Goal: Task Accomplishment & Management: Complete application form

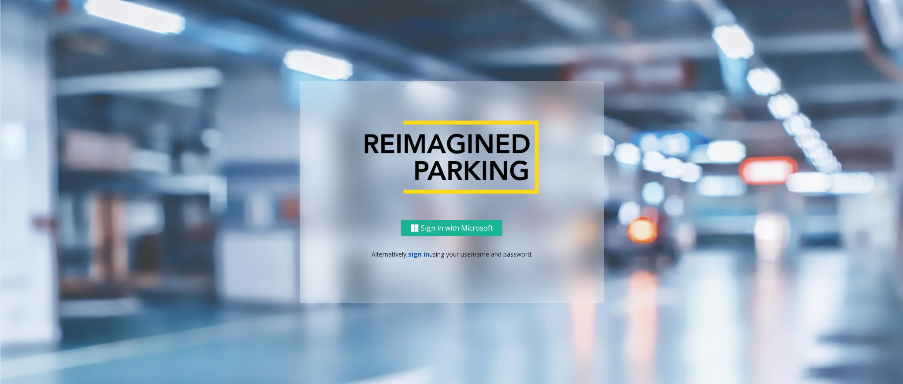
click at [412, 251] on link "sign in" at bounding box center [418, 254] width 21 height 8
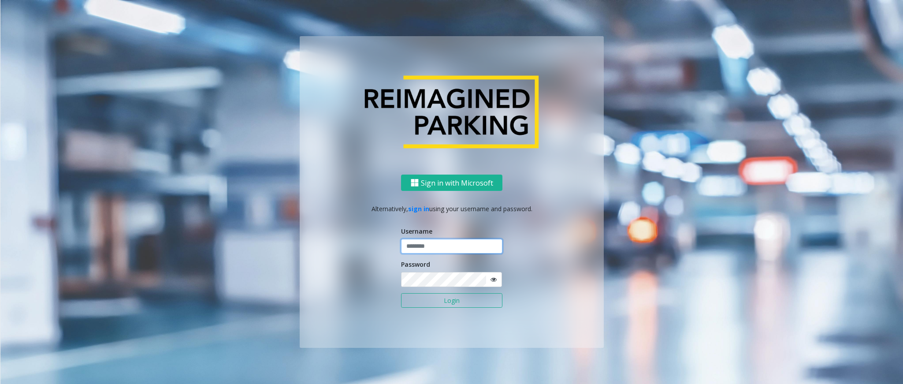
click at [454, 239] on input "text" at bounding box center [451, 246] width 101 height 15
type input "*********"
click at [401, 293] on button "Login" at bounding box center [451, 300] width 101 height 15
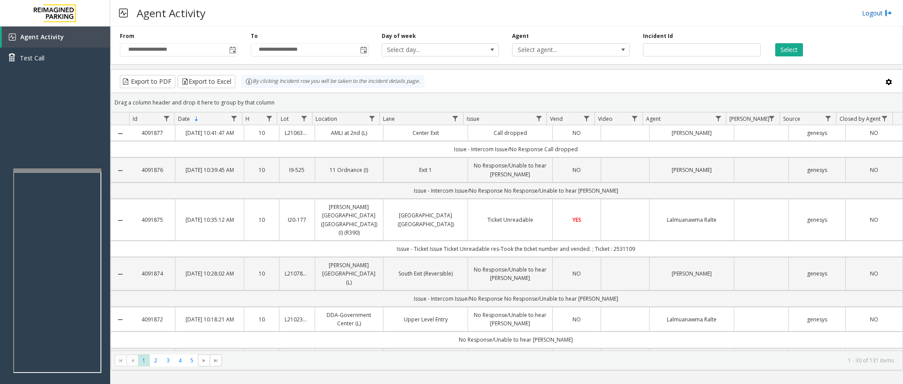
click at [876, 12] on link "Logout" at bounding box center [877, 12] width 30 height 9
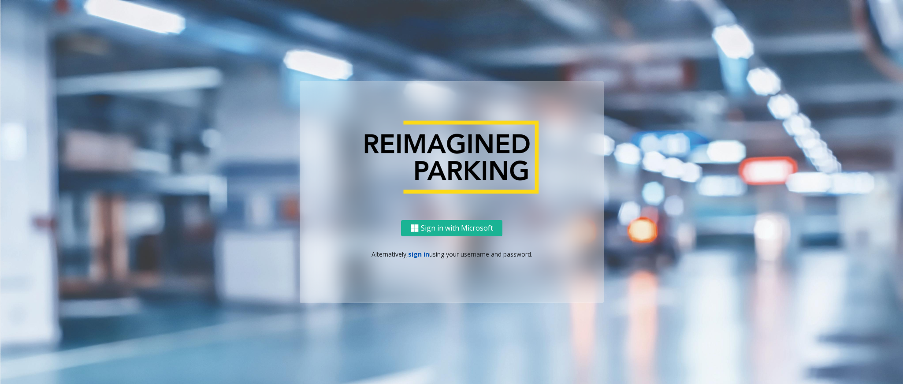
click at [416, 256] on link "sign in" at bounding box center [418, 254] width 21 height 8
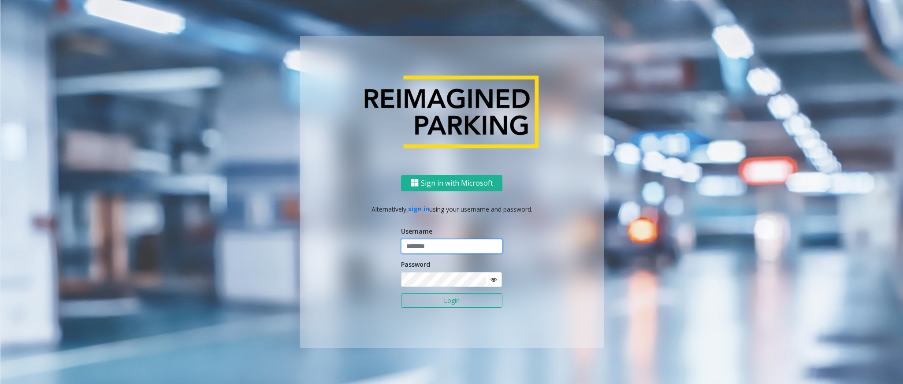
click at [422, 245] on input "text" at bounding box center [451, 246] width 101 height 15
type input "*********"
drag, startPoint x: 451, startPoint y: 245, endPoint x: 388, endPoint y: 244, distance: 63.0
click at [388, 244] on div "Sign in with Microsoft Alternatively, sign in using your username and password.…" at bounding box center [452, 261] width 304 height 173
drag, startPoint x: 424, startPoint y: 246, endPoint x: 334, endPoint y: 292, distance: 101.1
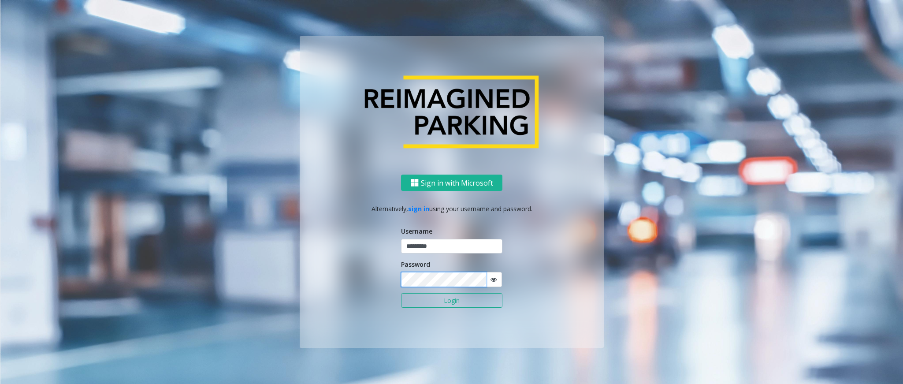
click at [334, 292] on div "Sign in with Microsoft Alternatively, sign in using your username and password.…" at bounding box center [452, 261] width 304 height 173
click at [903, 305] on html "Sign in with Microsoft Alternatively, sign in using your username and password.…" at bounding box center [451, 192] width 903 height 384
click at [787, 166] on ng-component "Sign in with Microsoft Alternatively, sign in using your username and password.…" at bounding box center [451, 192] width 903 height 384
click at [446, 299] on button "Login" at bounding box center [451, 300] width 101 height 15
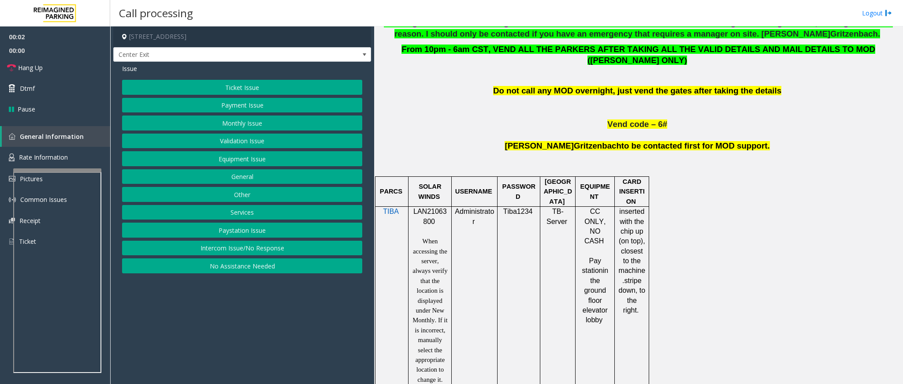
scroll to position [463, 0]
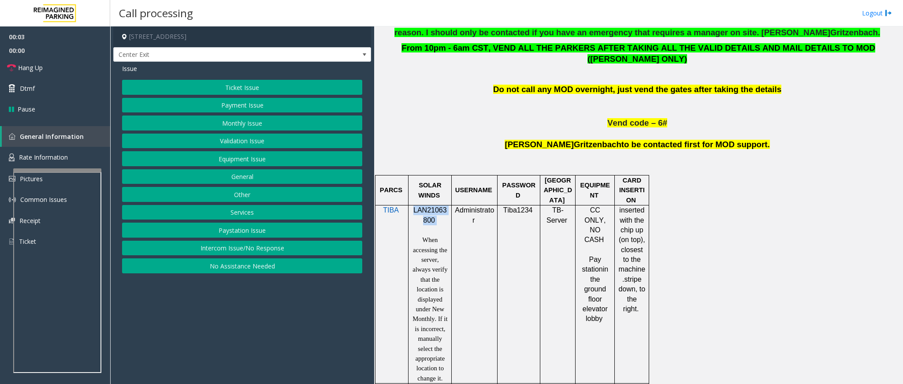
drag, startPoint x: 439, startPoint y: 208, endPoint x: 413, endPoint y: 200, distance: 27.2
click at [413, 205] on p "LAN21063800" at bounding box center [430, 215] width 37 height 20
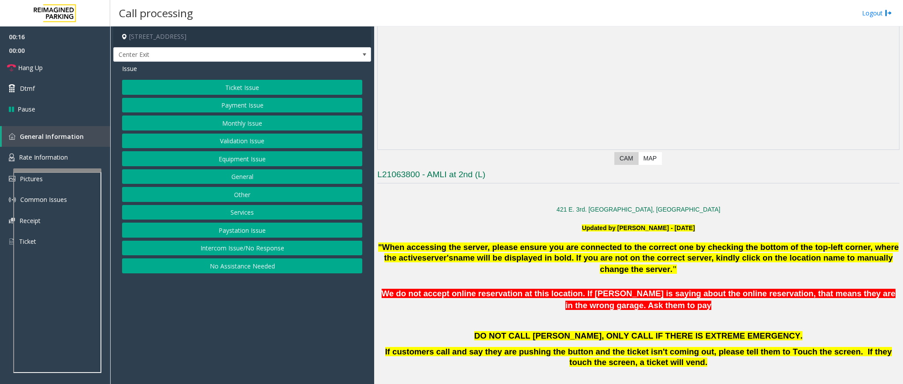
scroll to position [66, 0]
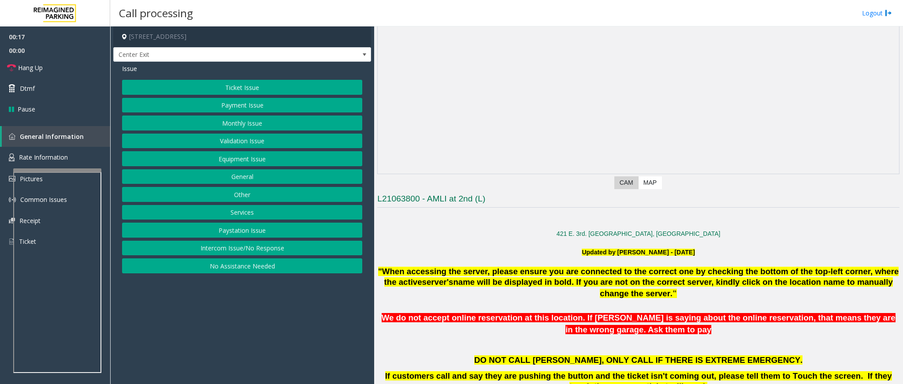
click at [521, 224] on div at bounding box center [638, 224] width 522 height 9
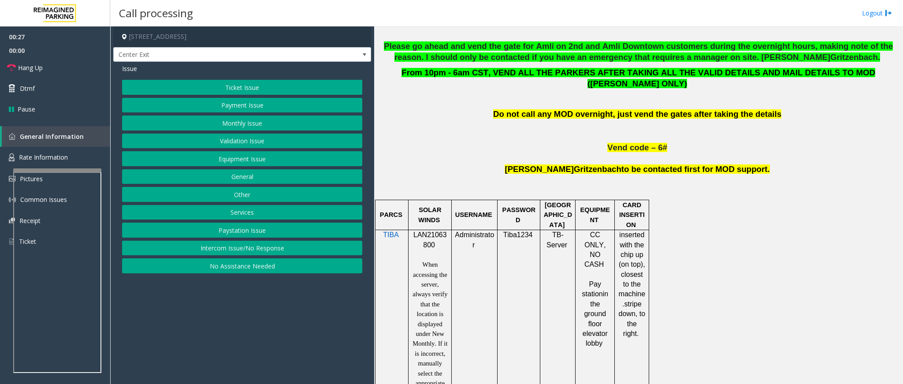
scroll to position [180, 0]
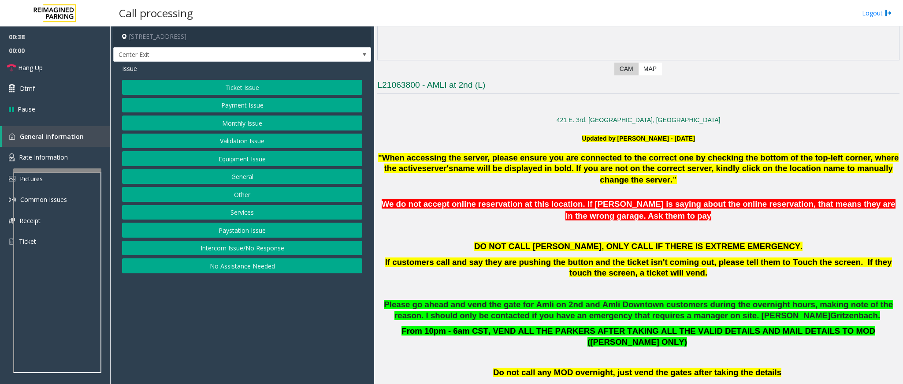
click at [238, 119] on button "Monthly Issue" at bounding box center [242, 122] width 240 height 15
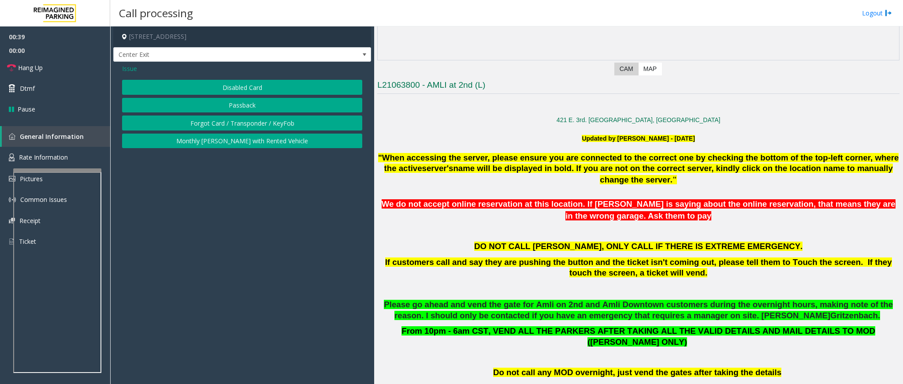
click at [242, 82] on button "Disabled Card" at bounding box center [242, 87] width 240 height 15
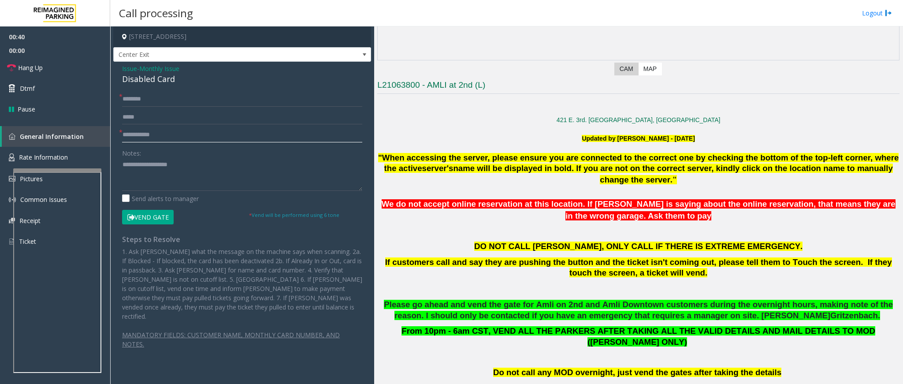
click at [164, 133] on input "text" at bounding box center [242, 134] width 240 height 15
click at [268, 139] on input "text" at bounding box center [242, 134] width 240 height 15
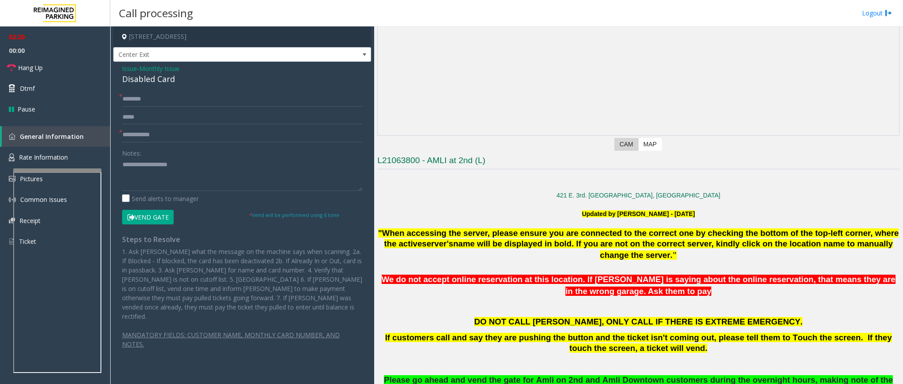
scroll to position [0, 0]
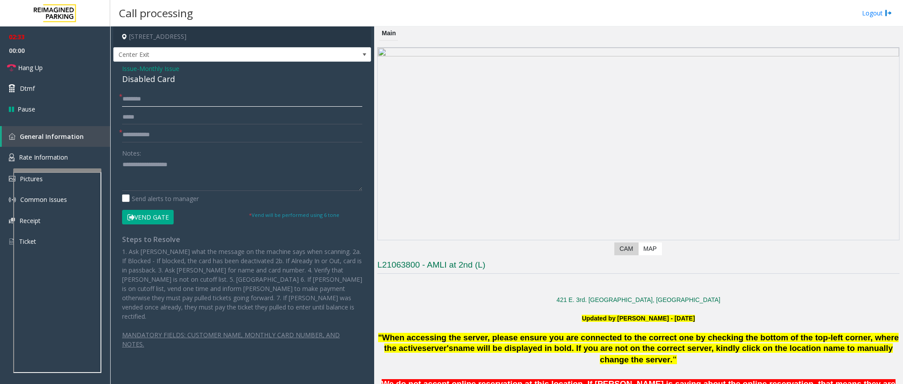
click at [180, 94] on input "text" at bounding box center [242, 99] width 240 height 15
type input "**********"
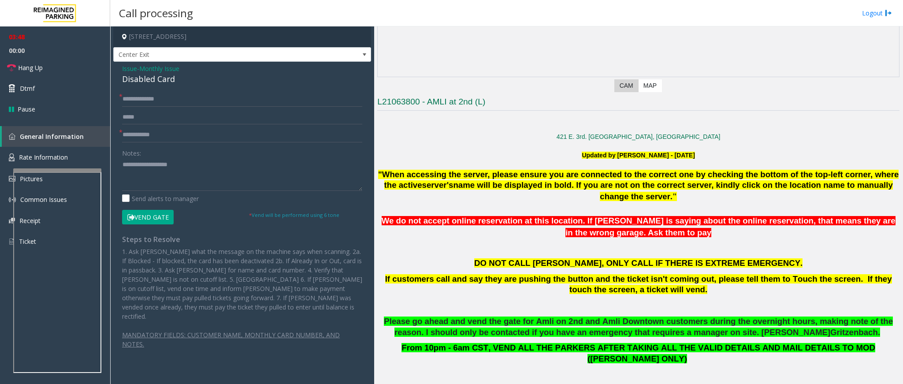
scroll to position [198, 0]
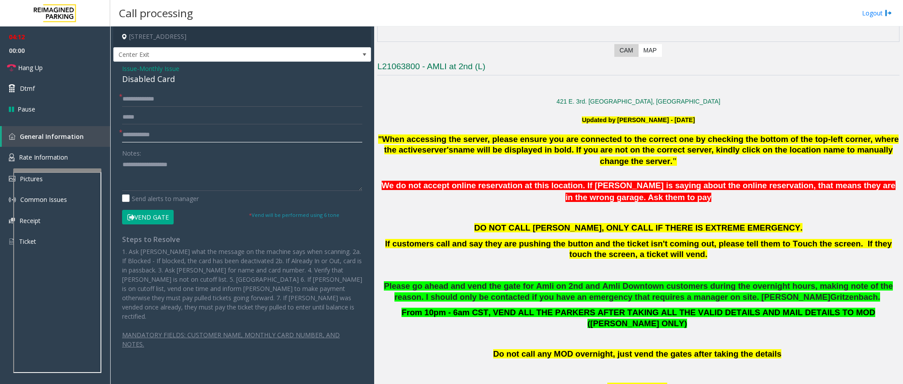
click at [151, 137] on input "text" at bounding box center [242, 134] width 240 height 15
type input "****"
drag, startPoint x: 173, startPoint y: 81, endPoint x: 125, endPoint y: 68, distance: 50.3
click at [125, 68] on div "Issue - Monthly Issue Disabled Card" at bounding box center [242, 74] width 240 height 21
click at [52, 61] on link "Hang Up" at bounding box center [55, 67] width 110 height 21
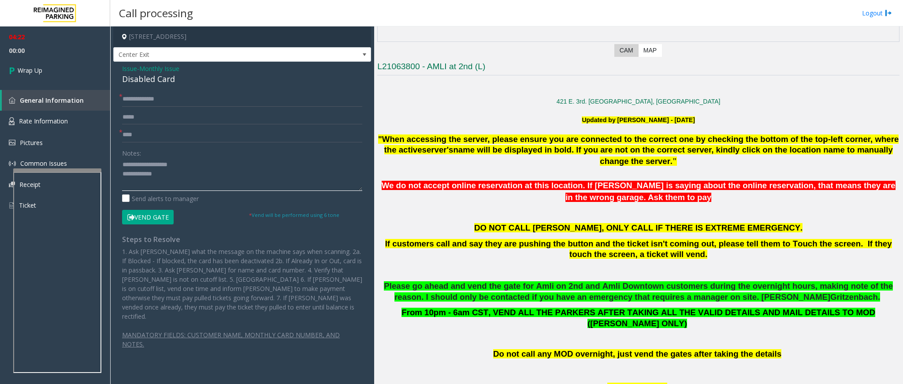
click at [123, 163] on textarea at bounding box center [242, 174] width 240 height 33
drag, startPoint x: 204, startPoint y: 168, endPoint x: 145, endPoint y: 166, distance: 59.1
click at [145, 166] on textarea at bounding box center [242, 174] width 240 height 33
click at [216, 175] on textarea at bounding box center [242, 174] width 240 height 33
type textarea "**********"
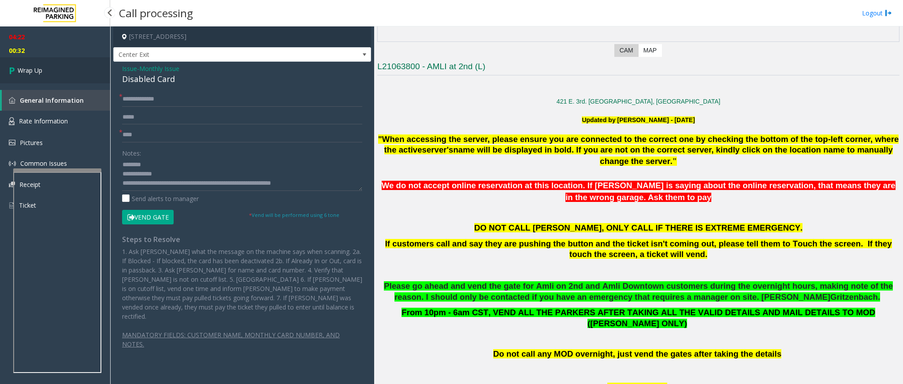
click at [57, 65] on link "Wrap Up" at bounding box center [55, 70] width 110 height 26
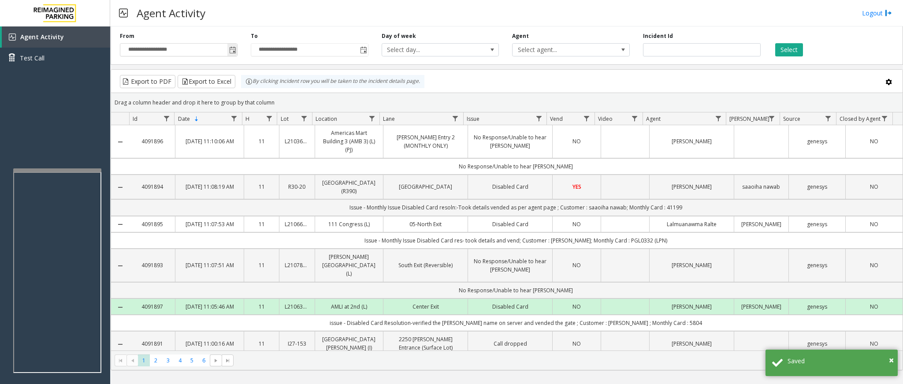
click at [234, 50] on span "Toggle popup" at bounding box center [232, 50] width 7 height 7
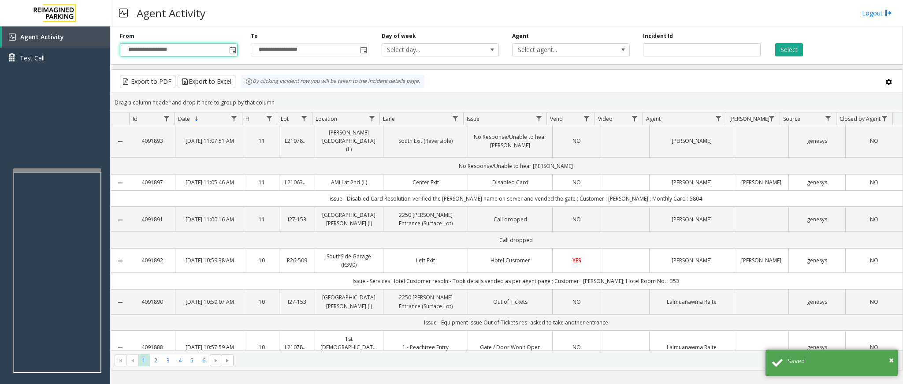
scroll to position [132, 0]
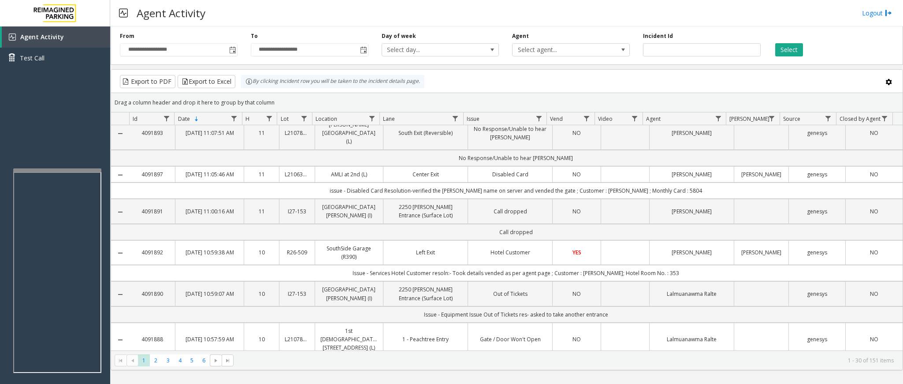
click at [552, 182] on td "NO" at bounding box center [576, 174] width 48 height 16
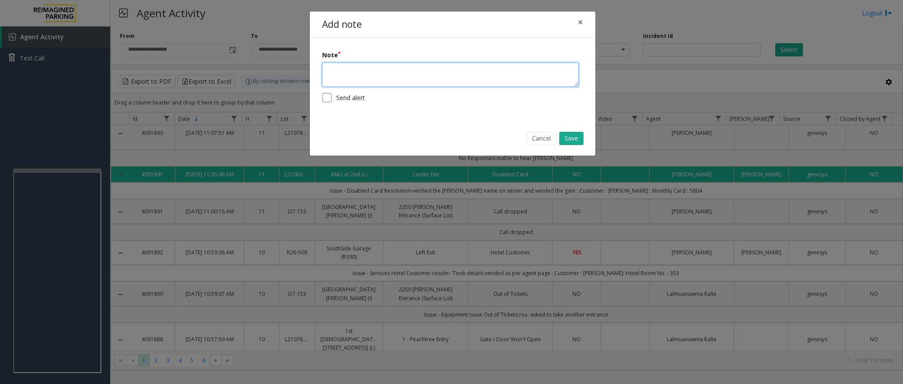
click at [428, 84] on textarea at bounding box center [450, 75] width 257 height 24
drag, startPoint x: 570, startPoint y: 145, endPoint x: 537, endPoint y: 74, distance: 77.7
click at [537, 74] on div "**********" at bounding box center [452, 83] width 287 height 145
click at [532, 78] on textarea "**********" at bounding box center [450, 75] width 257 height 24
type textarea "**********"
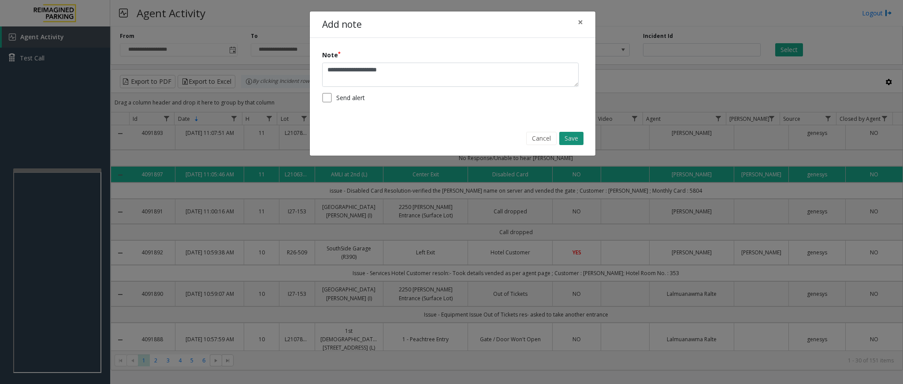
click at [572, 143] on button "Save" at bounding box center [571, 138] width 24 height 13
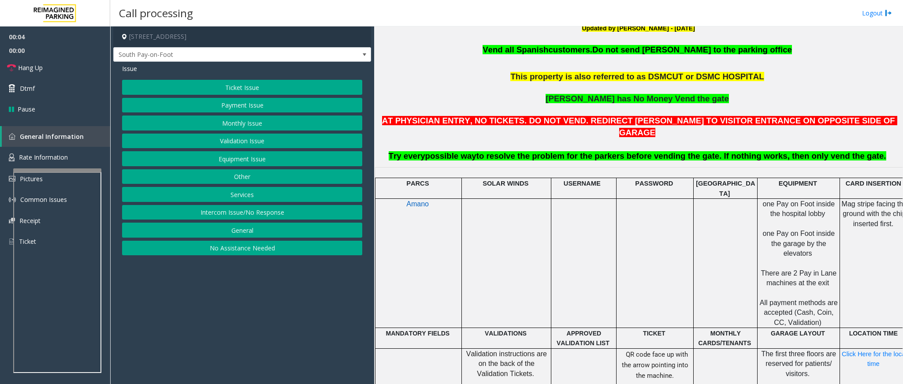
scroll to position [331, 0]
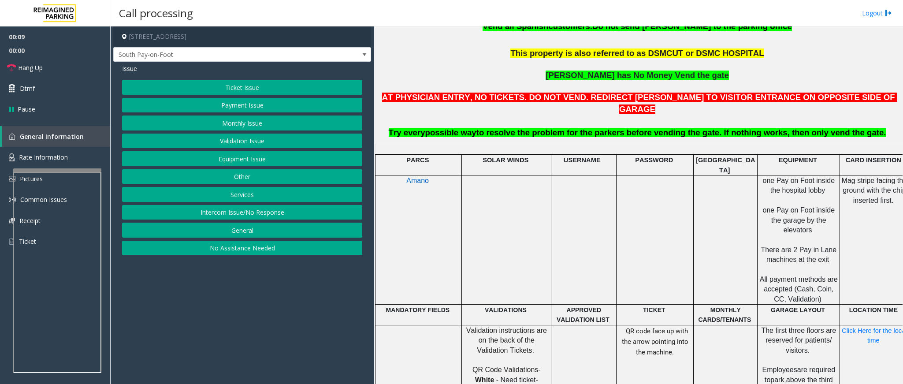
click at [251, 155] on button "Equipment Issue" at bounding box center [242, 158] width 240 height 15
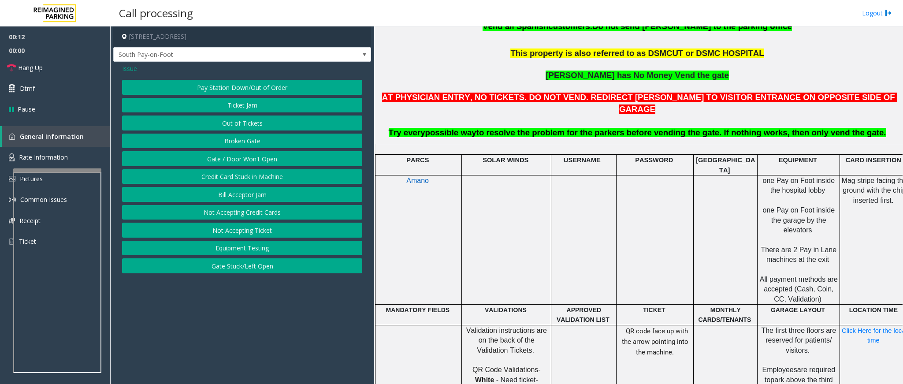
click at [274, 107] on button "Ticket Jam" at bounding box center [242, 105] width 240 height 15
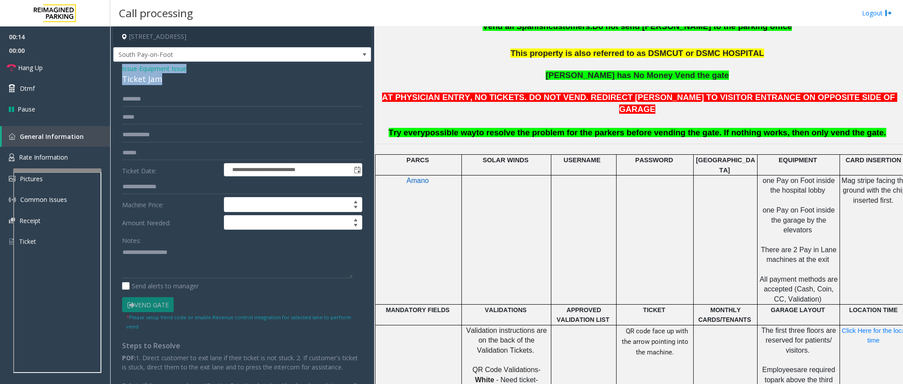
drag, startPoint x: 168, startPoint y: 82, endPoint x: 119, endPoint y: 71, distance: 49.9
click at [119, 71] on div "**********" at bounding box center [242, 258] width 258 height 393
click at [196, 254] on textarea at bounding box center [237, 261] width 231 height 33
drag, startPoint x: 196, startPoint y: 254, endPoint x: 169, endPoint y: 250, distance: 27.2
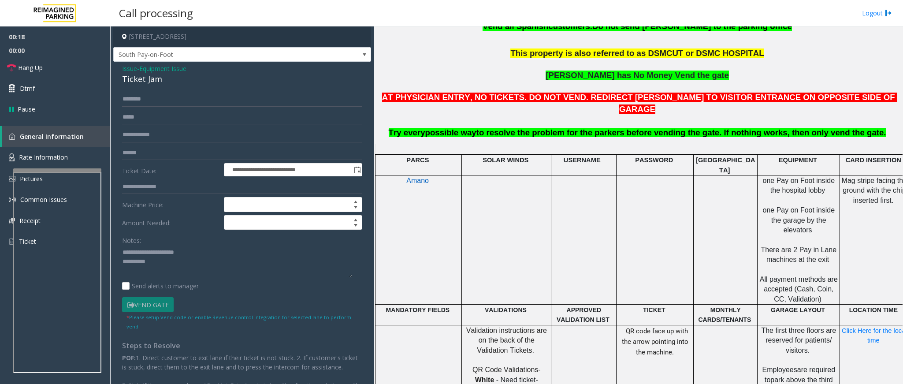
click at [169, 250] on textarea at bounding box center [237, 261] width 231 height 33
click at [172, 253] on textarea at bounding box center [237, 261] width 231 height 33
drag, startPoint x: 203, startPoint y: 250, endPoint x: 143, endPoint y: 254, distance: 60.1
click at [143, 254] on textarea at bounding box center [237, 261] width 231 height 33
drag, startPoint x: 192, startPoint y: 258, endPoint x: 190, endPoint y: 245, distance: 13.3
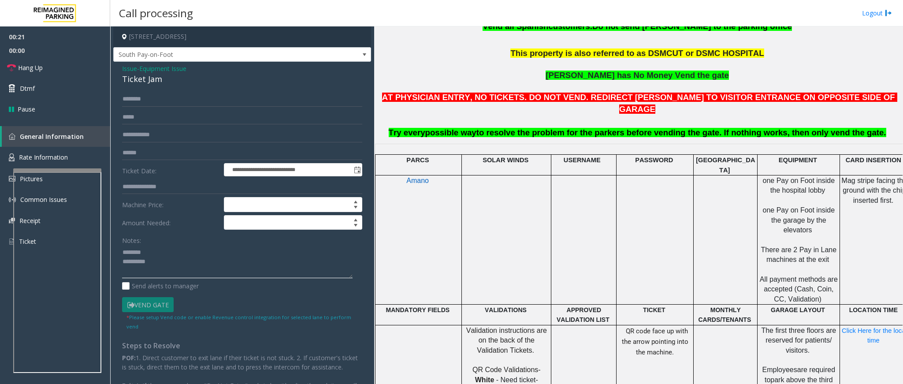
click at [191, 255] on textarea at bounding box center [237, 261] width 231 height 33
click at [182, 254] on textarea at bounding box center [237, 261] width 231 height 33
click at [172, 258] on textarea at bounding box center [237, 261] width 231 height 33
click at [53, 69] on link "Hang Up" at bounding box center [55, 67] width 110 height 21
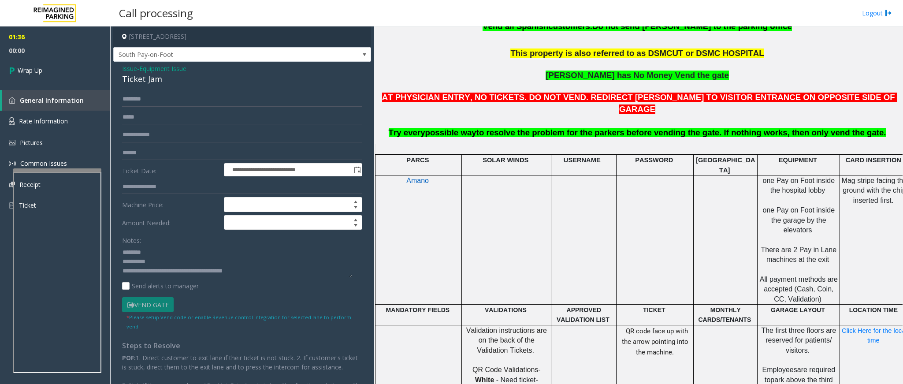
click at [286, 278] on textarea at bounding box center [237, 261] width 231 height 33
click at [208, 276] on textarea at bounding box center [237, 261] width 231 height 33
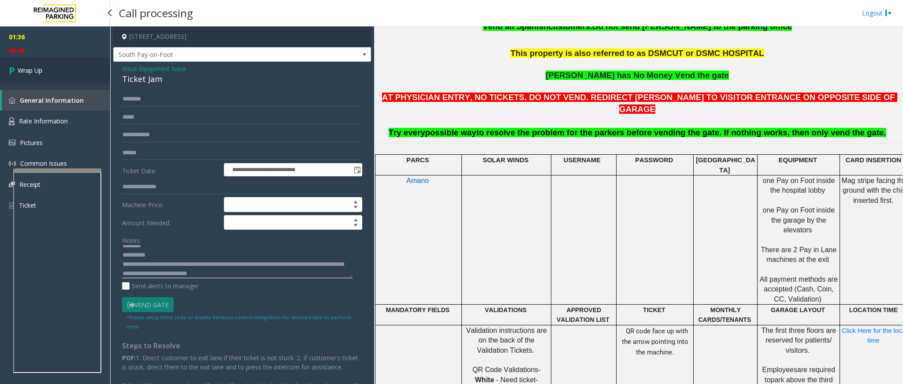
type textarea "**********"
click at [26, 61] on link "Wrap Up" at bounding box center [55, 70] width 110 height 26
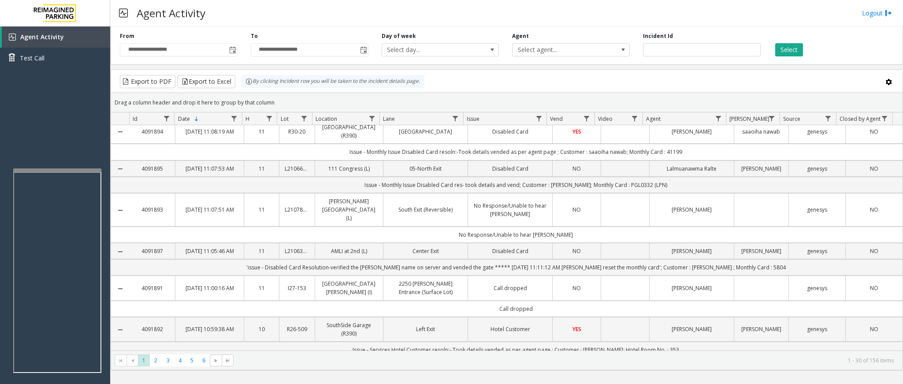
scroll to position [264, 0]
click at [233, 253] on link "Oct 3, 2025 11:05:46 AM" at bounding box center [210, 248] width 58 height 8
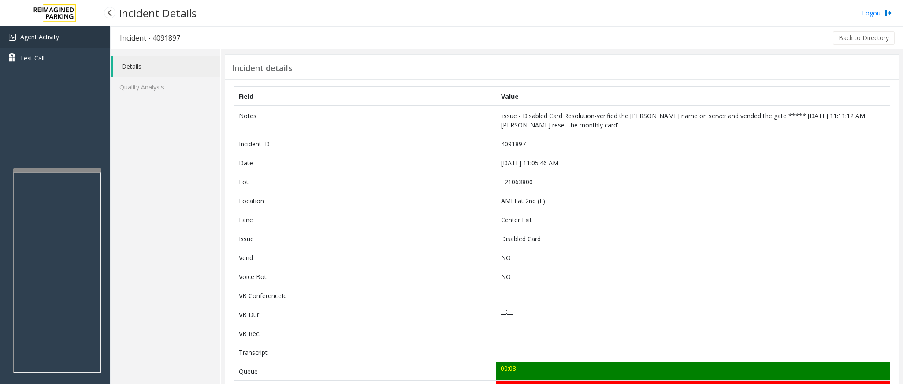
click at [35, 36] on span "Agent Activity" at bounding box center [39, 37] width 39 height 8
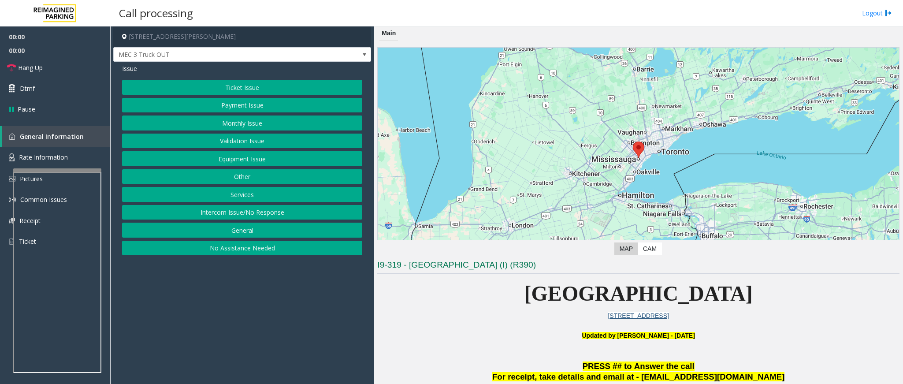
scroll to position [132, 0]
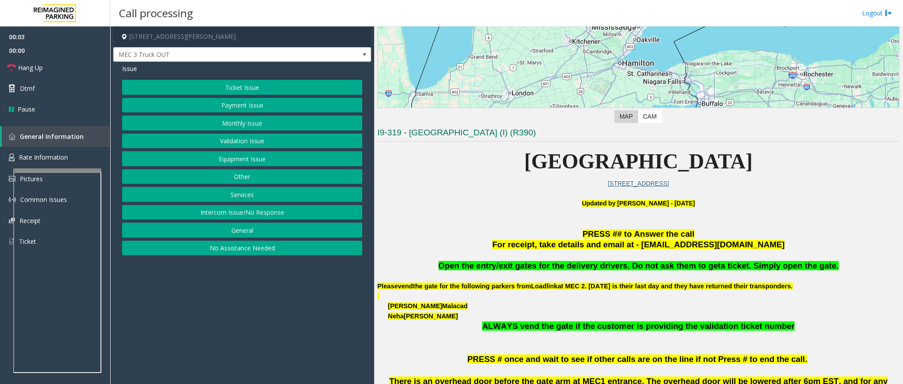
drag, startPoint x: 234, startPoint y: 214, endPoint x: 236, endPoint y: 209, distance: 5.2
click at [234, 214] on button "Intercom Issue/No Response" at bounding box center [242, 212] width 240 height 15
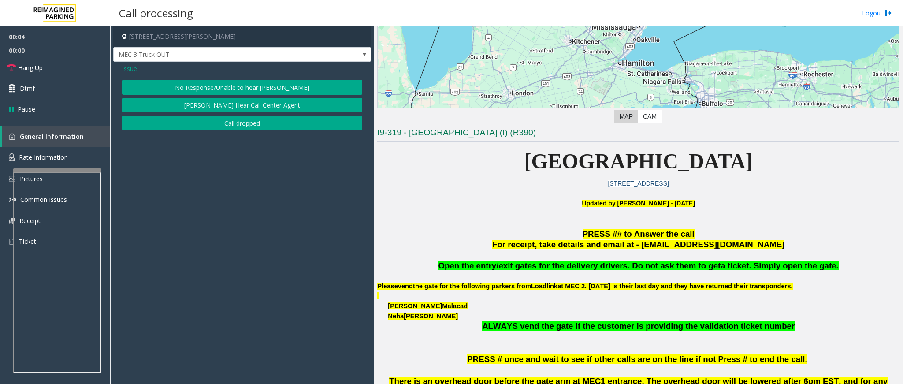
click at [233, 87] on button "No Response/Unable to hear [PERSON_NAME]" at bounding box center [242, 87] width 240 height 15
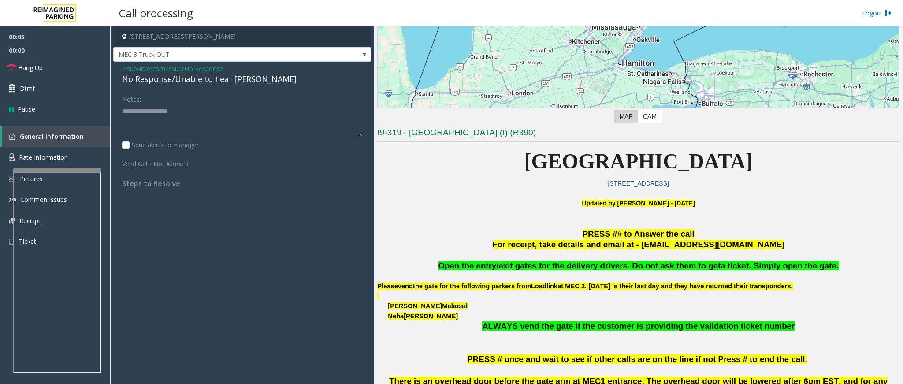
click at [225, 81] on div "No Response/Unable to hear [PERSON_NAME]" at bounding box center [242, 79] width 240 height 12
click at [192, 67] on span "Intercom Issue/No Response" at bounding box center [181, 68] width 84 height 9
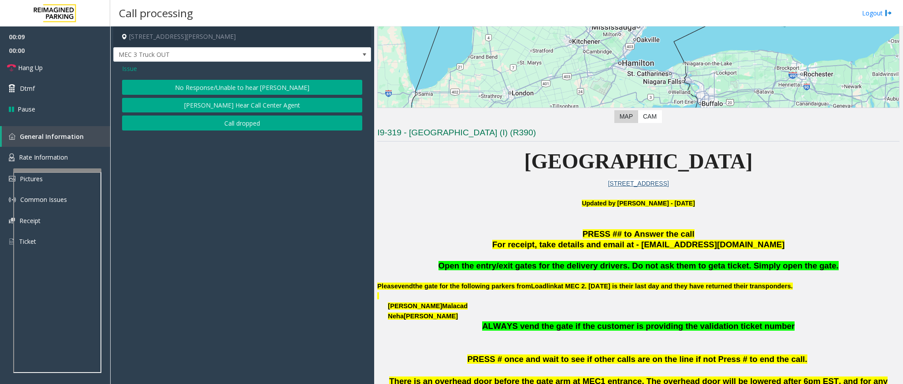
click at [132, 66] on span "Issue" at bounding box center [129, 68] width 15 height 9
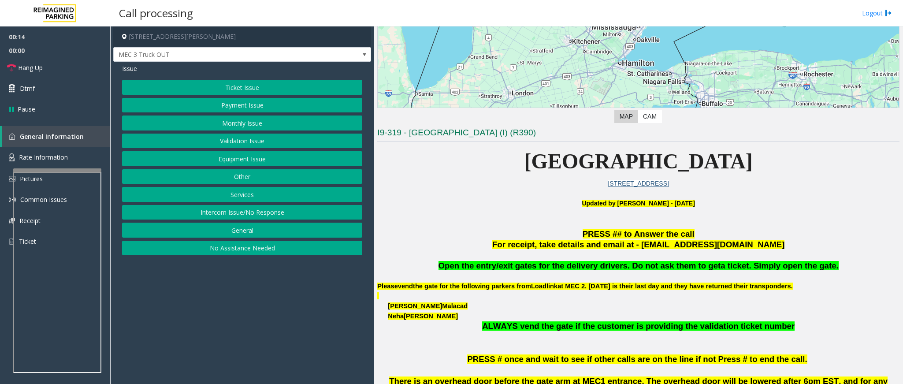
click at [254, 194] on button "Services" at bounding box center [242, 194] width 240 height 15
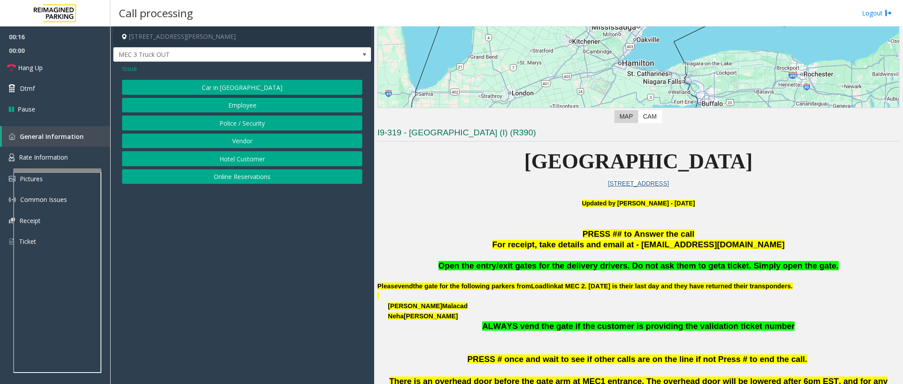
click at [248, 141] on button "Vendor" at bounding box center [242, 141] width 240 height 15
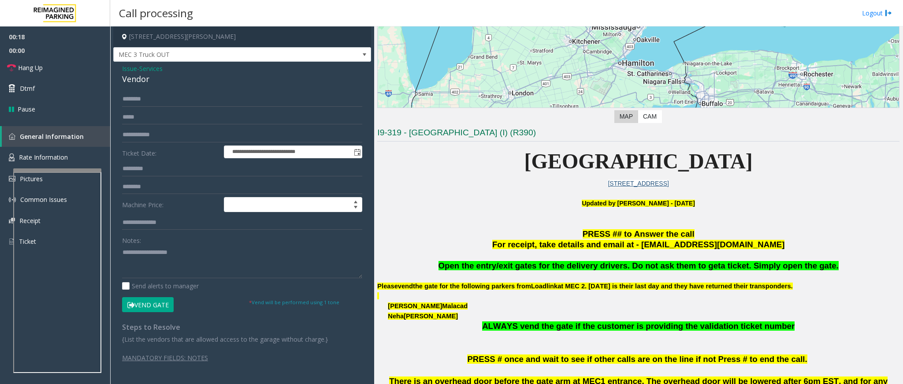
click at [168, 309] on button "Vend Gate" at bounding box center [148, 304] width 52 height 15
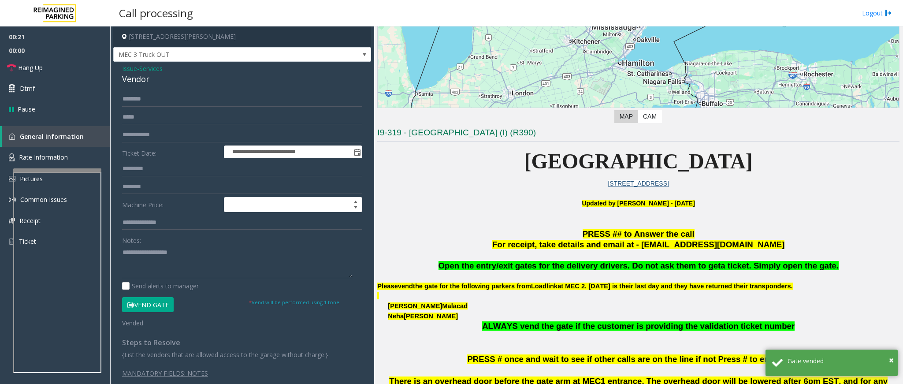
drag, startPoint x: 820, startPoint y: 266, endPoint x: 463, endPoint y: 268, distance: 357.0
click at [451, 270] on p "Open the entry/exit gates for the delivery drivers. Do not ask them to get a ti…" at bounding box center [638, 266] width 522 height 11
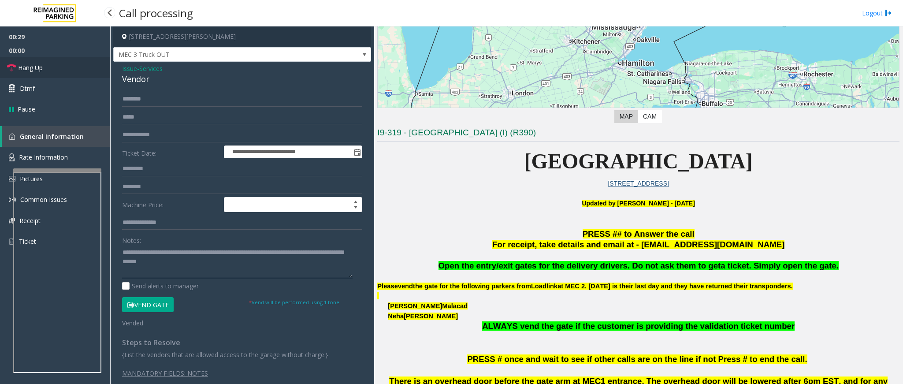
type textarea "**********"
click at [48, 71] on link "Hang Up" at bounding box center [55, 67] width 110 height 21
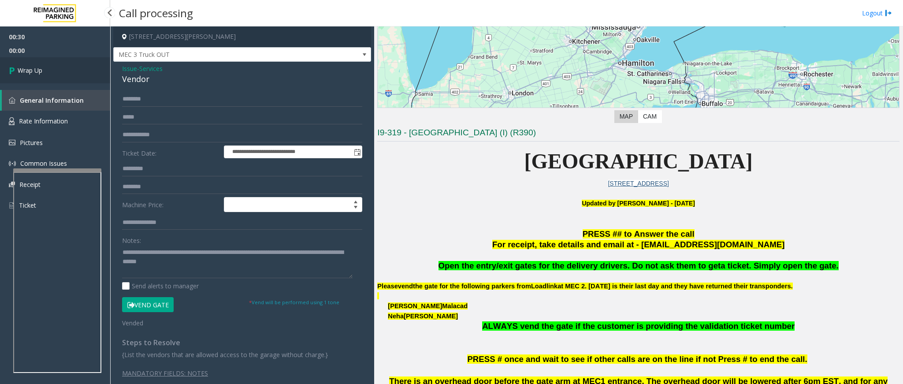
click at [47, 67] on link "Wrap Up" at bounding box center [55, 70] width 110 height 26
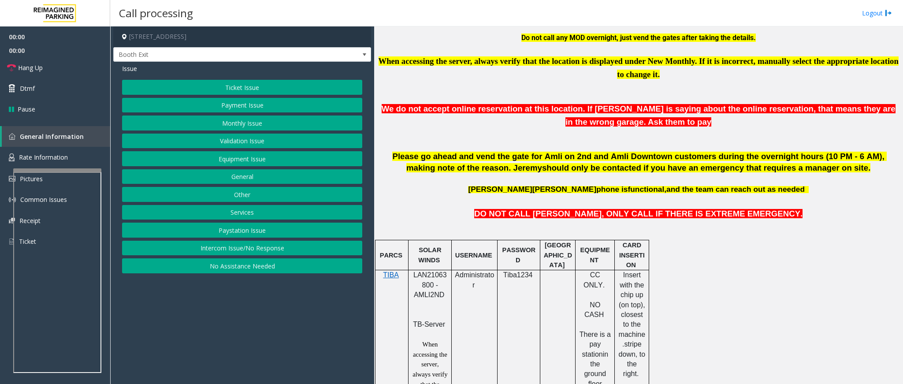
scroll to position [397, 0]
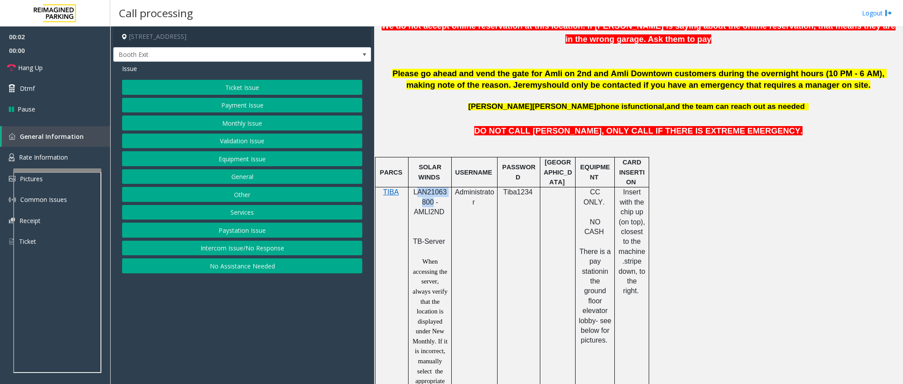
drag, startPoint x: 432, startPoint y: 204, endPoint x: 417, endPoint y: 195, distance: 17.2
click at [417, 195] on span "LAN21063800 - AMLI2ND" at bounding box center [430, 201] width 34 height 27
drag, startPoint x: 432, startPoint y: 204, endPoint x: 413, endPoint y: 196, distance: 20.1
click at [413, 196] on span "LAN21063800 - AMLI2ND" at bounding box center [430, 201] width 34 height 27
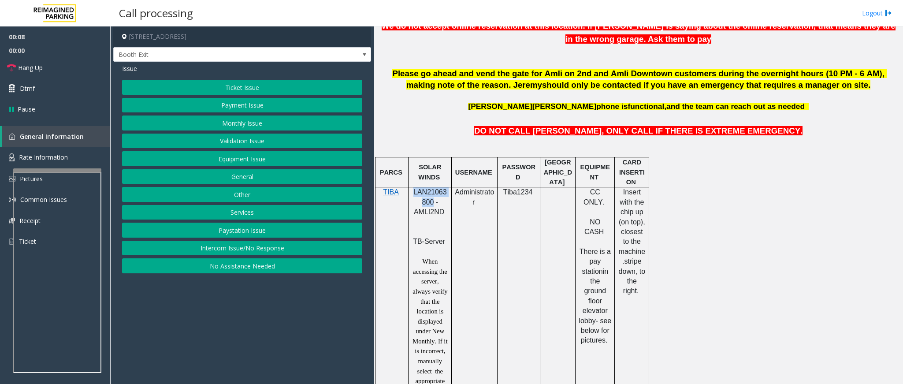
click at [244, 212] on button "Services" at bounding box center [242, 212] width 240 height 15
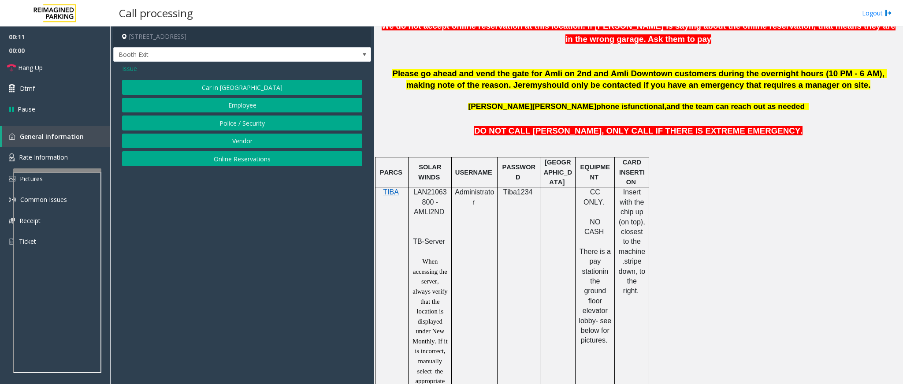
click at [126, 65] on span "Issue" at bounding box center [129, 68] width 15 height 9
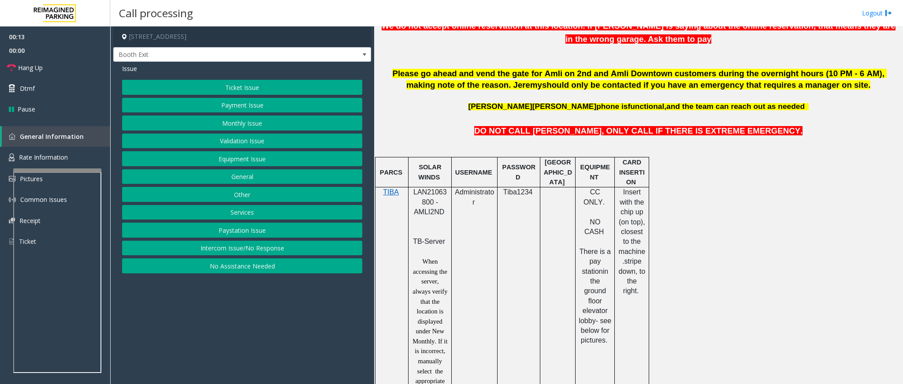
click at [234, 139] on button "Validation Issue" at bounding box center [242, 141] width 240 height 15
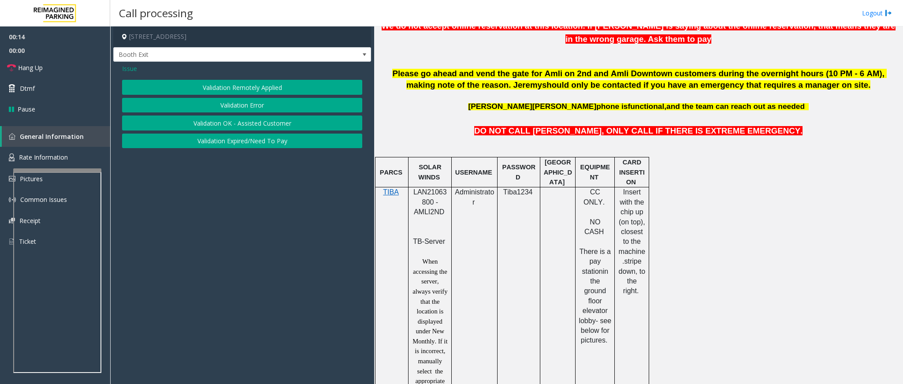
click at [238, 97] on div "Validation Remotely Applied Validation Error Validation OK - Assisted Customer …" at bounding box center [242, 114] width 240 height 68
click at [237, 101] on button "Validation Error" at bounding box center [242, 105] width 240 height 15
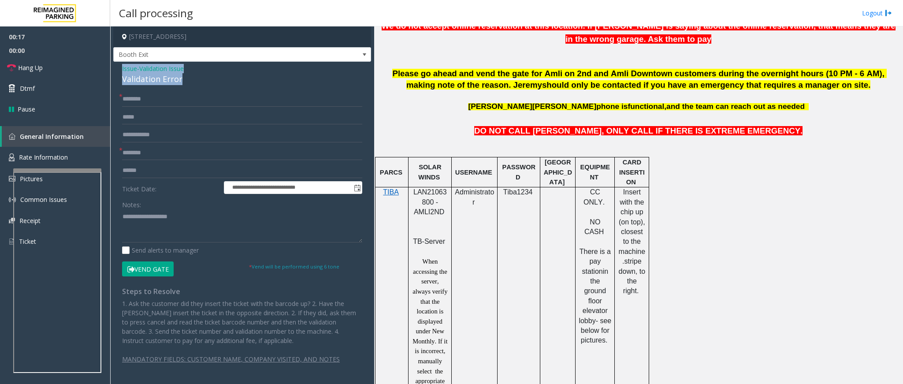
drag, startPoint x: 187, startPoint y: 76, endPoint x: 118, endPoint y: 71, distance: 69.3
click at [118, 71] on div "**********" at bounding box center [242, 222] width 258 height 320
click at [200, 214] on textarea at bounding box center [242, 225] width 240 height 33
drag, startPoint x: 199, startPoint y: 220, endPoint x: 196, endPoint y: 212, distance: 8.8
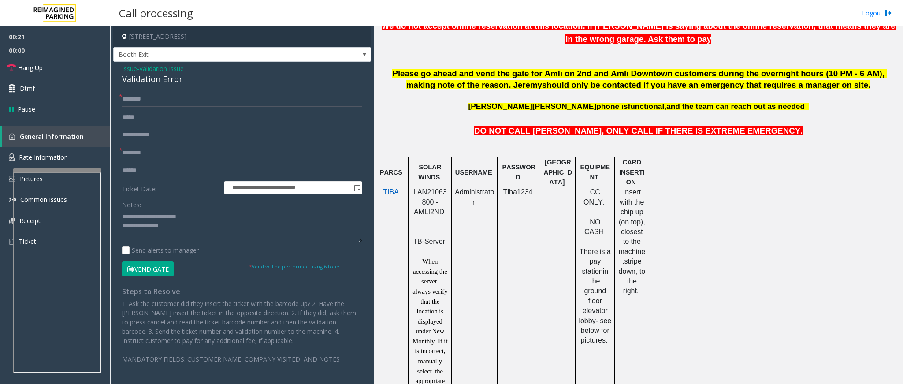
click at [198, 220] on textarea at bounding box center [242, 225] width 240 height 33
click at [196, 212] on textarea at bounding box center [242, 225] width 240 height 33
type textarea "**********"
click at [37, 67] on span "Hang Up" at bounding box center [30, 67] width 25 height 9
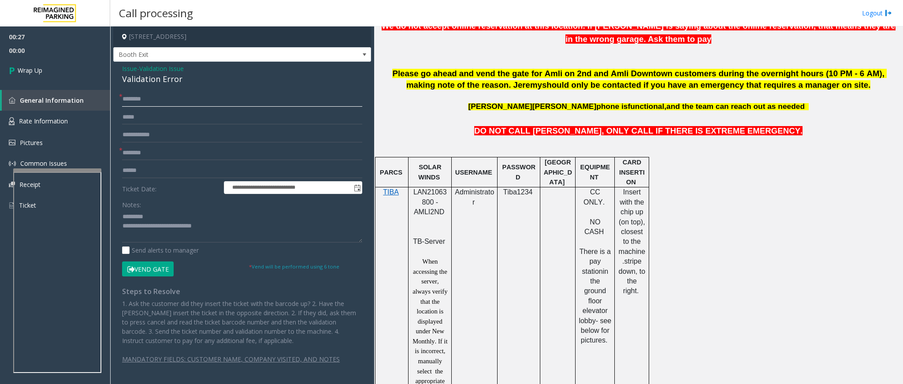
click at [159, 97] on input "text" at bounding box center [242, 99] width 240 height 15
type input "**"
click at [135, 155] on input "*" at bounding box center [242, 152] width 240 height 15
type input "**"
drag, startPoint x: 237, startPoint y: 223, endPoint x: 123, endPoint y: 205, distance: 115.1
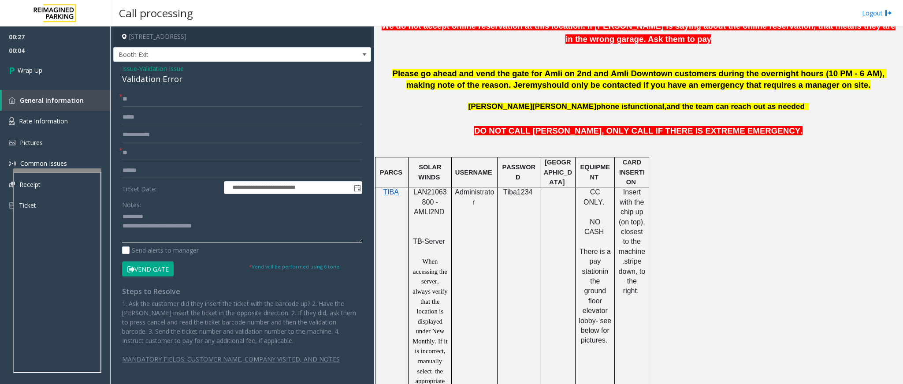
click at [115, 217] on div "**********" at bounding box center [241, 232] width 253 height 281
drag, startPoint x: 191, startPoint y: 81, endPoint x: 119, endPoint y: 67, distance: 73.1
click at [119, 67] on div "**********" at bounding box center [242, 222] width 258 height 320
click at [188, 217] on textarea at bounding box center [242, 225] width 240 height 33
drag, startPoint x: 188, startPoint y: 217, endPoint x: 153, endPoint y: 214, distance: 35.8
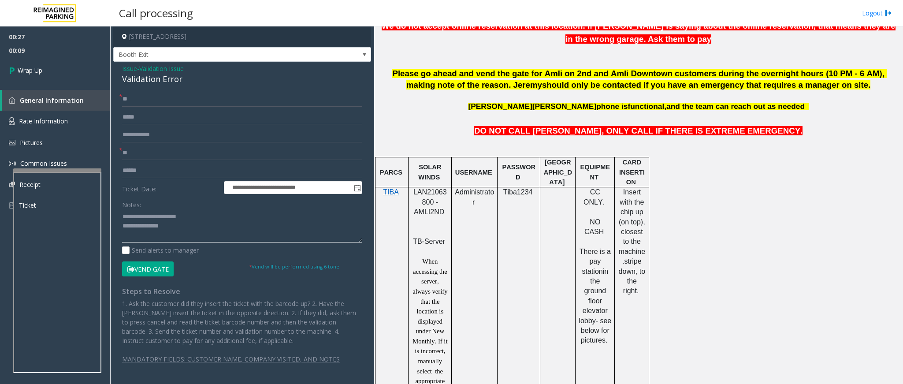
click at [153, 214] on textarea at bounding box center [242, 225] width 240 height 33
click at [201, 217] on textarea at bounding box center [242, 225] width 240 height 33
type textarea "**********"
click at [40, 66] on span "Wrap Up" at bounding box center [30, 70] width 25 height 9
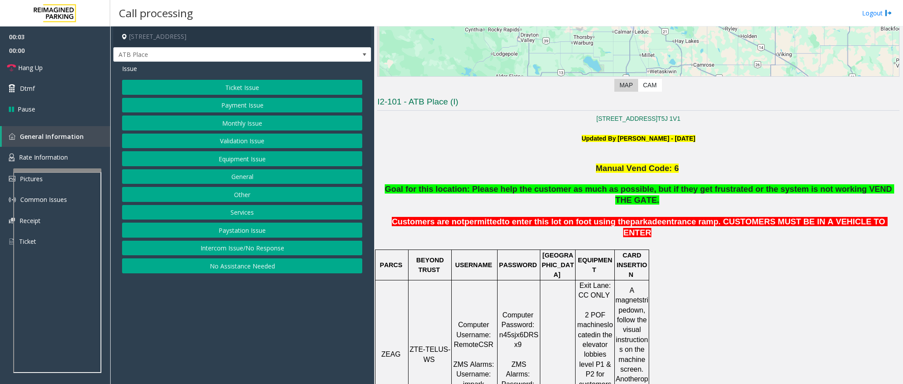
scroll to position [198, 0]
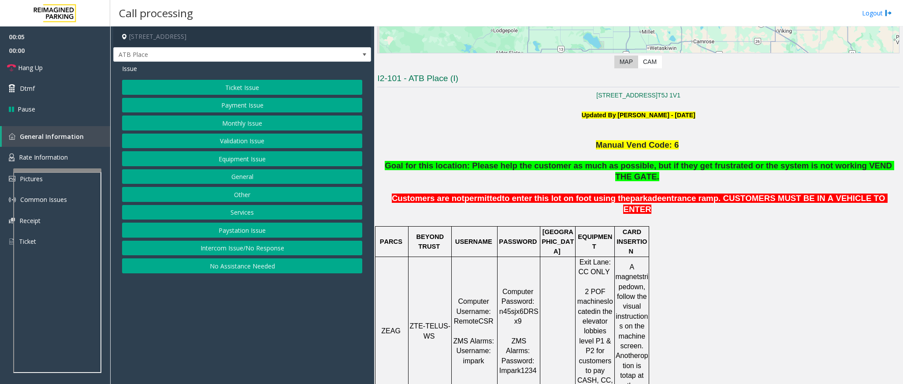
click at [292, 253] on button "Intercom Issue/No Response" at bounding box center [242, 248] width 240 height 15
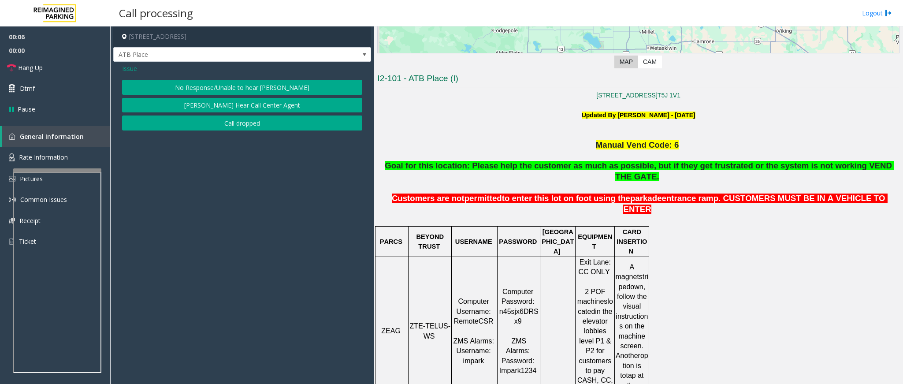
click at [289, 89] on button "No Response/Unable to hear [PERSON_NAME]" at bounding box center [242, 87] width 240 height 15
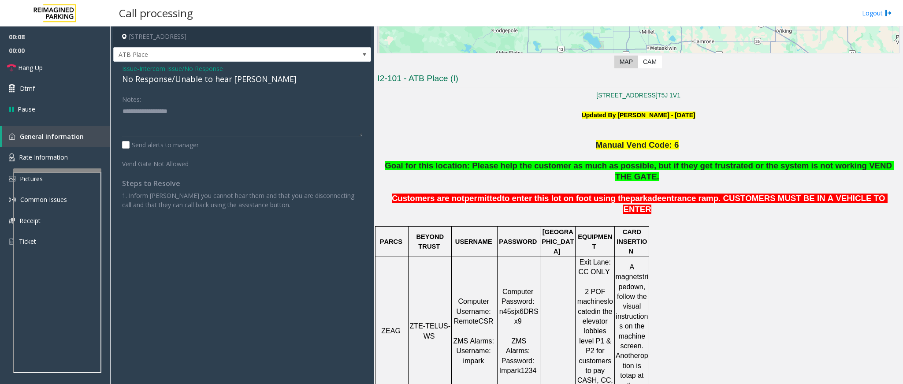
click at [246, 80] on div "No Response/Unable to hear [PERSON_NAME]" at bounding box center [242, 79] width 240 height 12
click at [246, 79] on div "No Response/Unable to hear [PERSON_NAME]" at bounding box center [242, 79] width 240 height 12
type textarea "**********"
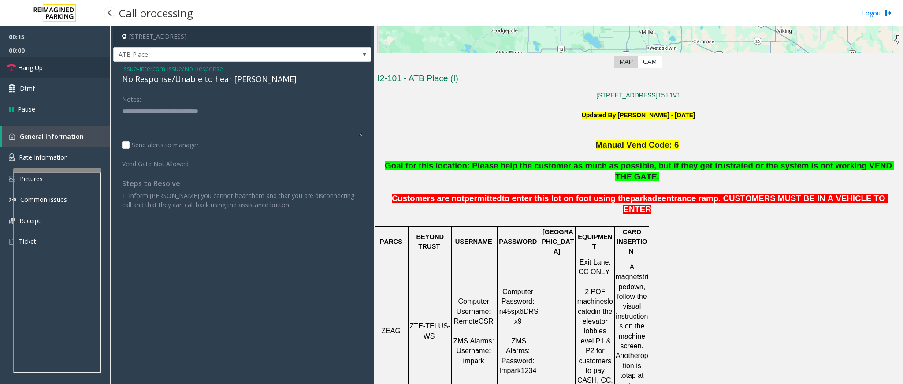
click at [60, 61] on link "Hang Up" at bounding box center [55, 67] width 110 height 21
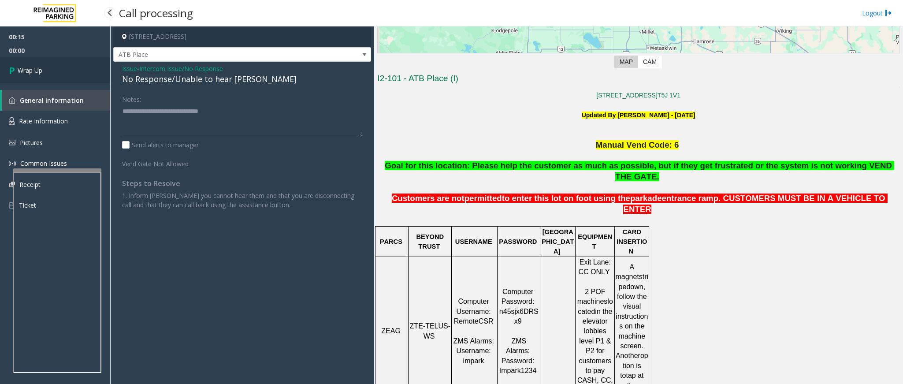
click at [60, 66] on link "Wrap Up" at bounding box center [55, 70] width 110 height 26
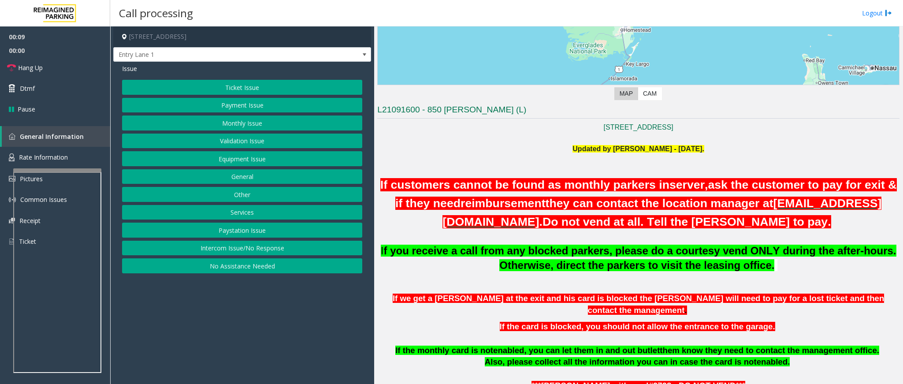
scroll to position [132, 0]
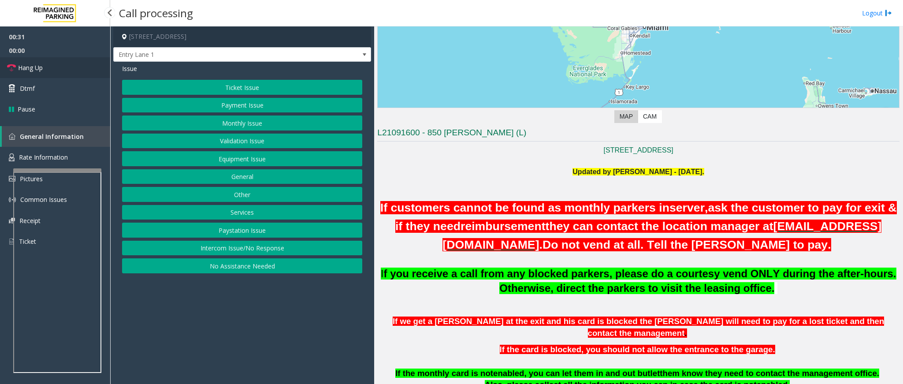
click at [67, 66] on link "Hang Up" at bounding box center [55, 67] width 110 height 21
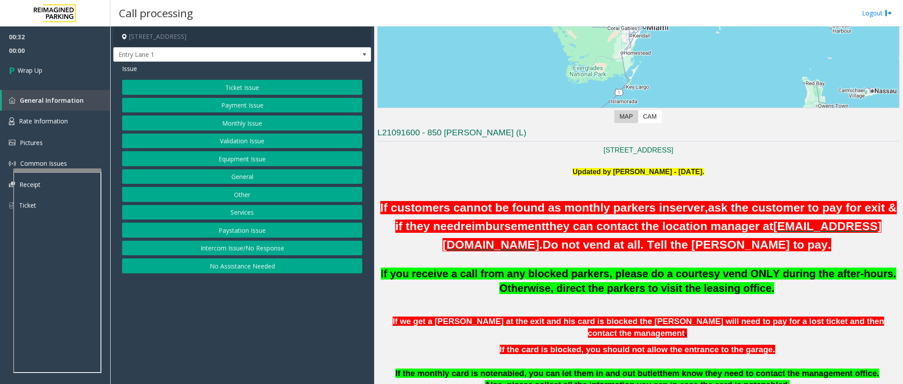
click at [253, 213] on button "Services" at bounding box center [242, 212] width 240 height 15
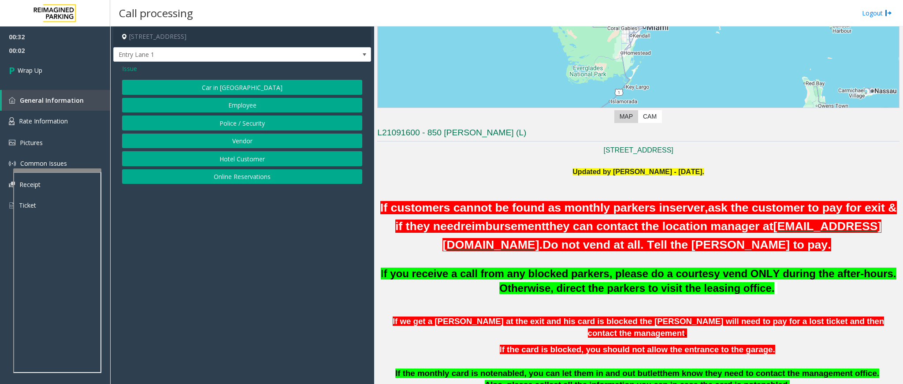
click at [242, 139] on button "Vendor" at bounding box center [242, 141] width 240 height 15
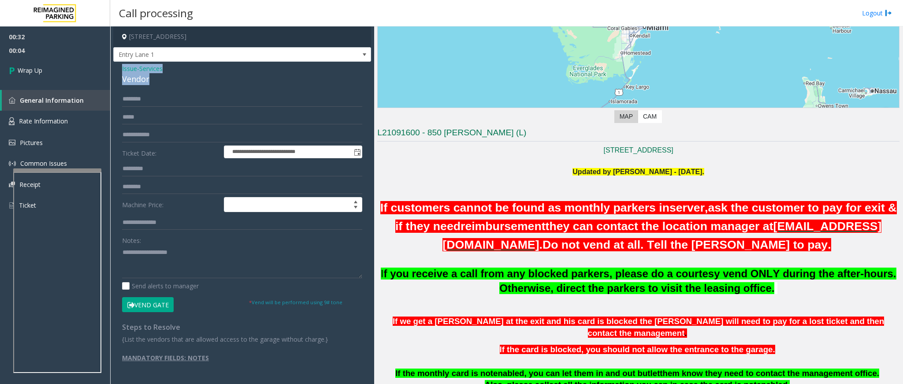
drag, startPoint x: 149, startPoint y: 79, endPoint x: 119, endPoint y: 68, distance: 31.7
click at [119, 68] on div "**********" at bounding box center [242, 221] width 258 height 319
click at [176, 253] on textarea at bounding box center [242, 261] width 240 height 33
drag, startPoint x: 176, startPoint y: 253, endPoint x: 151, endPoint y: 245, distance: 26.2
click at [151, 245] on div "Notes:" at bounding box center [242, 255] width 240 height 45
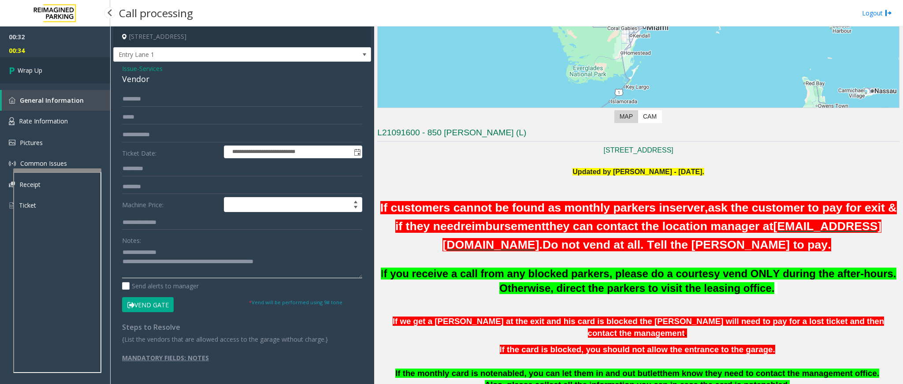
type textarea "**********"
click at [33, 69] on span "Wrap Up" at bounding box center [30, 70] width 25 height 9
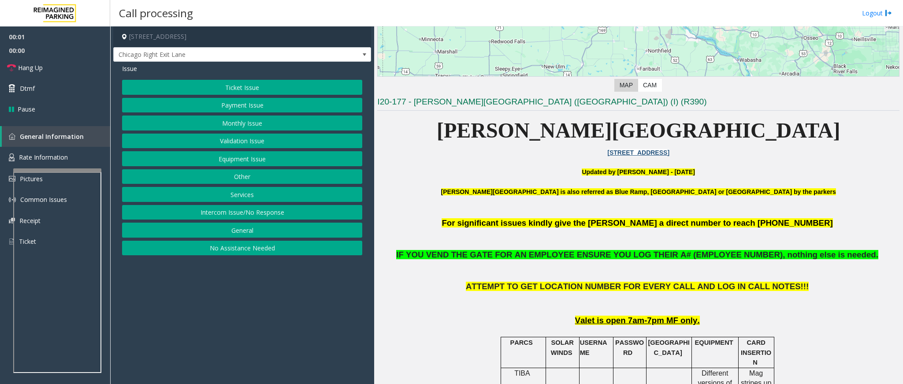
scroll to position [198, 0]
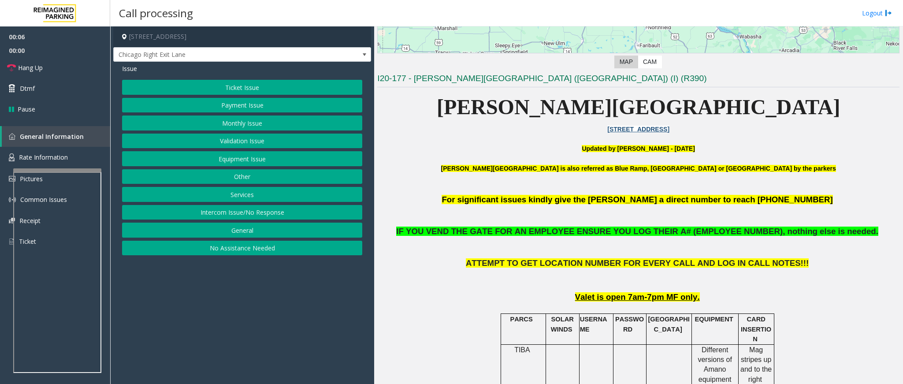
click at [239, 215] on button "Intercom Issue/No Response" at bounding box center [242, 212] width 240 height 15
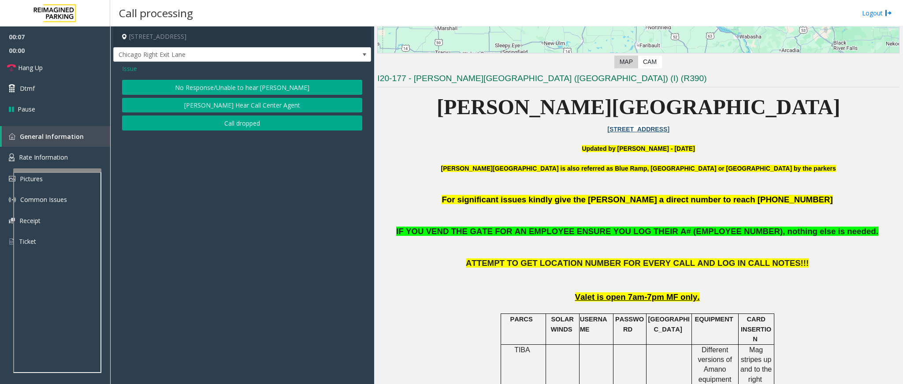
click at [241, 89] on button "No Response/Unable to hear [PERSON_NAME]" at bounding box center [242, 87] width 240 height 15
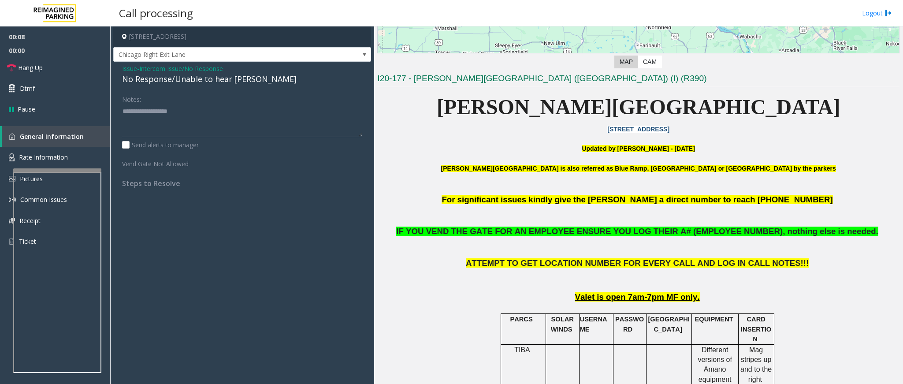
click at [210, 82] on div "No Response/Unable to hear [PERSON_NAME]" at bounding box center [242, 79] width 240 height 12
click at [209, 82] on div "No Response/Unable to hear [PERSON_NAME]" at bounding box center [242, 79] width 240 height 12
type textarea "**********"
click at [49, 64] on link "Hang Up" at bounding box center [55, 67] width 110 height 21
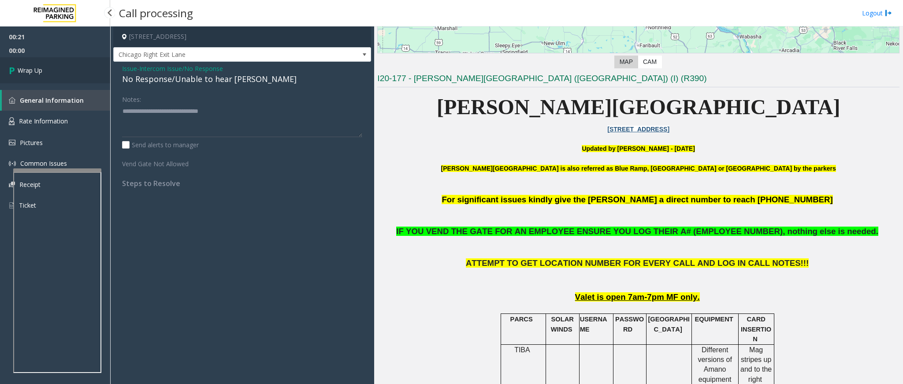
click at [49, 64] on link "Wrap Up" at bounding box center [55, 70] width 110 height 26
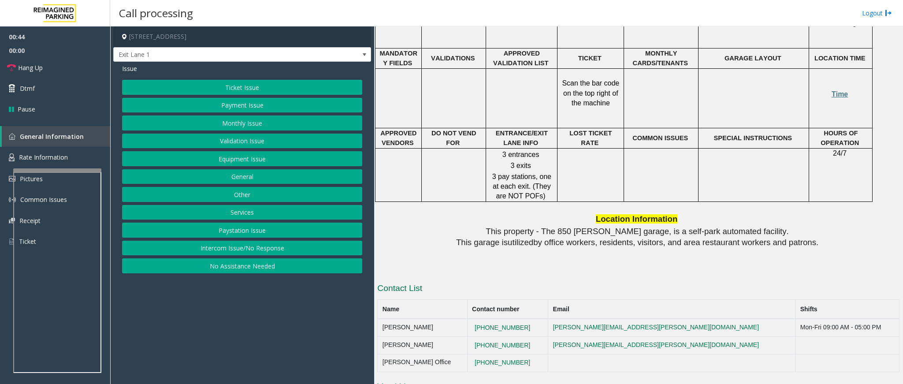
scroll to position [969, 0]
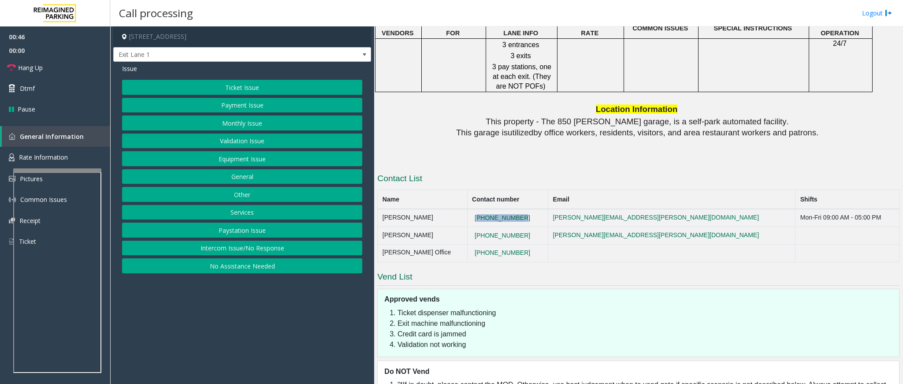
drag, startPoint x: 532, startPoint y: 183, endPoint x: 481, endPoint y: 181, distance: 50.3
click at [481, 209] on td "786-447-3289" at bounding box center [507, 218] width 81 height 18
click at [559, 173] on h3 "Contact List" at bounding box center [638, 180] width 522 height 14
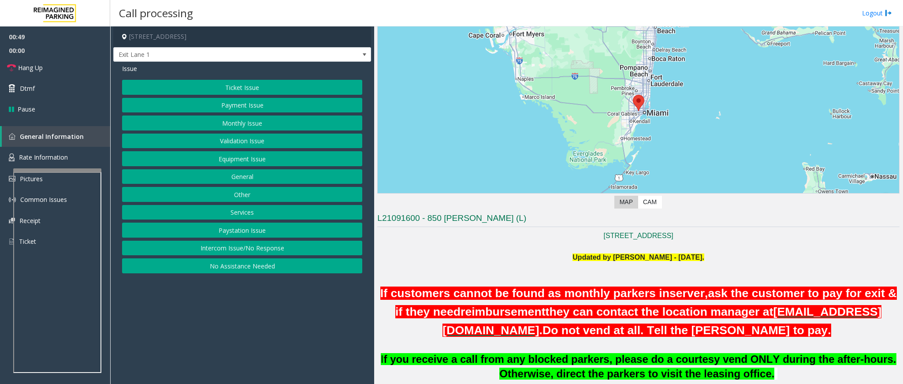
scroll to position [44, 0]
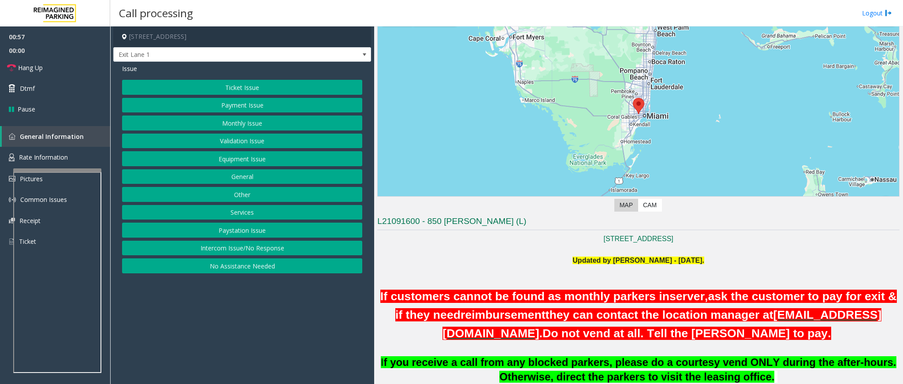
click at [242, 216] on button "Services" at bounding box center [242, 212] width 240 height 15
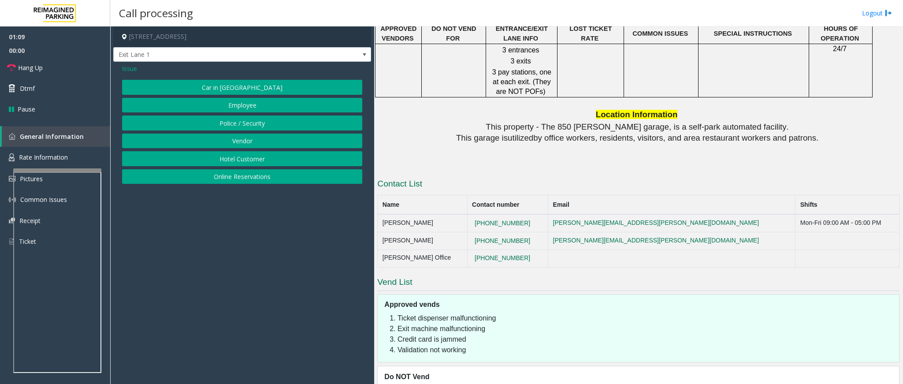
scroll to position [969, 0]
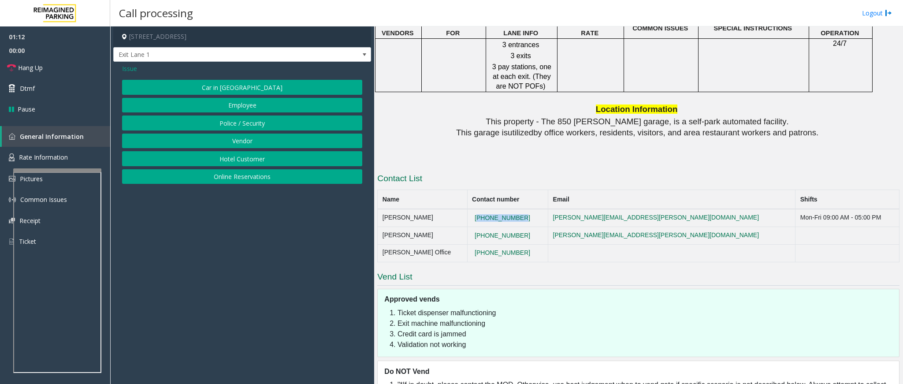
drag, startPoint x: 522, startPoint y: 182, endPoint x: 474, endPoint y: 183, distance: 48.5
click at [474, 209] on td "786-447-3289" at bounding box center [507, 218] width 81 height 18
copy button "786-447-3289"
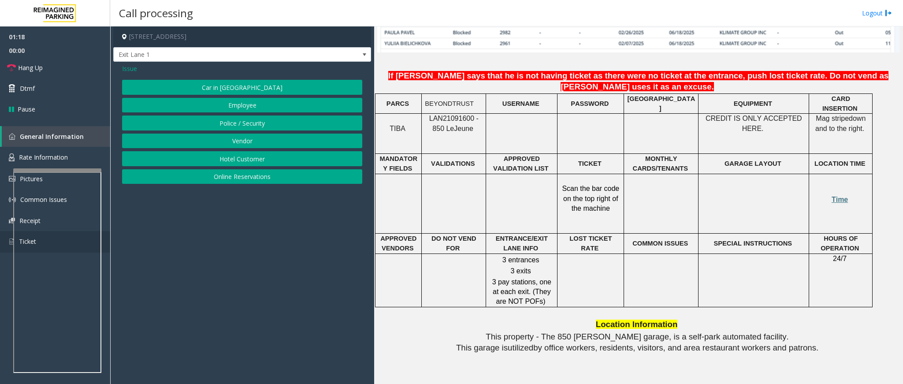
scroll to position [705, 0]
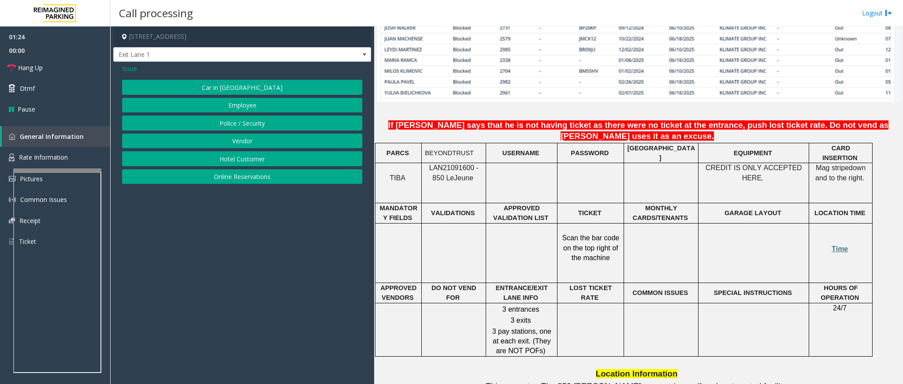
click at [249, 141] on button "Vendor" at bounding box center [242, 141] width 240 height 15
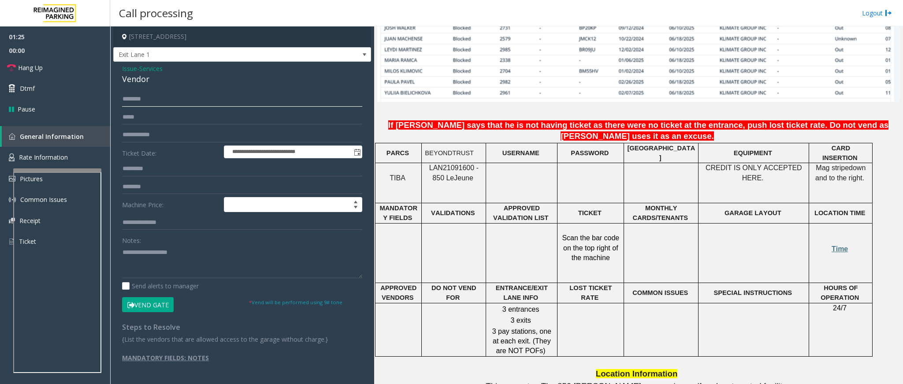
click at [142, 93] on input "text" at bounding box center [242, 99] width 240 height 15
click at [147, 102] on input "text" at bounding box center [242, 99] width 240 height 15
type input "******"
click at [155, 138] on input "text" at bounding box center [242, 134] width 240 height 15
type input "*******"
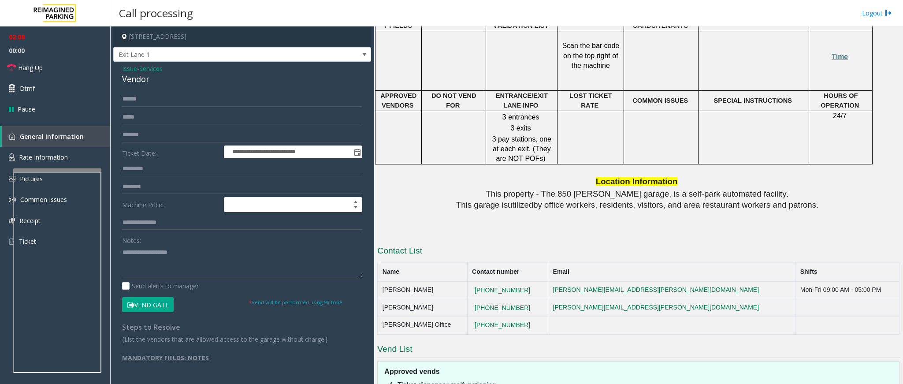
scroll to position [969, 0]
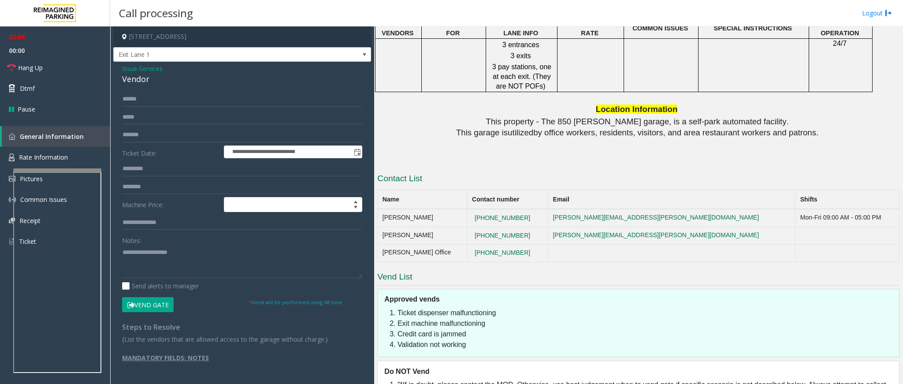
drag, startPoint x: 533, startPoint y: 184, endPoint x: 458, endPoint y: 186, distance: 75.4
click at [458, 209] on tr "Lisandra Alfonso 786-447-3289 lisandra.alfonso@reimaginedparking.com Mon-Fri 09…" at bounding box center [639, 218] width 522 height 18
copy tr "786-447-3289"
drag, startPoint x: 150, startPoint y: 78, endPoint x: 118, endPoint y: 69, distance: 32.9
click at [118, 69] on div "**********" at bounding box center [242, 221] width 258 height 319
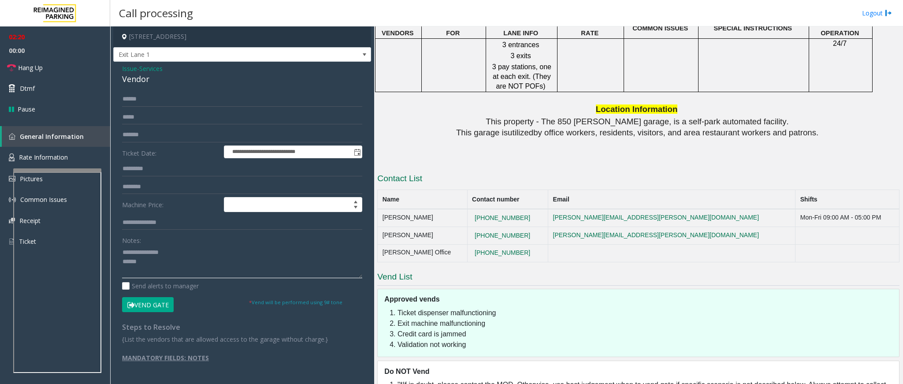
click at [172, 255] on textarea at bounding box center [242, 261] width 240 height 33
drag, startPoint x: 172, startPoint y: 255, endPoint x: 143, endPoint y: 253, distance: 29.2
click at [143, 253] on textarea at bounding box center [242, 261] width 240 height 33
drag, startPoint x: 531, startPoint y: 215, endPoint x: 492, endPoint y: 215, distance: 38.8
click at [492, 244] on td "(305) 569-0011" at bounding box center [507, 253] width 81 height 18
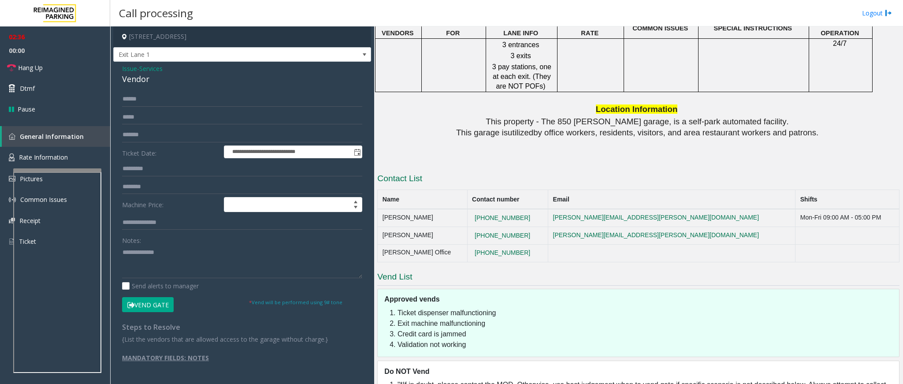
copy button "(305) 569-0011"
click at [181, 258] on textarea at bounding box center [242, 261] width 240 height 33
drag, startPoint x: 532, startPoint y: 198, endPoint x: 472, endPoint y: 200, distance: 60.0
click at [472, 227] on tr "Alexandra Meneses 786-558-6066 alexandra.meneses@reimaginedparking.com" at bounding box center [639, 236] width 522 height 18
copy tr "786-558-6066"
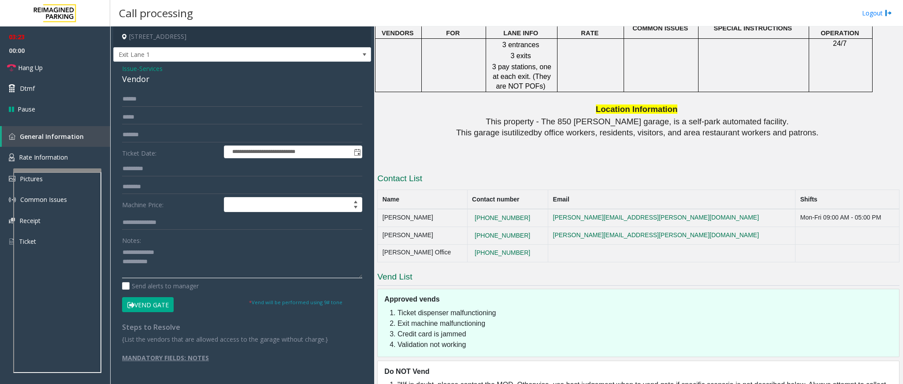
click at [200, 261] on textarea at bounding box center [242, 261] width 240 height 33
click at [53, 149] on link "Rate Information" at bounding box center [55, 158] width 110 height 22
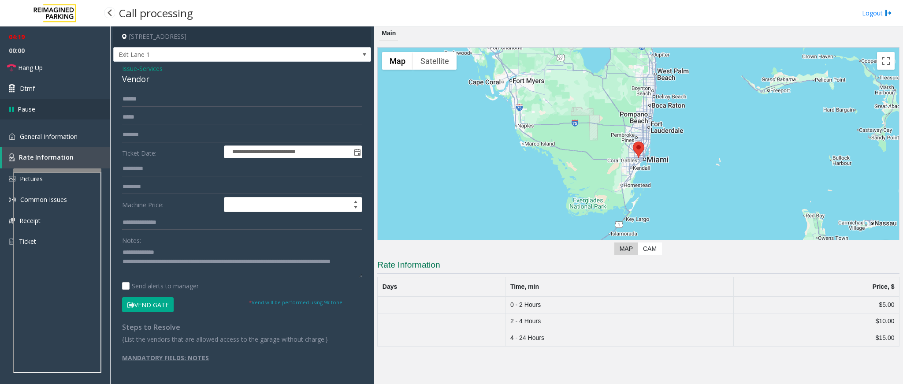
click at [65, 116] on link "Pause" at bounding box center [55, 109] width 110 height 21
click at [48, 113] on link "Resume" at bounding box center [55, 109] width 110 height 21
click at [61, 142] on link "General Information" at bounding box center [55, 136] width 110 height 21
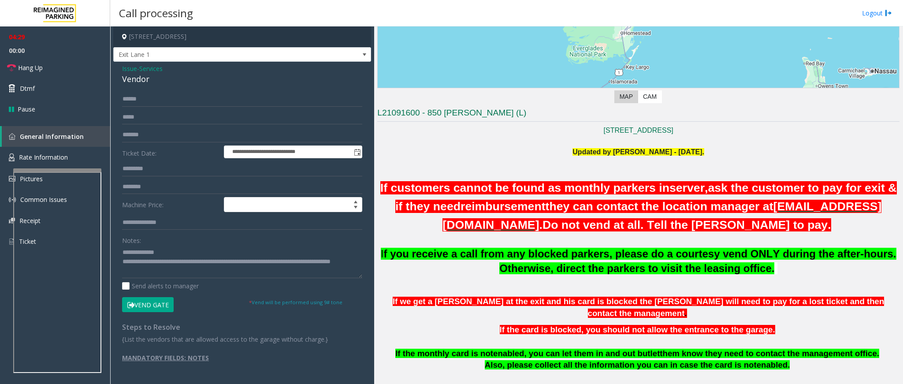
scroll to position [331, 0]
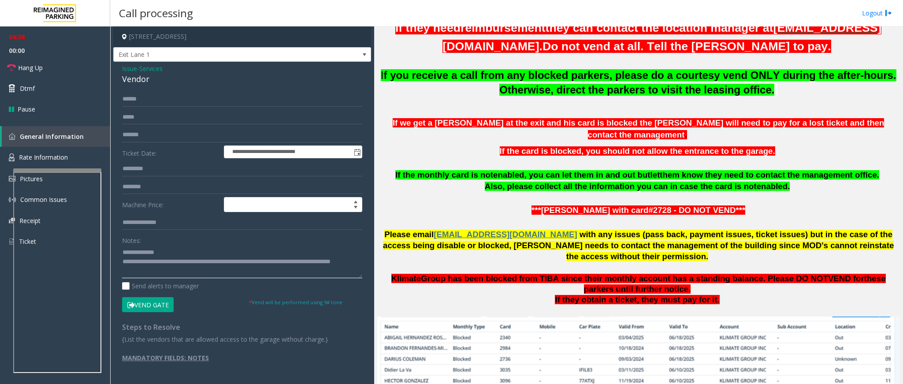
click at [182, 276] on textarea at bounding box center [242, 261] width 240 height 33
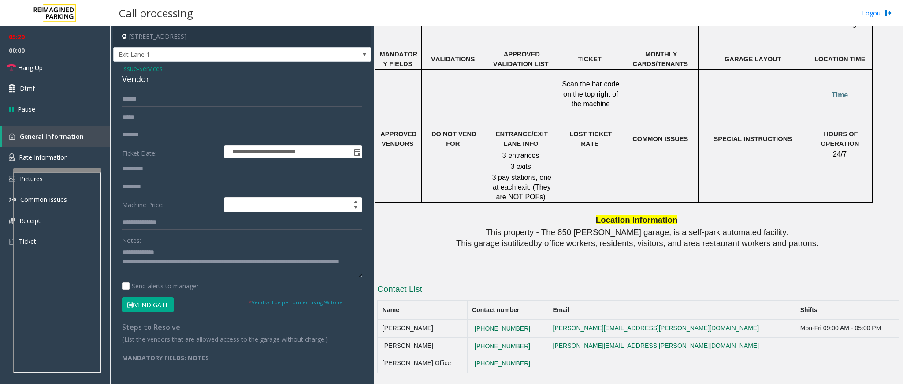
scroll to position [860, 0]
click at [196, 272] on textarea at bounding box center [242, 261] width 240 height 33
click at [196, 274] on textarea at bounding box center [242, 261] width 240 height 33
click at [185, 274] on textarea at bounding box center [242, 261] width 240 height 33
click at [59, 68] on link "Hang Up" at bounding box center [55, 67] width 110 height 21
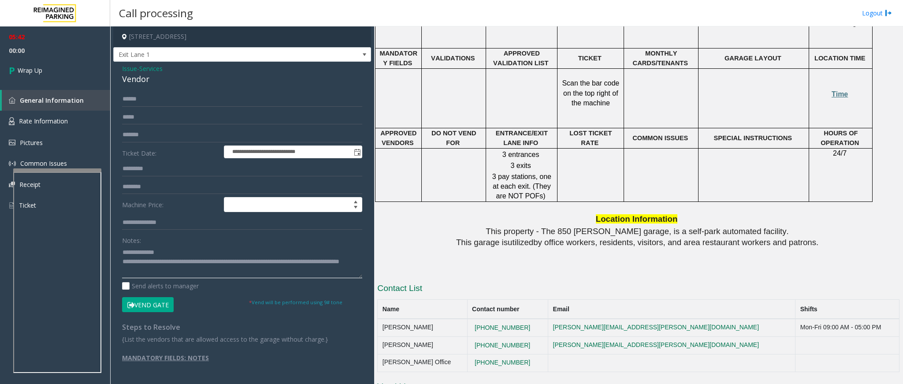
click at [200, 276] on textarea at bounding box center [242, 261] width 240 height 33
type textarea "**********"
click at [28, 66] on span "Wrap Up" at bounding box center [30, 70] width 25 height 9
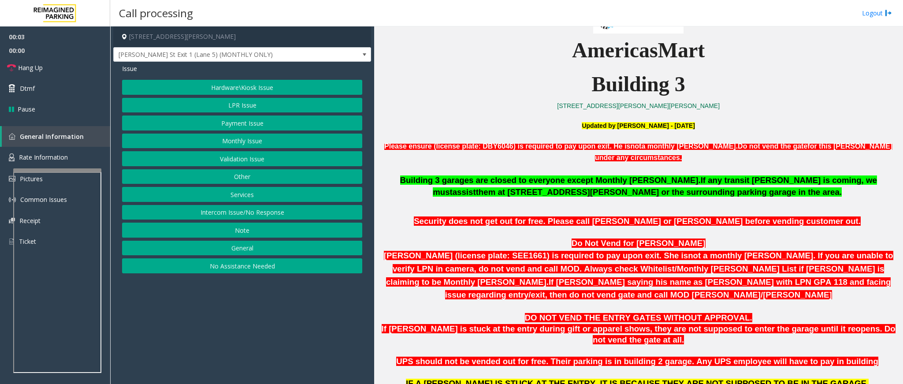
scroll to position [331, 0]
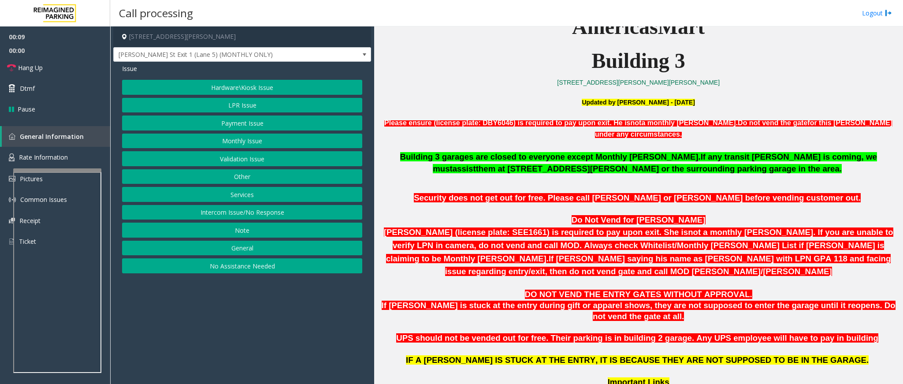
click at [250, 270] on button "No Assistance Needed" at bounding box center [242, 265] width 240 height 15
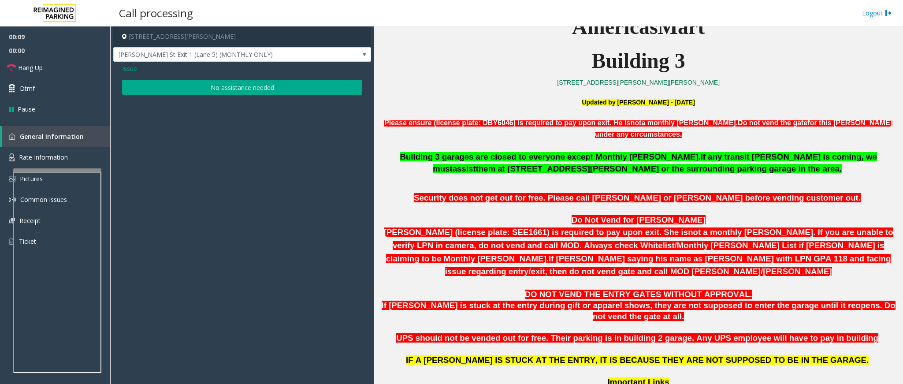
click at [223, 86] on button "No assistance needed" at bounding box center [242, 87] width 240 height 15
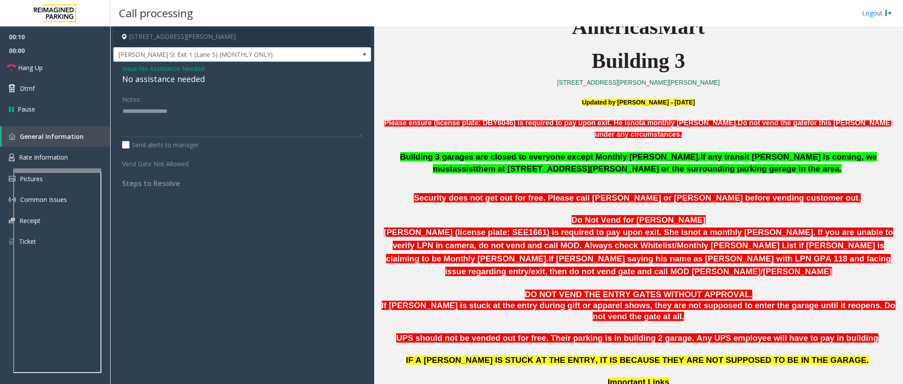
click at [183, 77] on div "No assistance needed" at bounding box center [242, 79] width 240 height 12
type textarea "**********"
click at [60, 69] on link "Hang Up" at bounding box center [55, 67] width 110 height 21
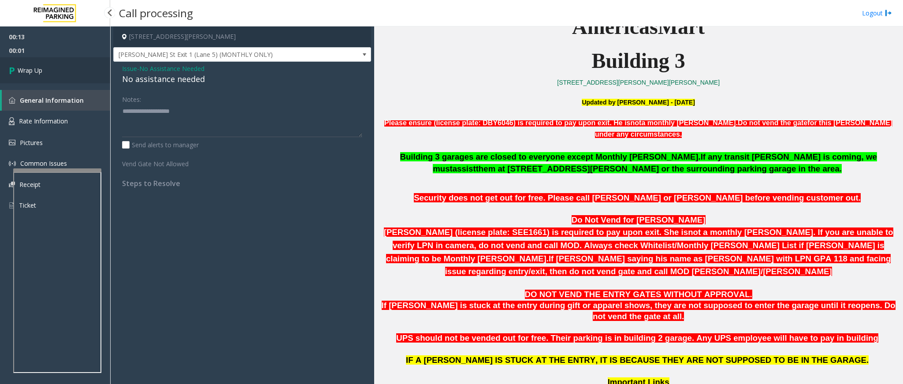
click at [76, 68] on link "Wrap Up" at bounding box center [55, 70] width 110 height 26
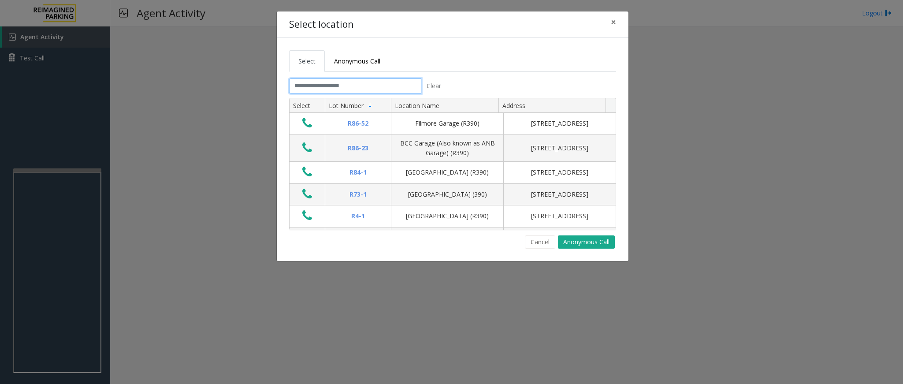
click at [394, 90] on input "text" at bounding box center [355, 85] width 132 height 15
click at [386, 82] on input "text" at bounding box center [355, 85] width 132 height 15
click at [385, 87] on input "text" at bounding box center [355, 85] width 132 height 15
click at [384, 89] on input "text" at bounding box center [355, 85] width 132 height 15
click at [381, 91] on input "text" at bounding box center [355, 85] width 132 height 15
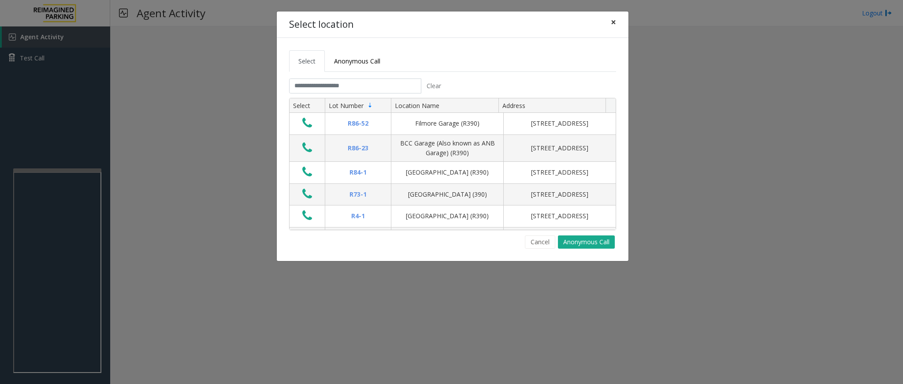
click at [614, 21] on span "×" at bounding box center [613, 22] width 5 height 12
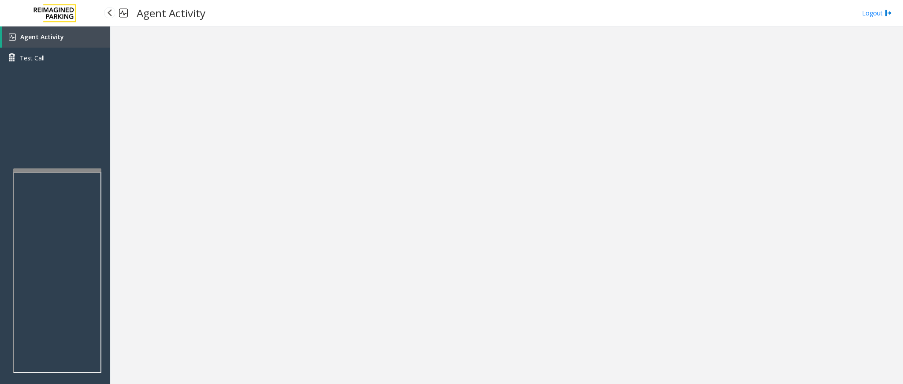
click at [51, 37] on span "Agent Activity" at bounding box center [42, 37] width 44 height 8
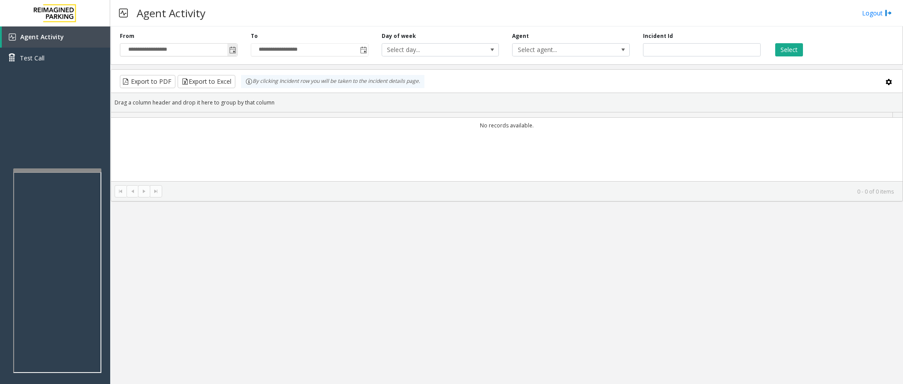
click at [235, 50] on span "Toggle popup" at bounding box center [232, 50] width 7 height 7
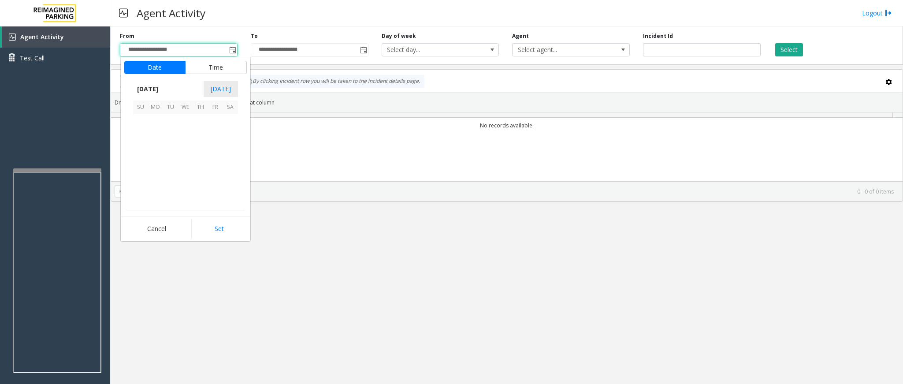
scroll to position [158233, 0]
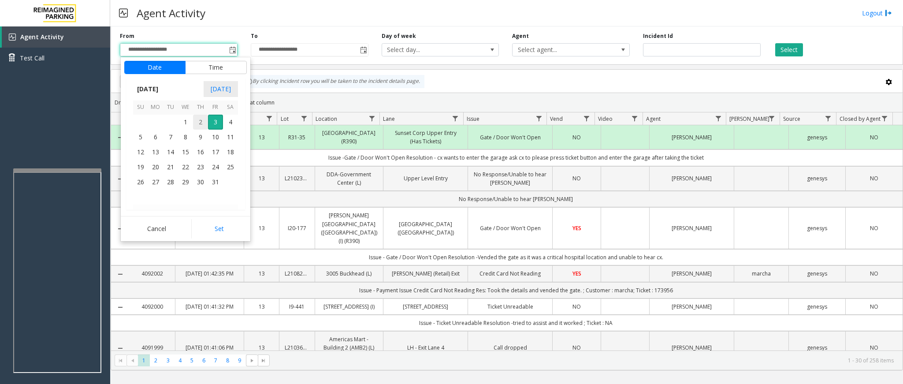
click at [204, 122] on span "2" at bounding box center [200, 122] width 15 height 15
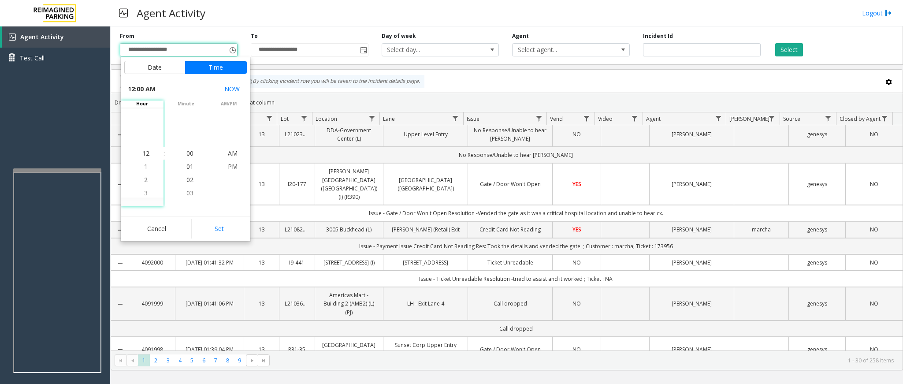
scroll to position [0, 0]
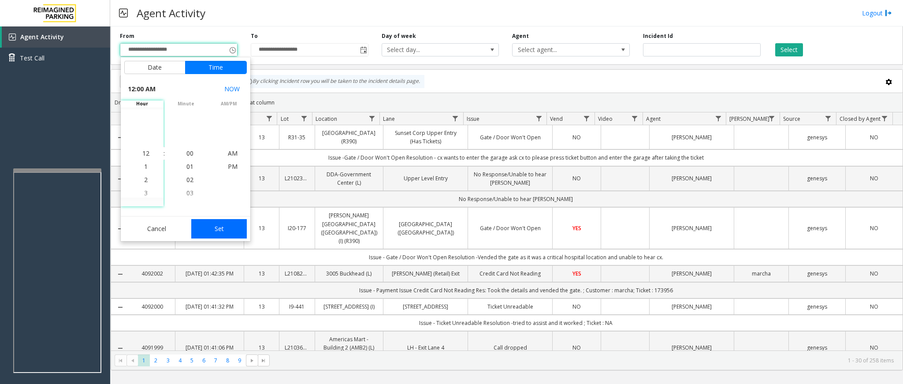
click at [227, 227] on button "Set" at bounding box center [219, 228] width 56 height 19
type input "**********"
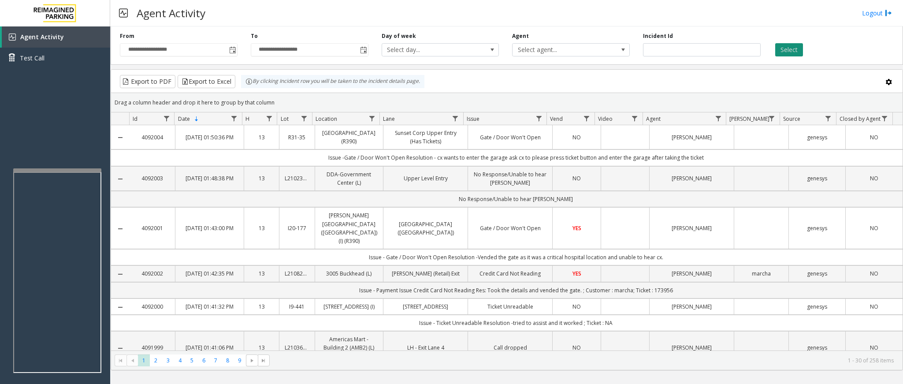
click at [782, 44] on button "Select" at bounding box center [789, 49] width 28 height 13
click at [783, 46] on button "Select" at bounding box center [789, 49] width 28 height 13
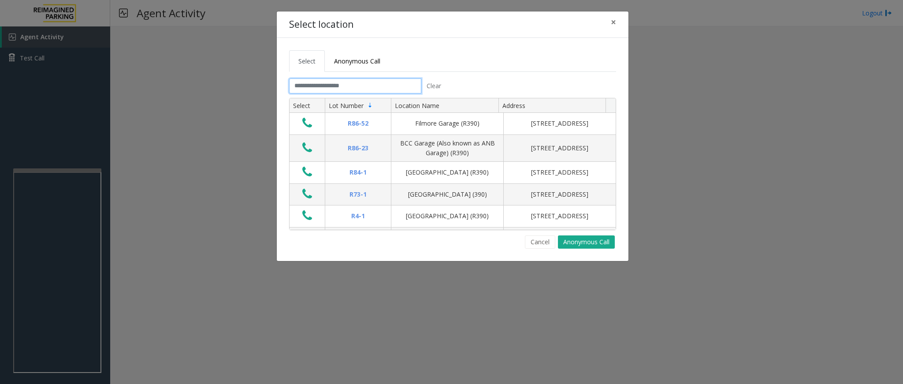
click at [371, 81] on input "text" at bounding box center [355, 85] width 132 height 15
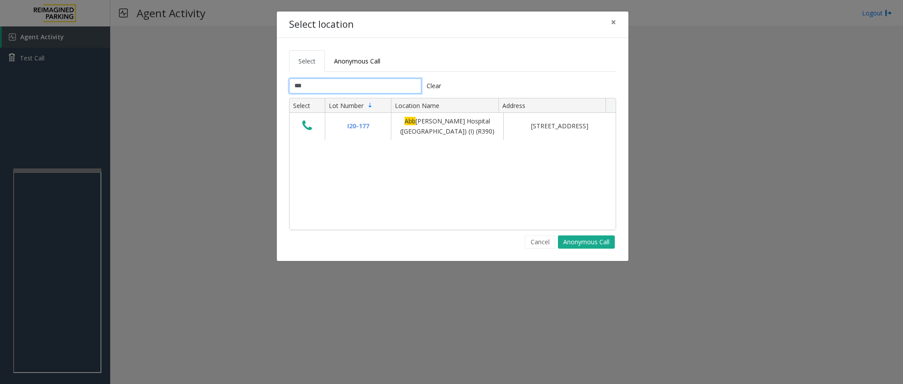
type input "***"
click at [614, 19] on span "×" at bounding box center [613, 22] width 5 height 12
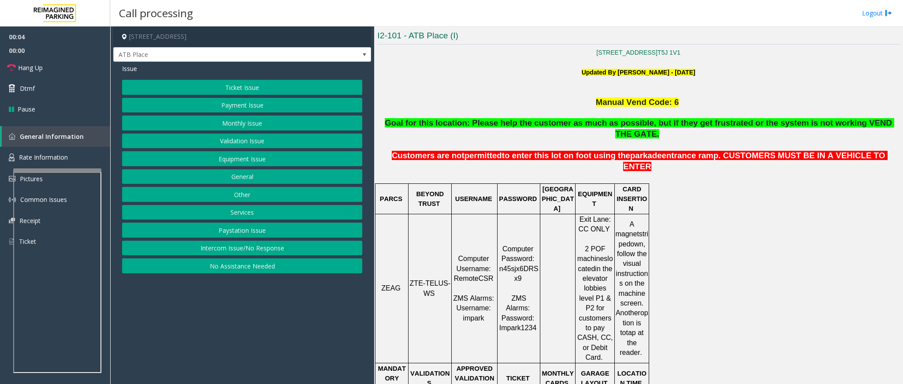
scroll to position [264, 0]
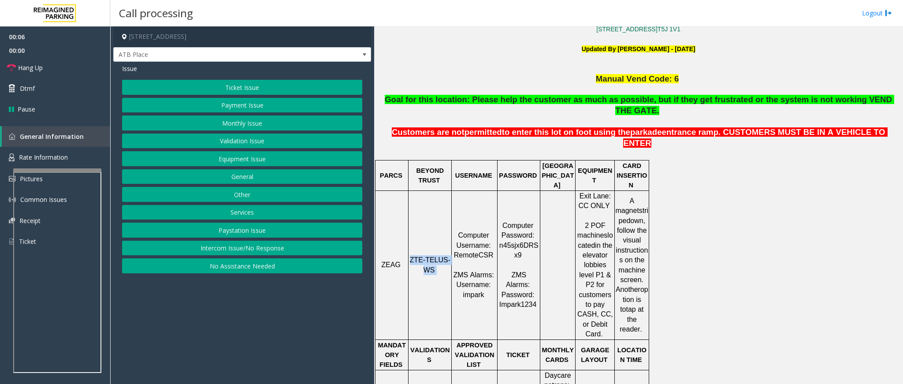
drag, startPoint x: 439, startPoint y: 231, endPoint x: 411, endPoint y: 219, distance: 31.0
click at [411, 255] on p "ZTE-TELUS-WS" at bounding box center [430, 265] width 42 height 20
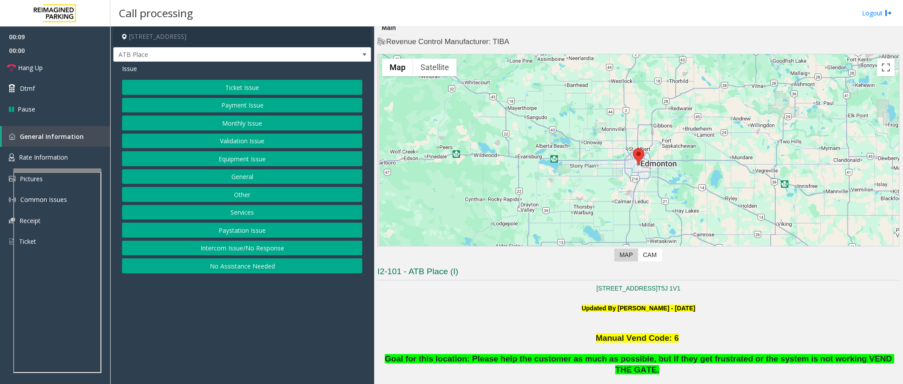
scroll to position [0, 0]
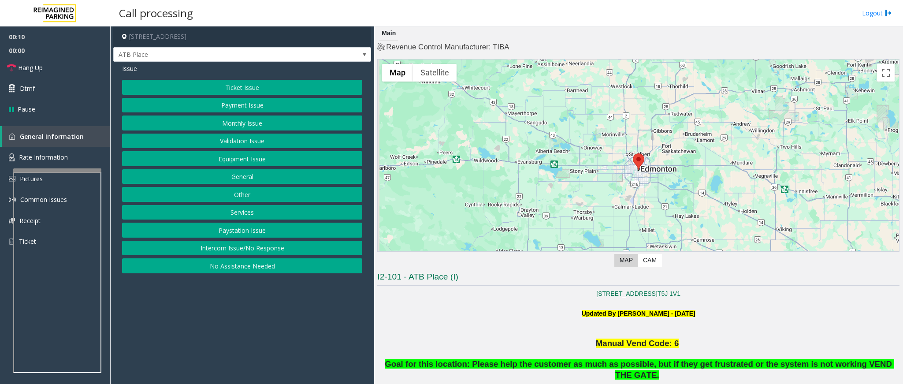
click at [266, 93] on button "Ticket Issue" at bounding box center [242, 87] width 240 height 15
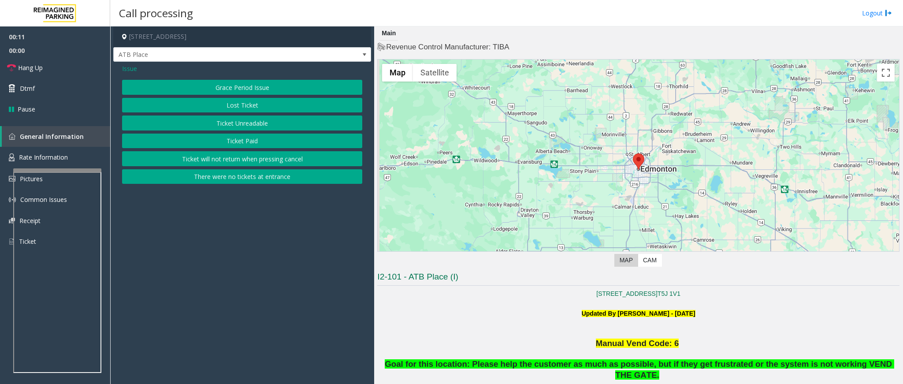
click at [263, 129] on button "Ticket Unreadable" at bounding box center [242, 122] width 240 height 15
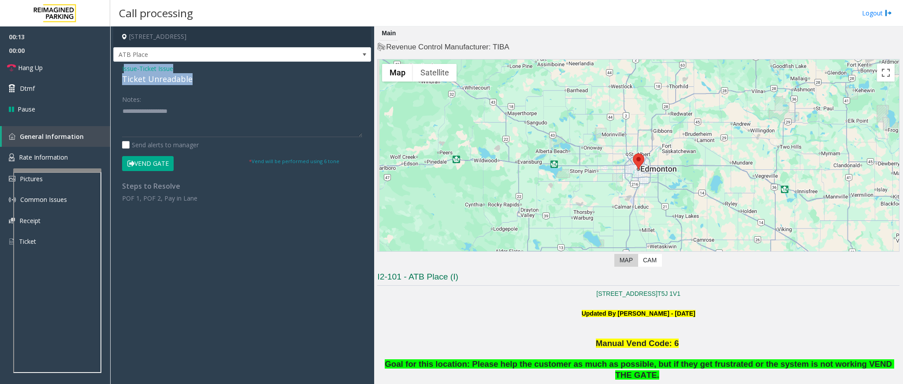
drag, startPoint x: 194, startPoint y: 74, endPoint x: 123, endPoint y: 68, distance: 70.4
click at [123, 68] on div "Issue - Ticket Issue Ticket Unreadable" at bounding box center [242, 74] width 240 height 21
click at [190, 72] on div "Issue - Ticket Issue Ticket Unreadable" at bounding box center [242, 74] width 240 height 21
drag, startPoint x: 189, startPoint y: 77, endPoint x: 120, endPoint y: 71, distance: 69.0
click at [120, 71] on div "Issue - Ticket Issue Ticket Unreadable Notes: Send alerts to manager Vend Gate …" at bounding box center [242, 137] width 258 height 150
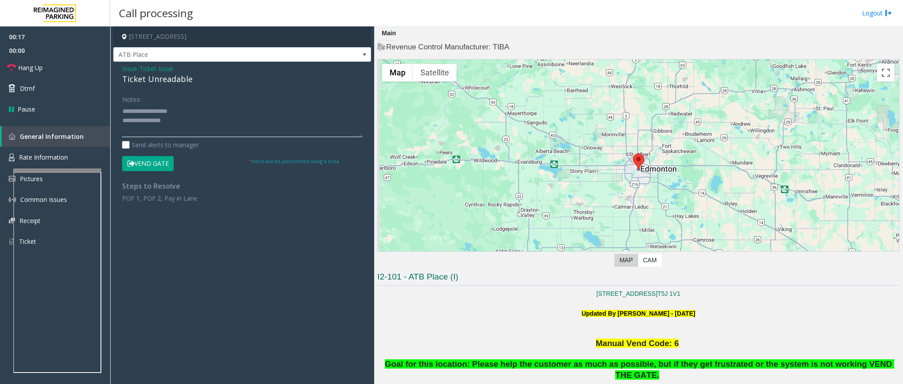
click at [176, 110] on textarea at bounding box center [242, 120] width 240 height 33
drag, startPoint x: 176, startPoint y: 110, endPoint x: 145, endPoint y: 111, distance: 30.9
click at [145, 111] on textarea at bounding box center [242, 120] width 240 height 33
click at [213, 114] on textarea at bounding box center [242, 120] width 240 height 33
click at [163, 164] on button "Vend Gate" at bounding box center [148, 163] width 52 height 15
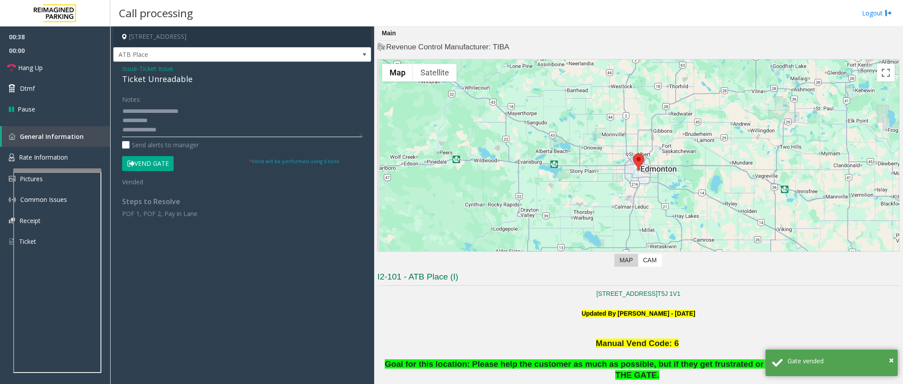
click at [172, 117] on textarea at bounding box center [242, 120] width 240 height 33
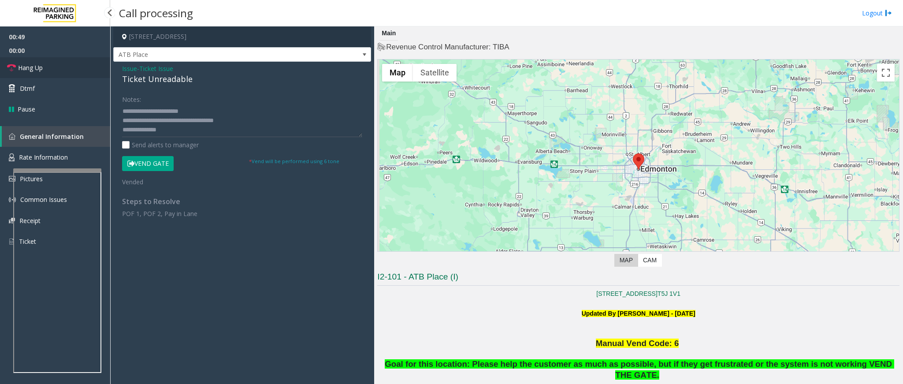
click at [48, 69] on link "Hang Up" at bounding box center [55, 67] width 110 height 21
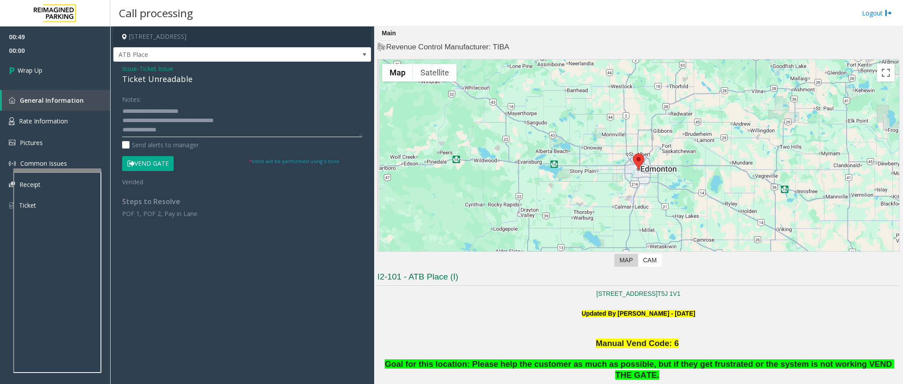
click at [184, 123] on textarea at bounding box center [242, 120] width 240 height 33
click at [206, 121] on textarea at bounding box center [242, 120] width 240 height 33
click at [237, 121] on textarea at bounding box center [242, 120] width 240 height 33
drag, startPoint x: 237, startPoint y: 121, endPoint x: 231, endPoint y: 118, distance: 6.5
click at [231, 118] on textarea at bounding box center [242, 120] width 240 height 33
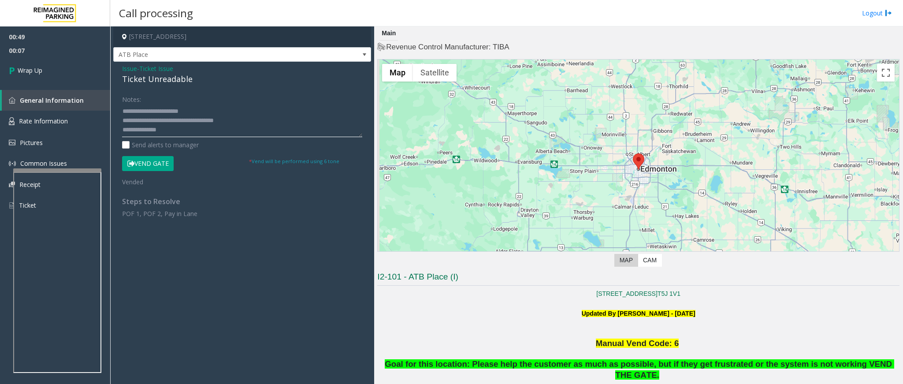
click at [245, 122] on textarea at bounding box center [242, 120] width 240 height 33
type textarea "**********"
click at [39, 70] on span "Wrap Up" at bounding box center [30, 70] width 25 height 9
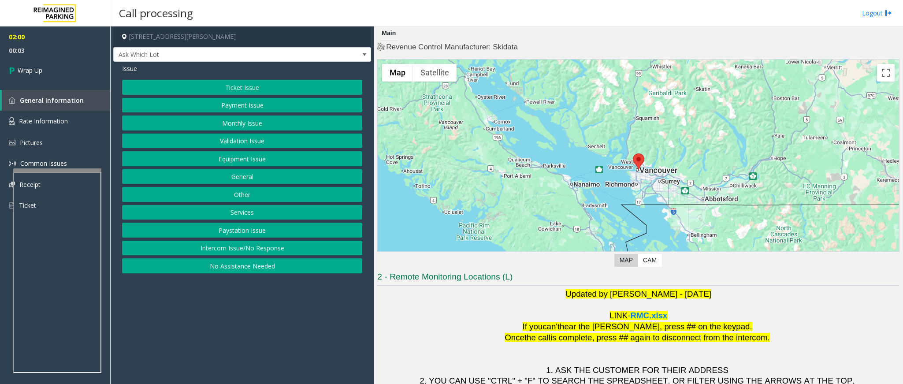
click at [270, 161] on button "Equipment Issue" at bounding box center [242, 158] width 240 height 15
click at [254, 157] on button "Gate / Door Won't Open" at bounding box center [242, 158] width 240 height 15
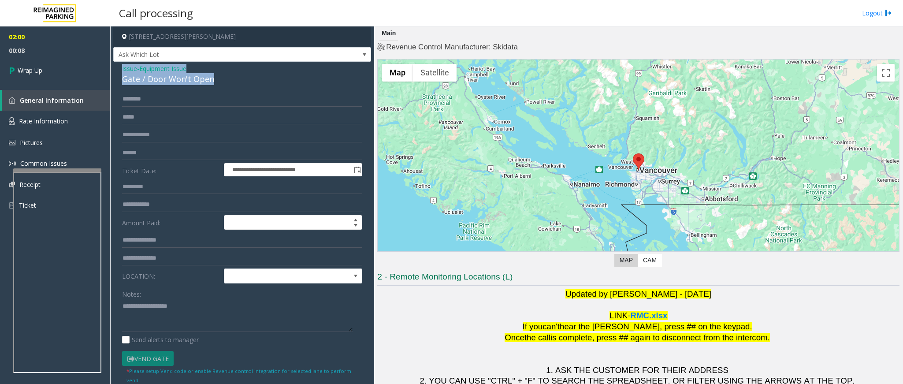
drag, startPoint x: 220, startPoint y: 78, endPoint x: 116, endPoint y: 69, distance: 104.0
click at [116, 69] on div "**********" at bounding box center [242, 271] width 258 height 419
drag, startPoint x: 160, startPoint y: 71, endPoint x: 179, endPoint y: 307, distance: 237.4
click at [179, 307] on textarea at bounding box center [237, 315] width 231 height 33
click at [195, 304] on textarea at bounding box center [237, 315] width 231 height 33
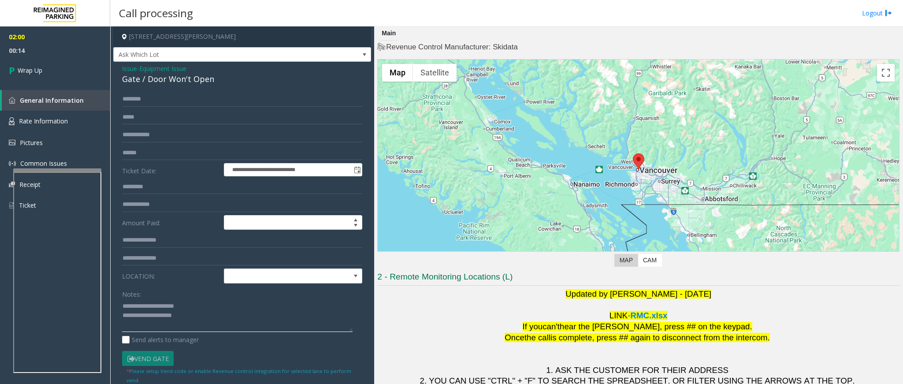
drag, startPoint x: 196, startPoint y: 304, endPoint x: 150, endPoint y: 306, distance: 45.9
click at [153, 306] on textarea at bounding box center [237, 315] width 231 height 33
drag, startPoint x: 150, startPoint y: 306, endPoint x: 203, endPoint y: 307, distance: 52.9
click at [203, 307] on textarea at bounding box center [237, 315] width 231 height 33
type textarea "**********"
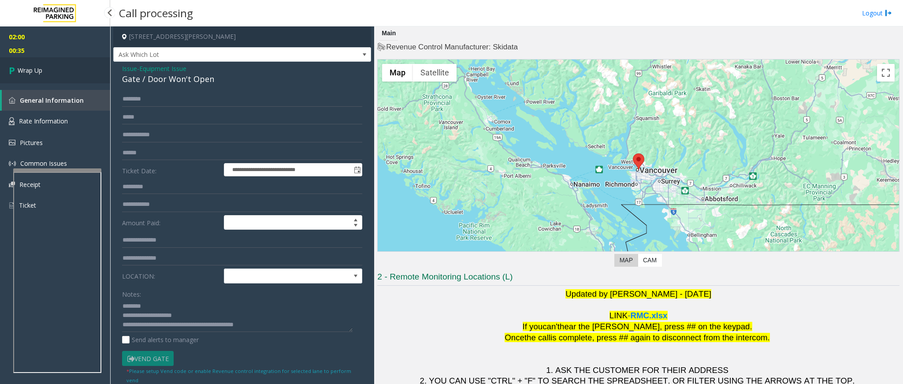
click at [37, 68] on span "Wrap Up" at bounding box center [30, 70] width 25 height 9
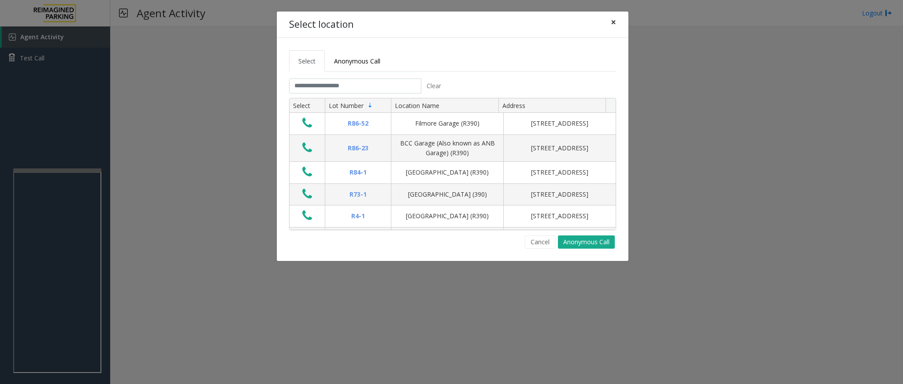
click at [618, 24] on button "×" at bounding box center [614, 22] width 18 height 22
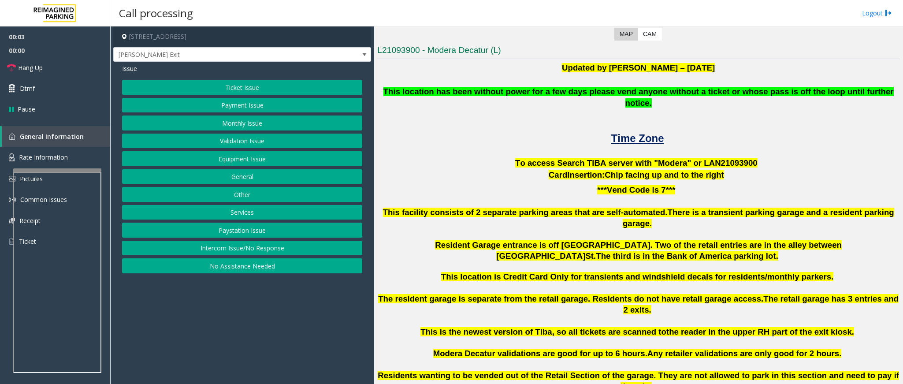
scroll to position [171, 0]
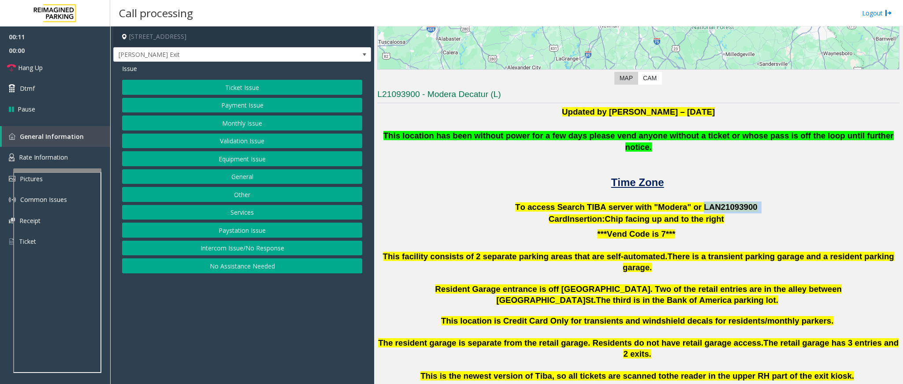
drag, startPoint x: 689, startPoint y: 196, endPoint x: 748, endPoint y: 196, distance: 59.1
click at [748, 201] on p "To access Search TIBA server with "Modera" or LAN21093 900" at bounding box center [638, 207] width 522 height 12
copy p "LAN21093 900"
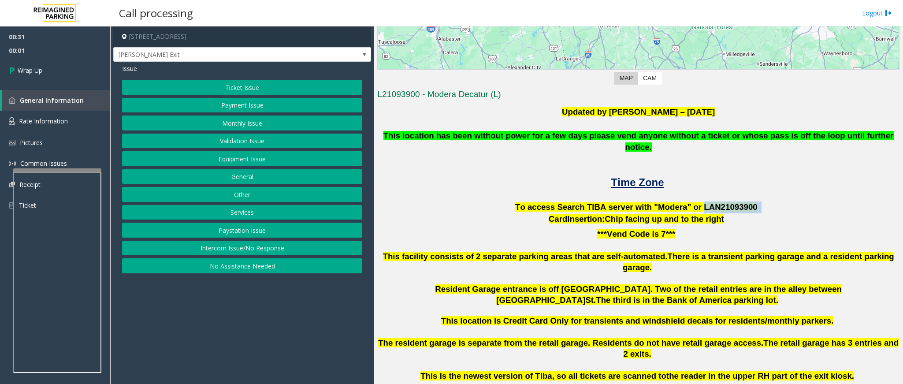
click at [247, 164] on button "Equipment Issue" at bounding box center [242, 158] width 240 height 15
click at [249, 163] on button "Gate / Door Won't Open" at bounding box center [242, 158] width 240 height 15
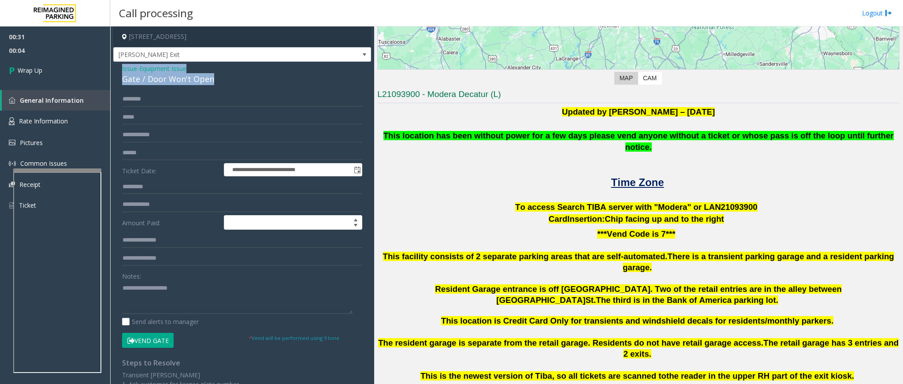
drag, startPoint x: 220, startPoint y: 81, endPoint x: 118, endPoint y: 64, distance: 103.2
click at [118, 64] on div "**********" at bounding box center [242, 276] width 258 height 428
click at [203, 286] on textarea at bounding box center [237, 297] width 231 height 33
drag, startPoint x: 203, startPoint y: 286, endPoint x: 203, endPoint y: 291, distance: 5.7
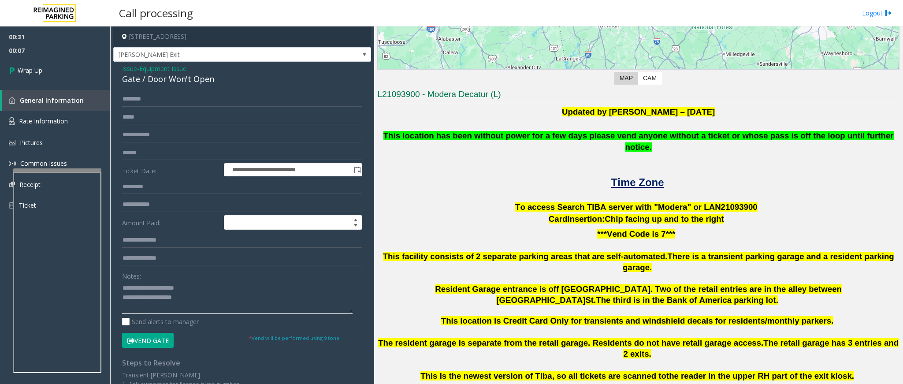
click at [204, 291] on textarea at bounding box center [237, 297] width 231 height 33
click at [201, 288] on textarea at bounding box center [237, 297] width 231 height 33
drag, startPoint x: 201, startPoint y: 288, endPoint x: 159, endPoint y: 283, distance: 42.6
click at [159, 283] on textarea at bounding box center [237, 297] width 231 height 33
click at [273, 303] on textarea at bounding box center [237, 297] width 231 height 33
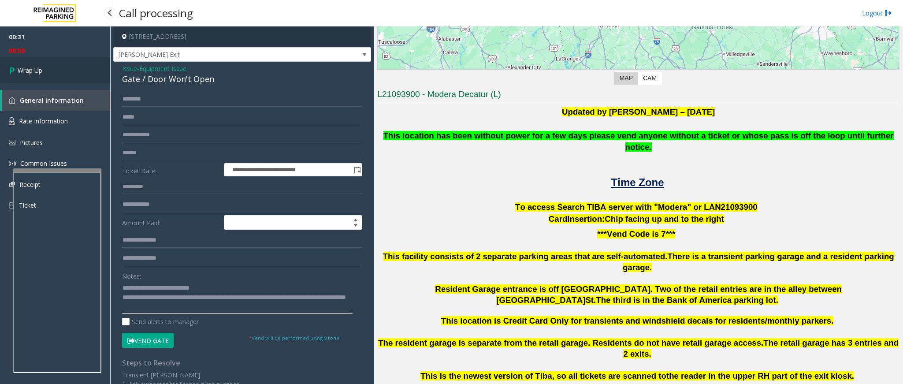
type textarea "**********"
click at [28, 67] on span "Wrap Up" at bounding box center [30, 70] width 25 height 9
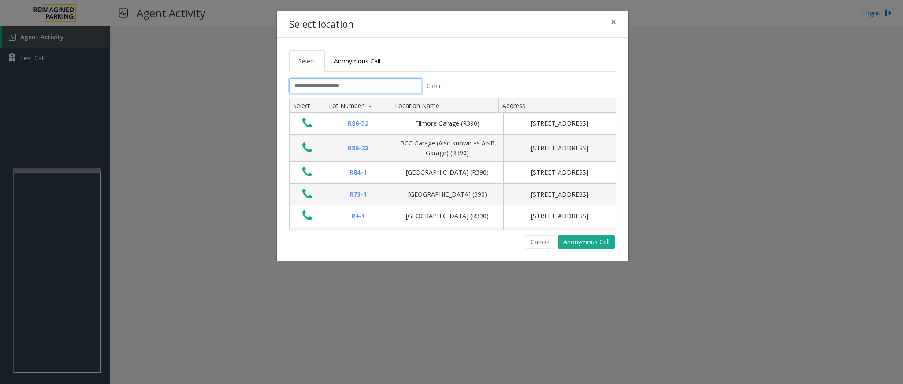
click at [383, 89] on input "text" at bounding box center [355, 85] width 132 height 15
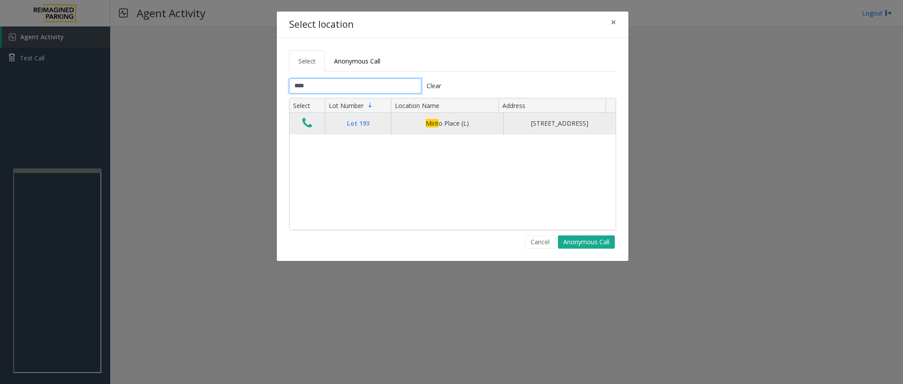
type input "****"
click at [305, 127] on icon "Data table" at bounding box center [307, 123] width 10 height 12
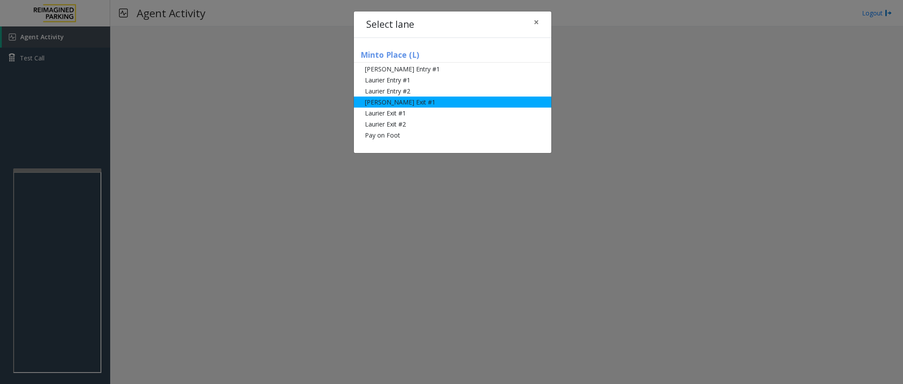
click at [402, 102] on li "[PERSON_NAME] Exit #1" at bounding box center [452, 102] width 197 height 11
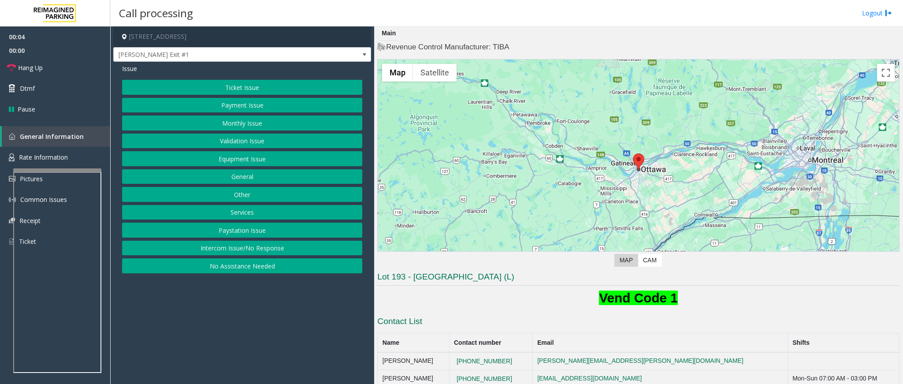
click at [269, 123] on button "Monthly Issue" at bounding box center [242, 122] width 240 height 15
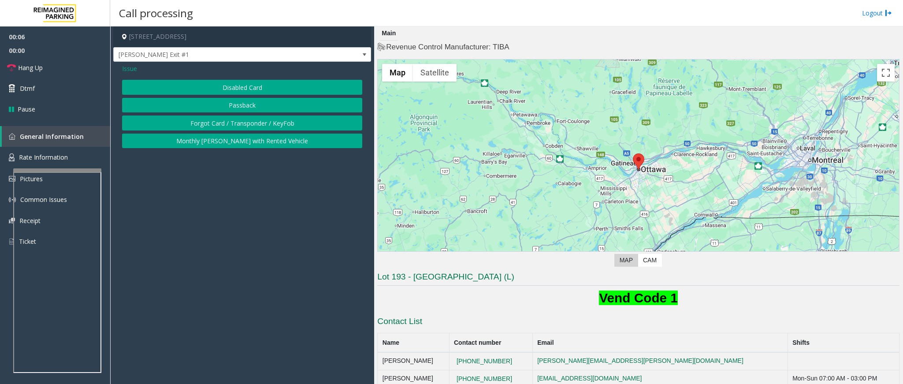
click at [136, 70] on span "Issue" at bounding box center [129, 68] width 15 height 9
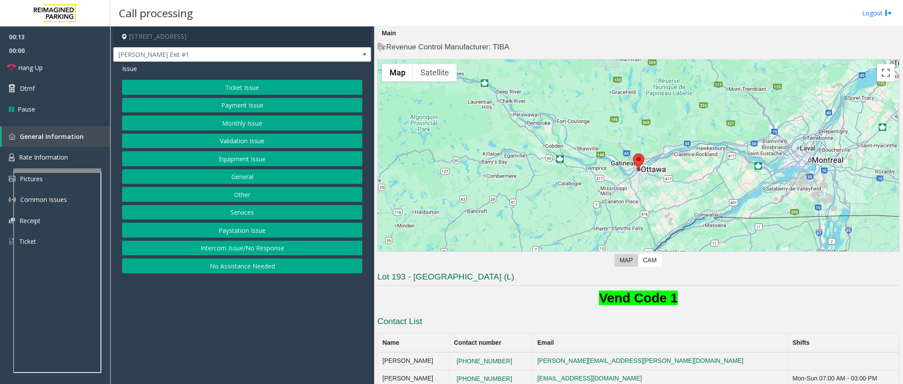
click at [250, 101] on button "Payment Issue" at bounding box center [242, 105] width 240 height 15
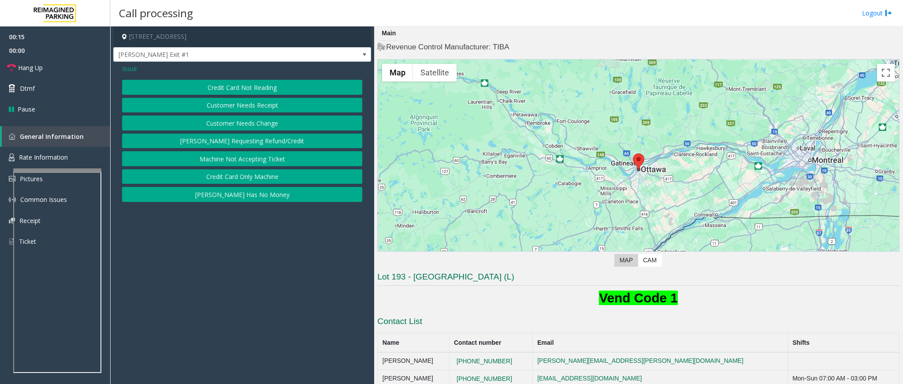
click at [134, 72] on span "Issue" at bounding box center [129, 68] width 15 height 9
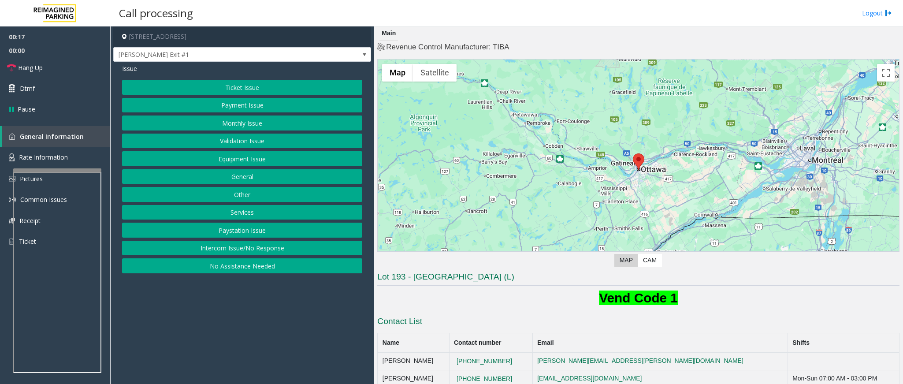
click at [261, 159] on button "Equipment Issue" at bounding box center [242, 158] width 240 height 15
click at [258, 157] on button "Gate / Door Won't Open" at bounding box center [242, 158] width 240 height 15
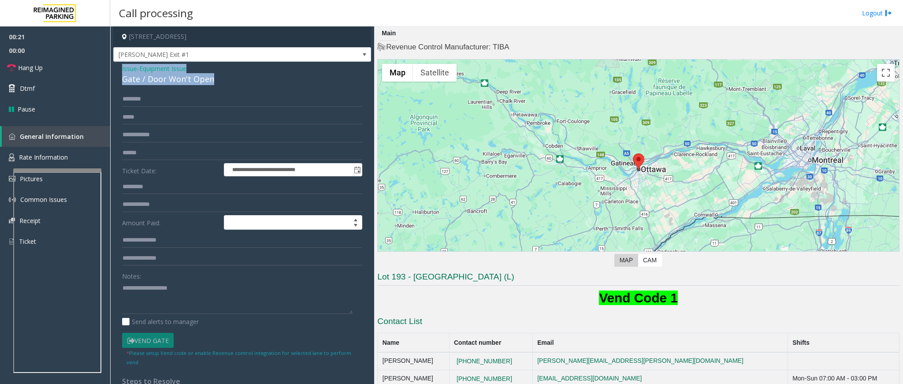
drag, startPoint x: 229, startPoint y: 79, endPoint x: 119, endPoint y: 69, distance: 110.7
click at [119, 69] on div "**********" at bounding box center [242, 285] width 258 height 447
click at [196, 290] on textarea at bounding box center [237, 297] width 231 height 33
drag, startPoint x: 195, startPoint y: 290, endPoint x: 163, endPoint y: 283, distance: 32.9
click at [153, 282] on textarea at bounding box center [237, 297] width 231 height 33
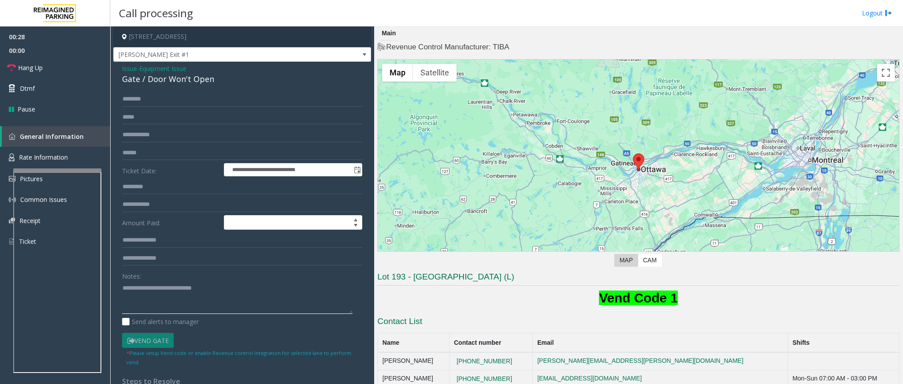
type textarea "**********"
drag, startPoint x: 167, startPoint y: 138, endPoint x: 164, endPoint y: 143, distance: 6.3
click at [167, 140] on input "text" at bounding box center [242, 134] width 240 height 15
click at [163, 144] on form "**********" at bounding box center [242, 229] width 240 height 274
click at [162, 146] on input "text" at bounding box center [242, 152] width 240 height 15
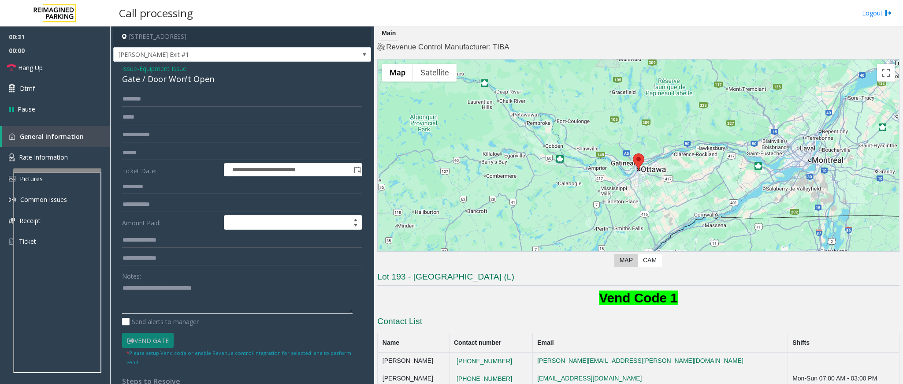
click at [262, 298] on textarea at bounding box center [237, 297] width 231 height 33
click at [141, 150] on input "text" at bounding box center [242, 152] width 240 height 15
type input "****"
click at [235, 294] on textarea at bounding box center [237, 297] width 231 height 33
type textarea "**********"
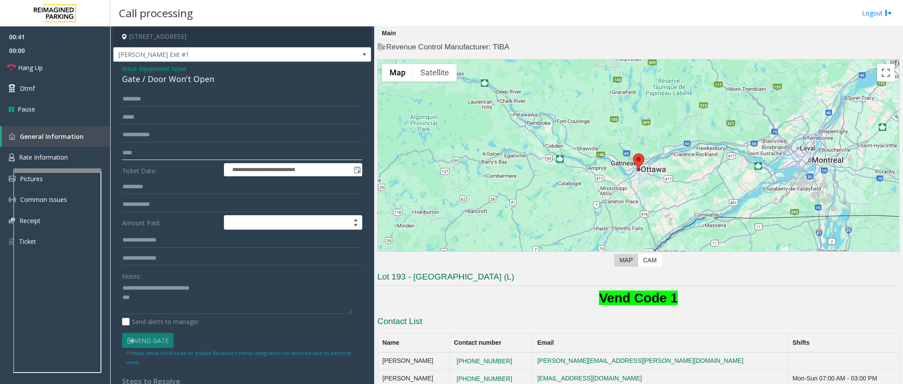
click at [179, 154] on input "****" at bounding box center [242, 152] width 240 height 15
type input "*****"
click at [82, 92] on link "Dtmf" at bounding box center [55, 88] width 110 height 21
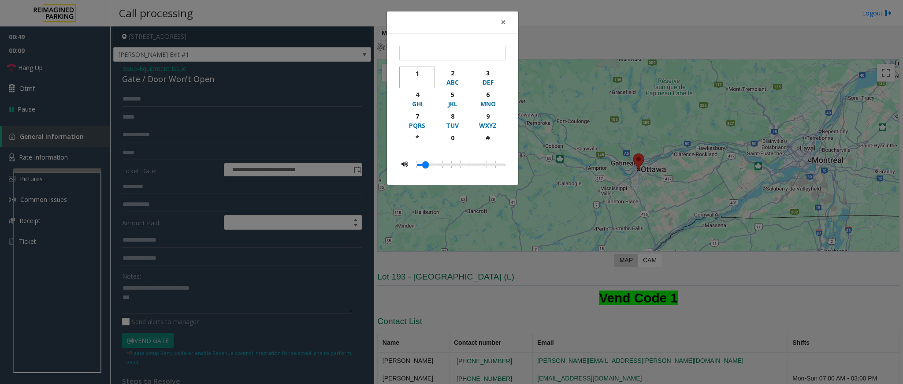
click at [420, 71] on div "1" at bounding box center [417, 73] width 24 height 9
type input "*"
click at [504, 20] on span "×" at bounding box center [503, 22] width 5 height 12
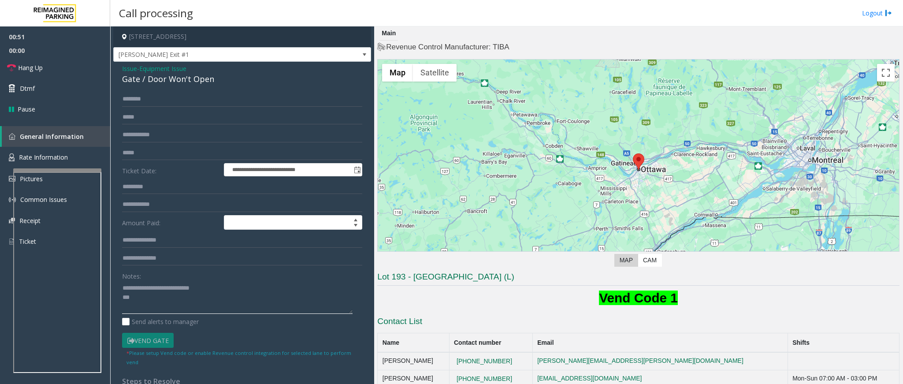
click at [199, 304] on textarea at bounding box center [237, 297] width 231 height 33
click at [194, 302] on textarea at bounding box center [237, 297] width 231 height 33
click at [56, 64] on link "Hang Up" at bounding box center [55, 67] width 110 height 21
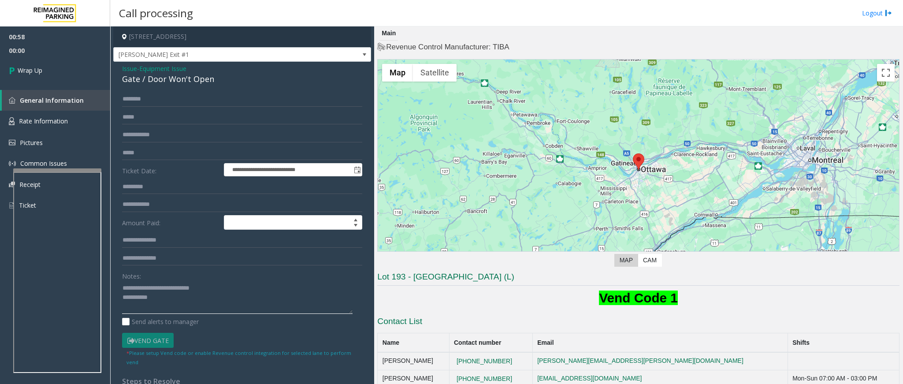
click at [185, 301] on textarea at bounding box center [237, 297] width 231 height 33
click at [192, 305] on textarea at bounding box center [237, 297] width 231 height 33
drag, startPoint x: 192, startPoint y: 305, endPoint x: 190, endPoint y: 299, distance: 6.7
click at [190, 299] on textarea at bounding box center [237, 297] width 231 height 33
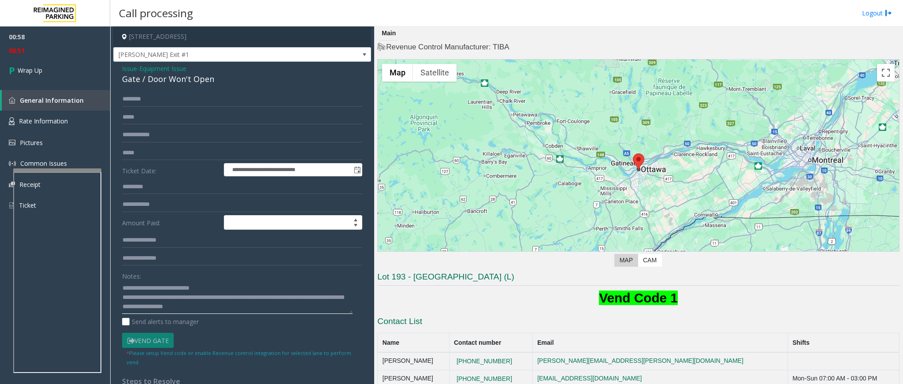
click at [190, 299] on textarea at bounding box center [237, 297] width 231 height 33
type textarea "**********"
click at [41, 72] on span "Wrap Up" at bounding box center [30, 70] width 25 height 9
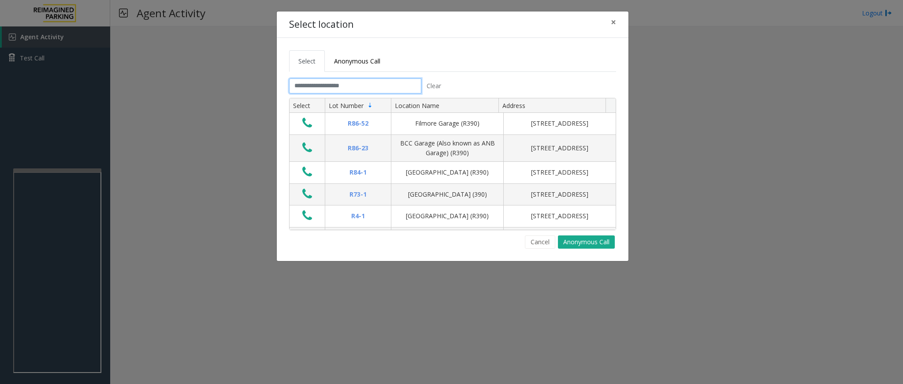
click at [359, 89] on input "text" at bounding box center [355, 85] width 132 height 15
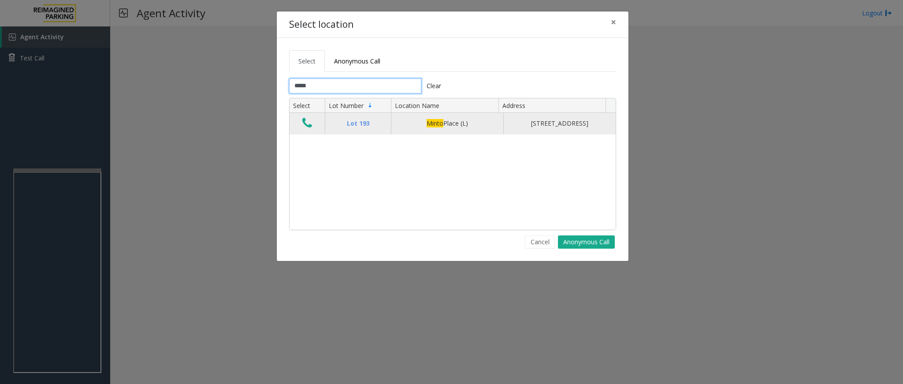
type input "*****"
click at [310, 128] on icon "Data table" at bounding box center [307, 123] width 10 height 12
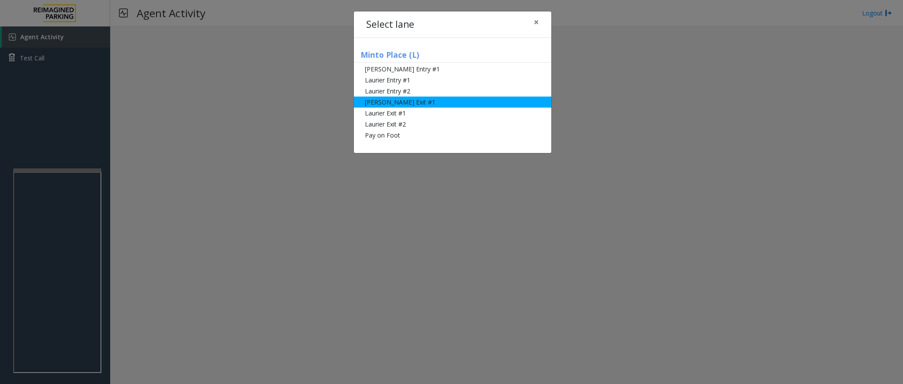
click at [406, 98] on li "[PERSON_NAME] Exit #1" at bounding box center [452, 102] width 197 height 11
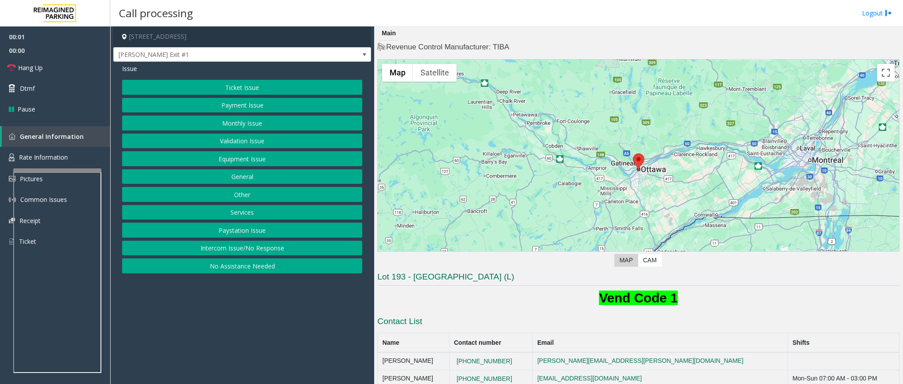
click at [249, 86] on button "Ticket Issue" at bounding box center [242, 87] width 240 height 15
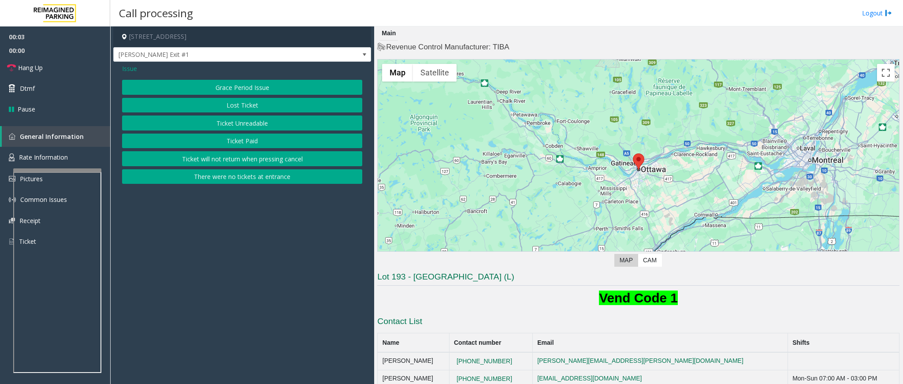
click at [248, 120] on button "Ticket Unreadable" at bounding box center [242, 122] width 240 height 15
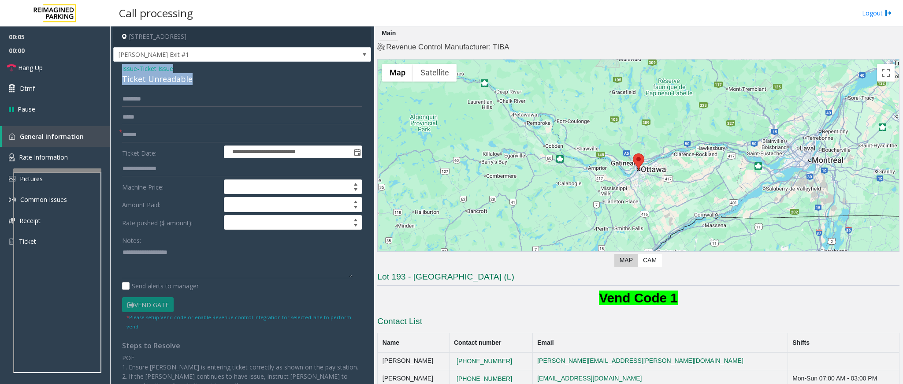
drag, startPoint x: 191, startPoint y: 81, endPoint x: 123, endPoint y: 63, distance: 70.0
click at [123, 63] on div "**********" at bounding box center [242, 272] width 258 height 421
click at [182, 251] on textarea at bounding box center [237, 261] width 231 height 33
drag, startPoint x: 182, startPoint y: 251, endPoint x: 150, endPoint y: 250, distance: 31.8
click at [150, 250] on textarea at bounding box center [237, 261] width 231 height 33
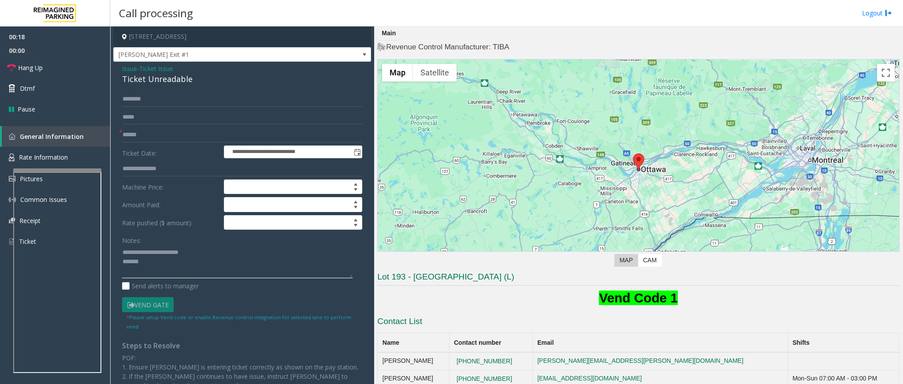
type textarea "**********"
click at [176, 145] on label "Ticket Date:" at bounding box center [171, 151] width 102 height 13
click at [179, 138] on input "text" at bounding box center [242, 134] width 240 height 15
type input "*****"
click at [176, 271] on textarea at bounding box center [237, 261] width 231 height 33
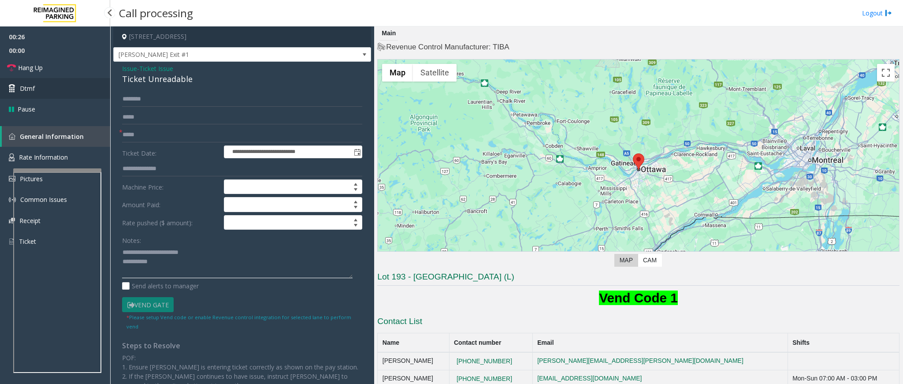
type textarea "**********"
click at [49, 86] on link "Dtmf" at bounding box center [55, 88] width 110 height 21
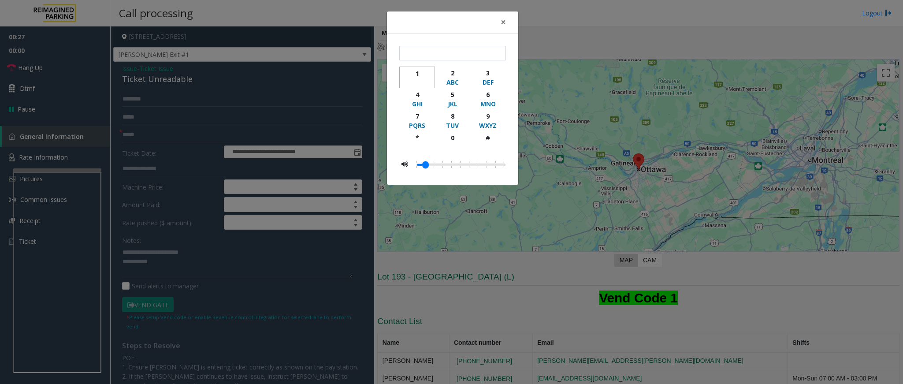
click at [419, 75] on div "1" at bounding box center [417, 73] width 24 height 9
type input "*"
click at [506, 19] on button "×" at bounding box center [504, 22] width 18 height 22
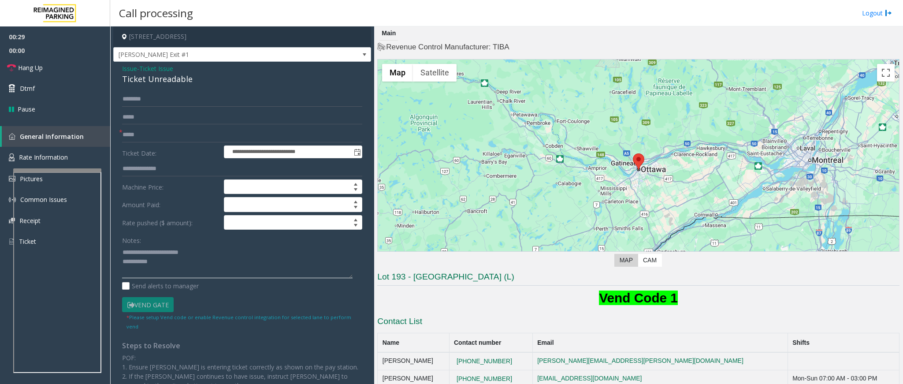
click at [249, 267] on textarea at bounding box center [237, 261] width 231 height 33
click at [253, 265] on textarea at bounding box center [237, 261] width 231 height 33
type textarea "**********"
click at [14, 62] on link "Hang Up" at bounding box center [55, 67] width 110 height 21
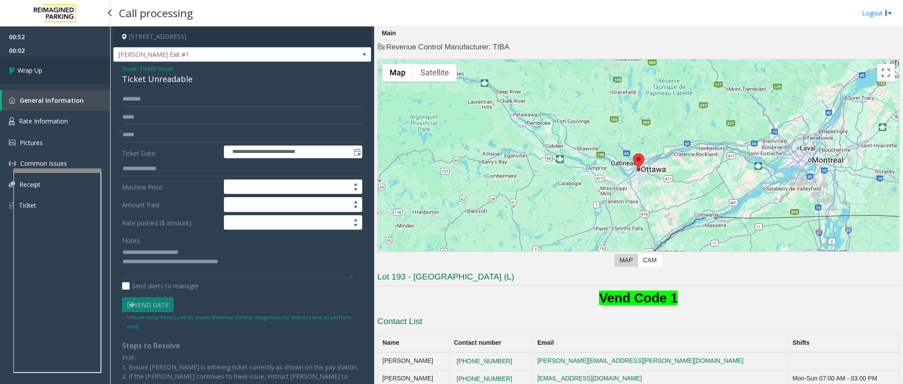
click at [40, 69] on span "Wrap Up" at bounding box center [30, 70] width 25 height 9
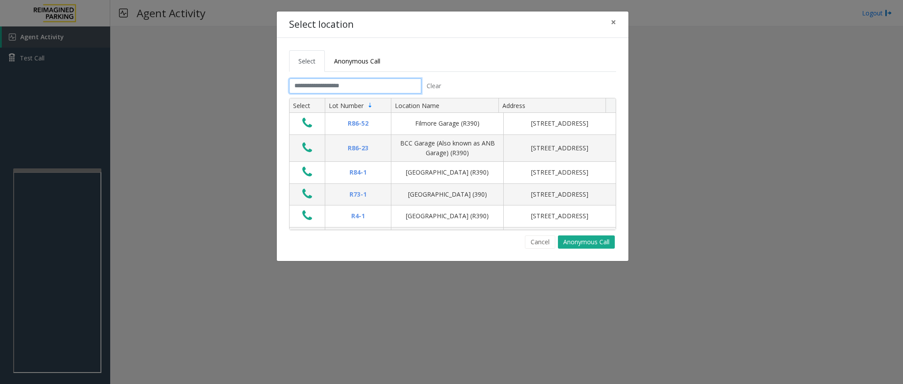
click at [389, 88] on input "text" at bounding box center [355, 85] width 132 height 15
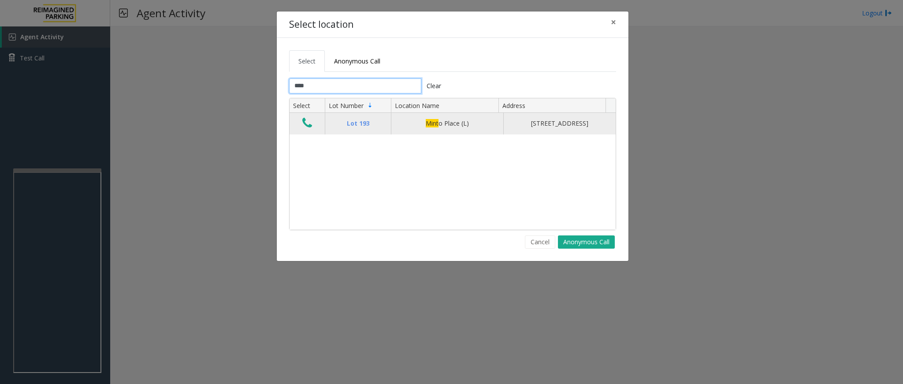
type input "****"
click at [305, 124] on icon "Data table" at bounding box center [307, 123] width 10 height 12
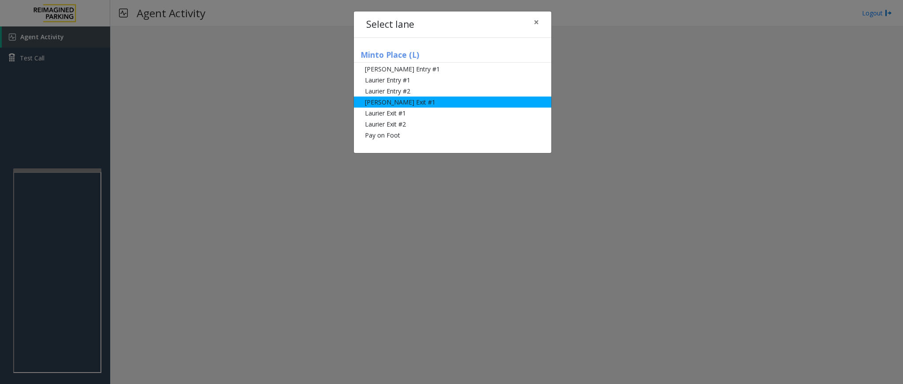
click at [386, 98] on li "[PERSON_NAME] Exit #1" at bounding box center [452, 102] width 197 height 11
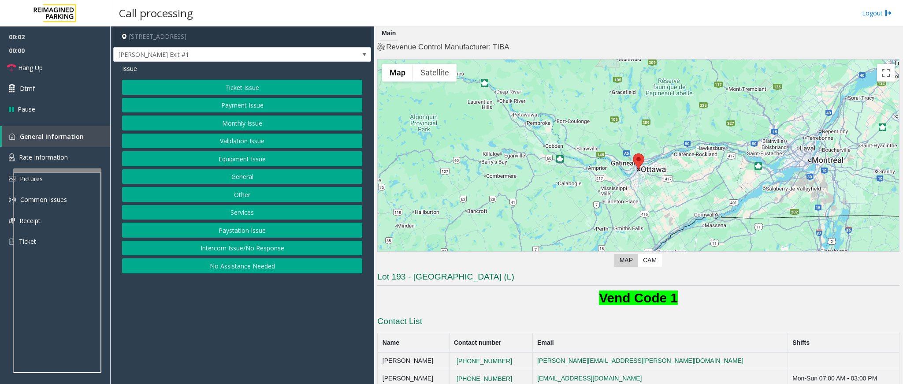
click at [263, 106] on button "Payment Issue" at bounding box center [242, 105] width 240 height 15
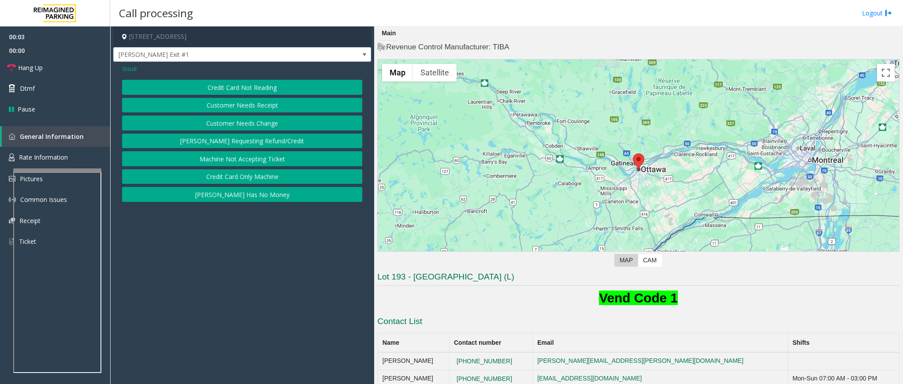
click at [274, 85] on button "Credit Card Not Reading" at bounding box center [242, 87] width 240 height 15
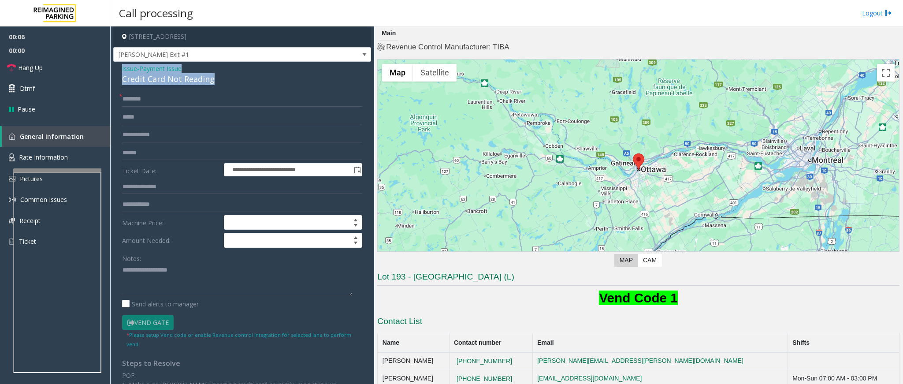
drag, startPoint x: 221, startPoint y: 77, endPoint x: 119, endPoint y: 68, distance: 102.2
click at [119, 68] on div "**********" at bounding box center [242, 272] width 258 height 420
click at [196, 268] on textarea at bounding box center [237, 279] width 231 height 33
drag, startPoint x: 196, startPoint y: 268, endPoint x: 155, endPoint y: 269, distance: 41.0
click at [155, 269] on textarea at bounding box center [237, 279] width 231 height 33
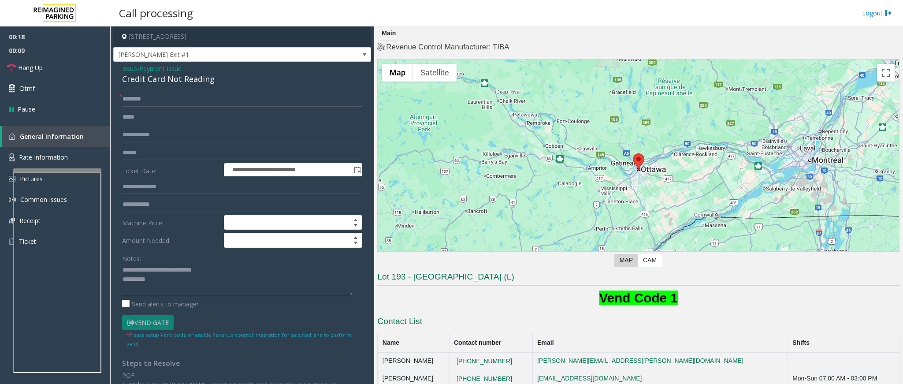
type textarea "**********"
click at [209, 101] on input "text" at bounding box center [242, 99] width 240 height 15
click at [216, 157] on input "text" at bounding box center [242, 152] width 240 height 15
drag, startPoint x: 135, startPoint y: 155, endPoint x: 108, endPoint y: 155, distance: 27.3
click at [108, 155] on app-root "**********" at bounding box center [451, 192] width 903 height 384
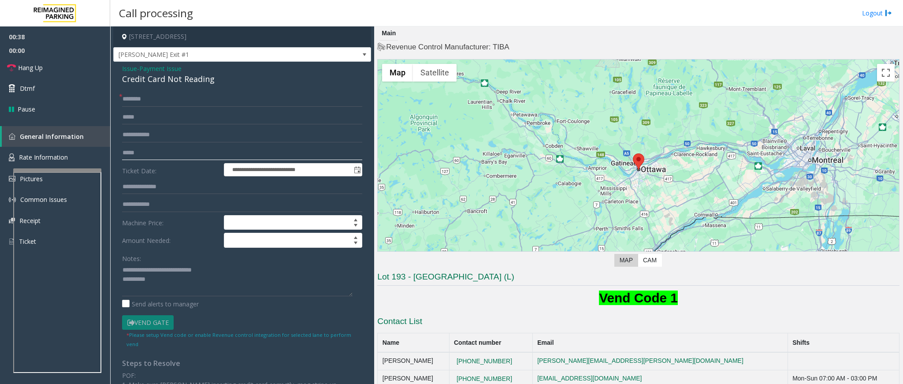
type input "*****"
click at [188, 103] on input "text" at bounding box center [242, 99] width 240 height 15
click at [201, 102] on input "**" at bounding box center [242, 99] width 240 height 15
type input "********"
click at [34, 90] on span "Dtmf" at bounding box center [27, 88] width 15 height 9
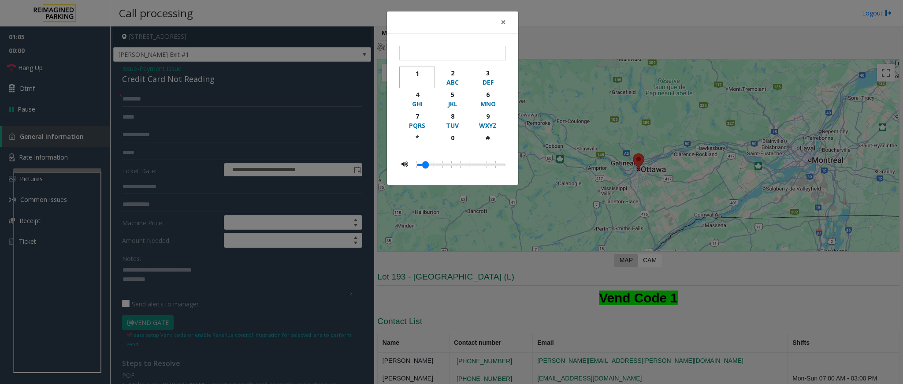
click at [413, 71] on div "1" at bounding box center [417, 73] width 24 height 9
type input "*"
click at [503, 20] on span "×" at bounding box center [503, 22] width 5 height 12
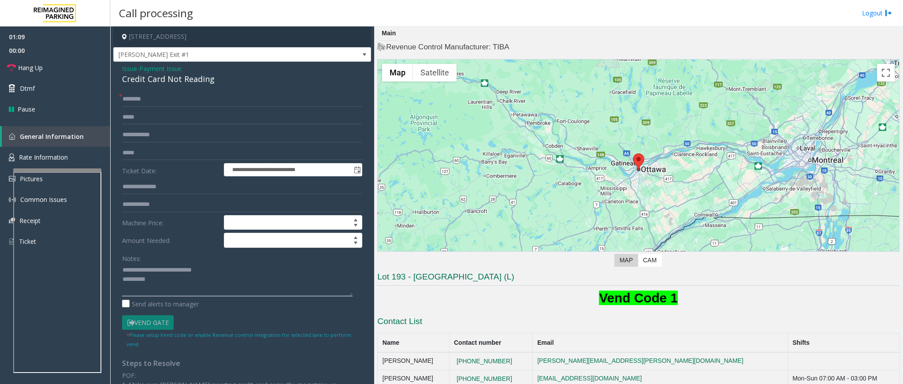
click at [194, 285] on textarea at bounding box center [237, 279] width 231 height 33
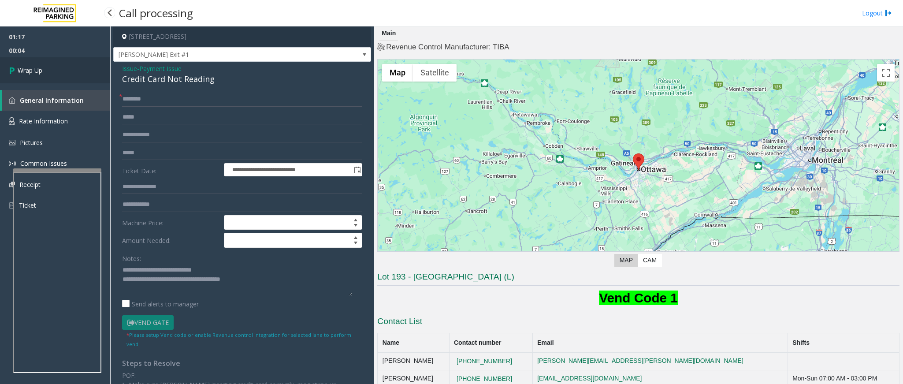
type textarea "**********"
click at [47, 71] on link "Wrap Up" at bounding box center [55, 70] width 110 height 26
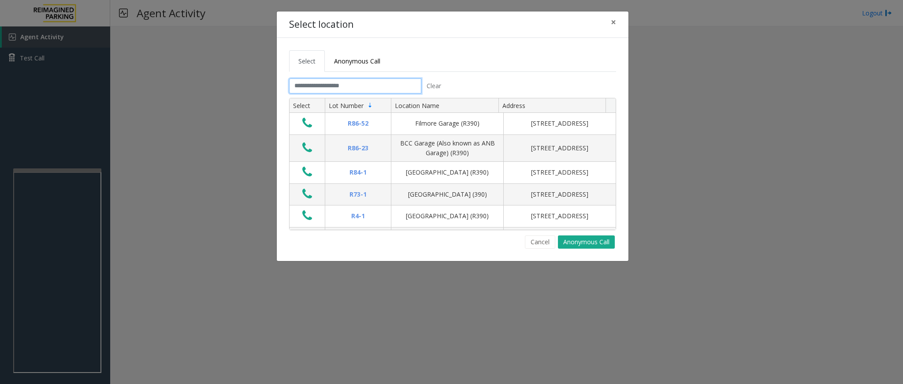
click at [348, 86] on input "text" at bounding box center [355, 85] width 132 height 15
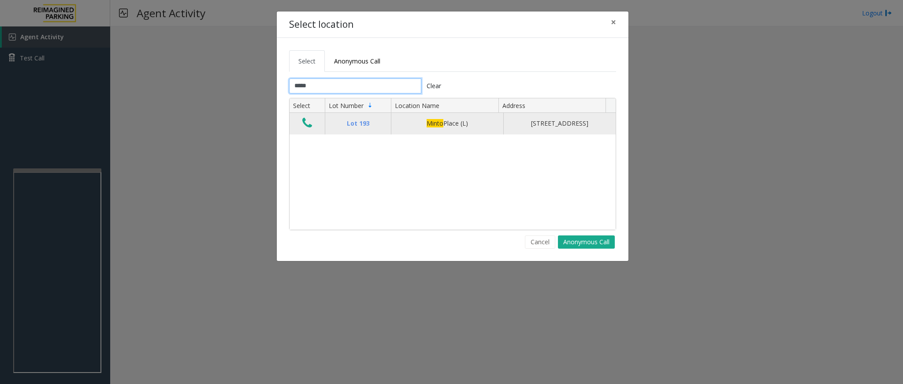
type input "*****"
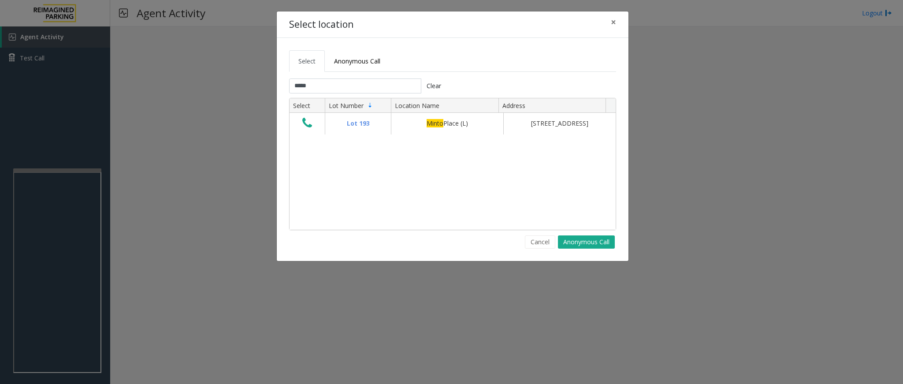
drag, startPoint x: 309, startPoint y: 123, endPoint x: 362, endPoint y: 84, distance: 65.9
click at [362, 84] on tab "***** Clear Select Lot Number Location Name Address [STREET_ADDRESS] [STREET_AD…" at bounding box center [452, 163] width 327 height 170
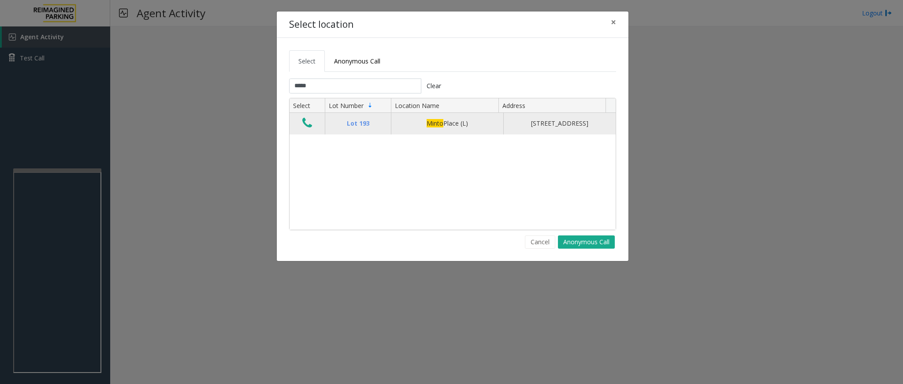
click at [308, 126] on icon "Data table" at bounding box center [307, 123] width 10 height 12
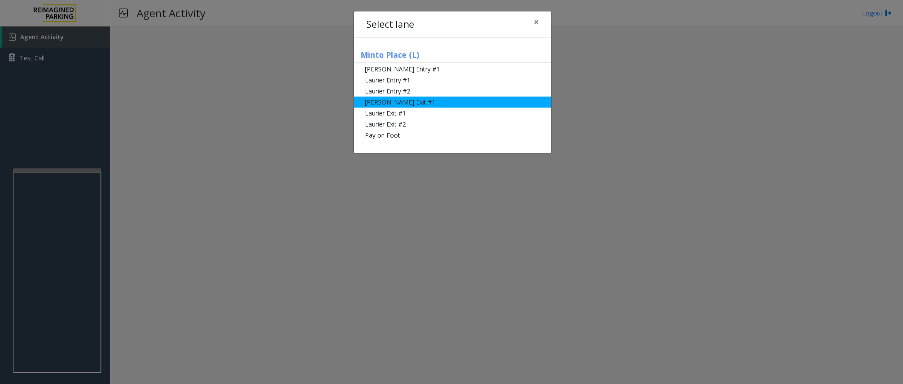
click at [411, 101] on li "[PERSON_NAME] Exit #1" at bounding box center [452, 102] width 197 height 11
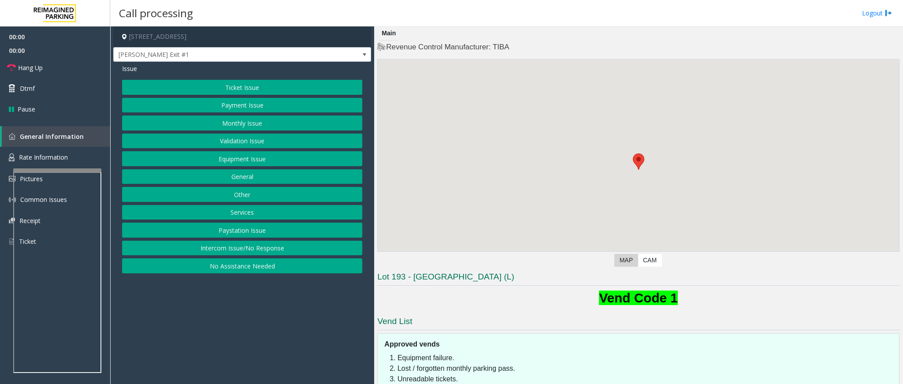
click at [258, 87] on button "Ticket Issue" at bounding box center [242, 87] width 240 height 15
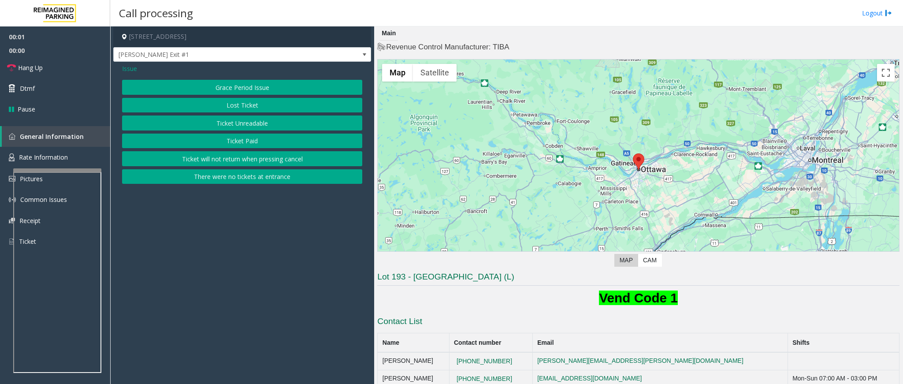
click at [237, 116] on button "Ticket Unreadable" at bounding box center [242, 122] width 240 height 15
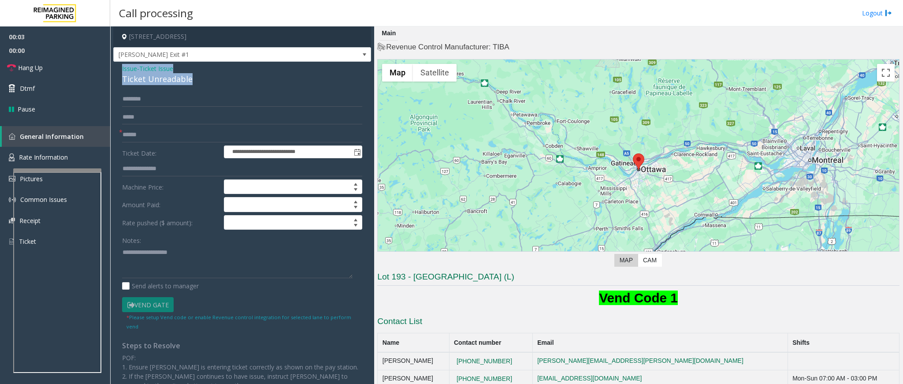
drag, startPoint x: 193, startPoint y: 77, endPoint x: 119, endPoint y: 68, distance: 74.6
click at [119, 68] on div "**********" at bounding box center [242, 272] width 258 height 421
click at [178, 255] on textarea at bounding box center [237, 261] width 231 height 33
drag, startPoint x: 178, startPoint y: 255, endPoint x: 145, endPoint y: 251, distance: 32.4
click at [143, 252] on textarea at bounding box center [237, 261] width 231 height 33
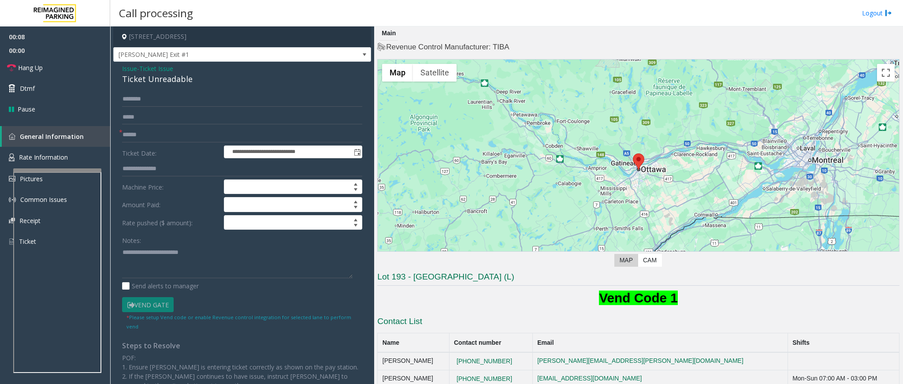
click at [152, 149] on label "Ticket Date:" at bounding box center [171, 151] width 102 height 13
click at [149, 141] on input "text" at bounding box center [242, 134] width 240 height 15
click at [239, 262] on textarea at bounding box center [237, 261] width 231 height 33
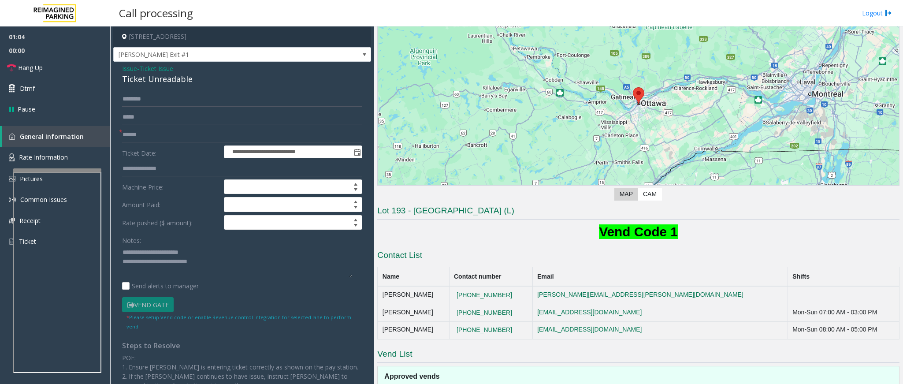
type textarea "**********"
click at [178, 141] on input "text" at bounding box center [242, 134] width 240 height 15
type input "*****"
click at [214, 270] on textarea at bounding box center [237, 261] width 231 height 33
click at [44, 87] on link "Dtmf" at bounding box center [55, 88] width 110 height 21
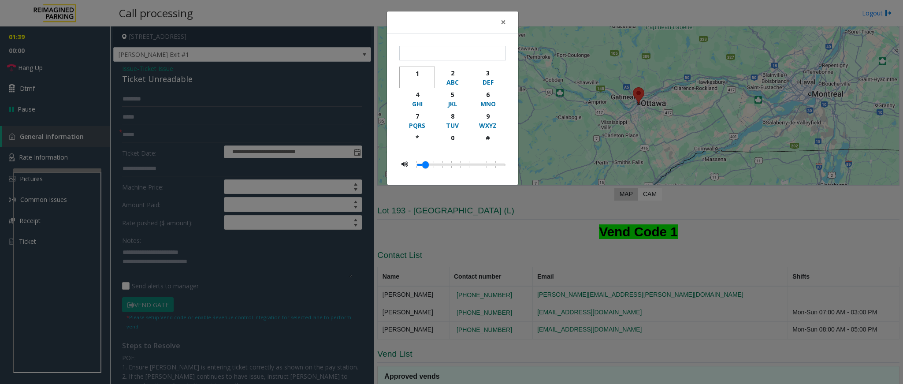
click at [419, 71] on div "1" at bounding box center [417, 73] width 24 height 9
type input "*"
click at [506, 23] on button "×" at bounding box center [504, 22] width 18 height 22
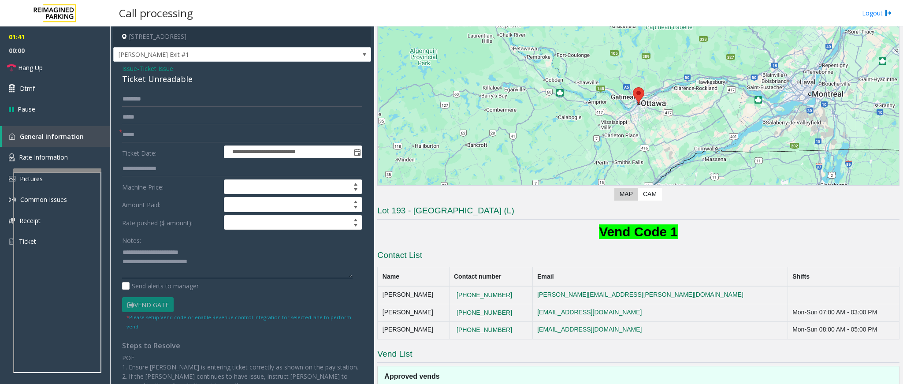
click at [225, 261] on textarea at bounding box center [237, 261] width 231 height 33
click at [37, 62] on link "Hang Up" at bounding box center [55, 67] width 110 height 21
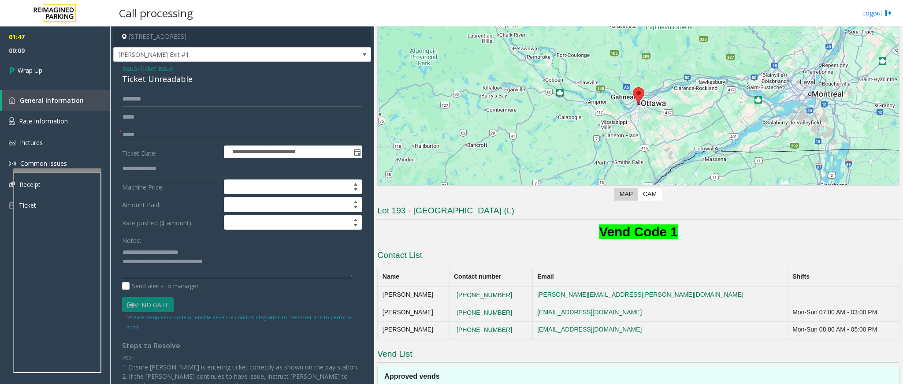
click at [248, 270] on textarea at bounding box center [237, 261] width 231 height 33
type textarea "**********"
click at [58, 67] on link "Wrap Up" at bounding box center [55, 70] width 110 height 26
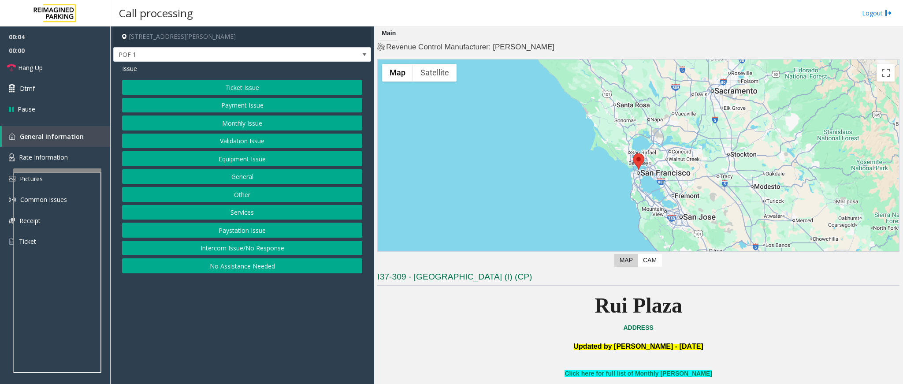
click at [266, 87] on button "Ticket Issue" at bounding box center [242, 87] width 240 height 15
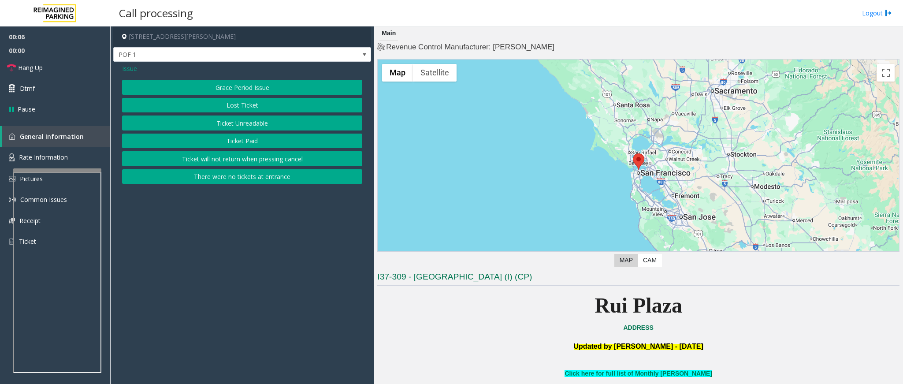
click at [129, 69] on span "Issue" at bounding box center [129, 68] width 15 height 9
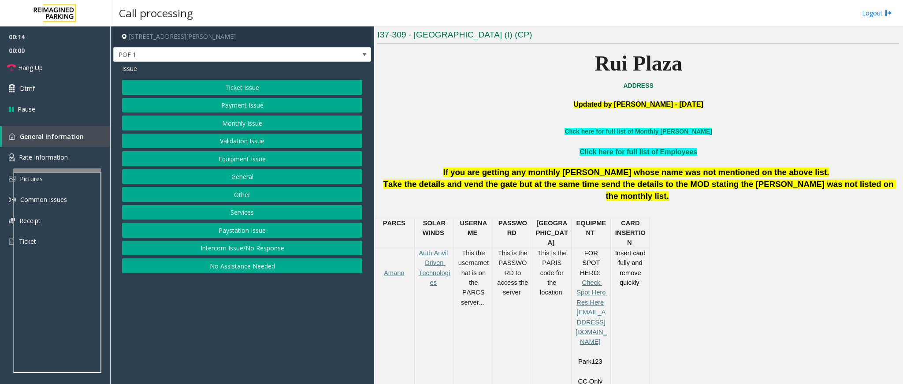
scroll to position [397, 0]
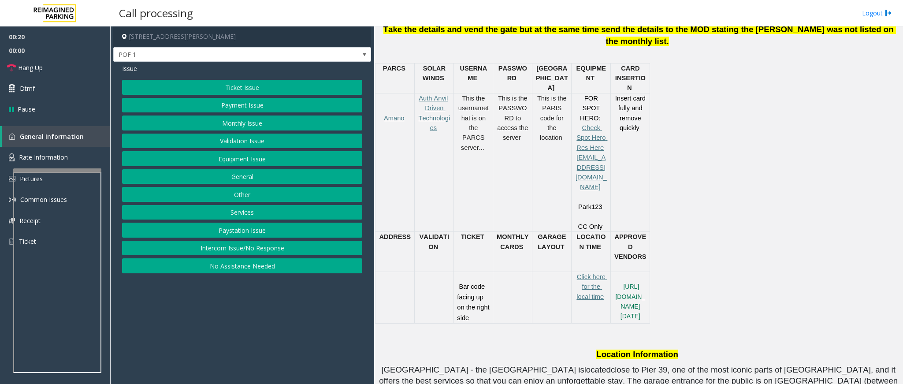
click at [253, 101] on button "Payment Issue" at bounding box center [242, 105] width 240 height 15
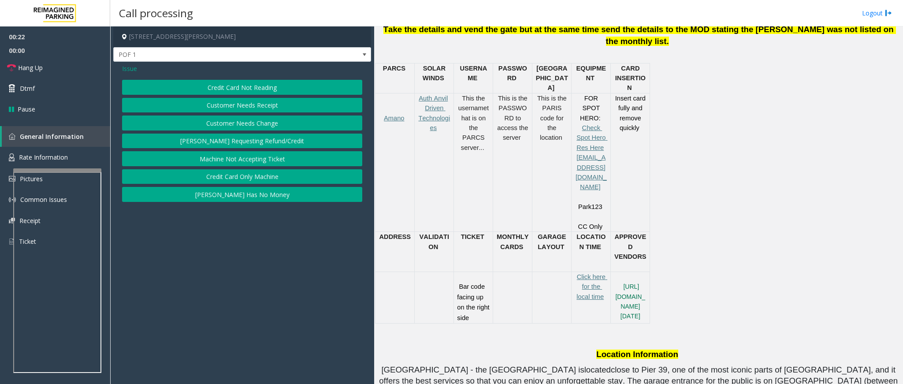
click at [269, 81] on button "Credit Card Not Reading" at bounding box center [242, 87] width 240 height 15
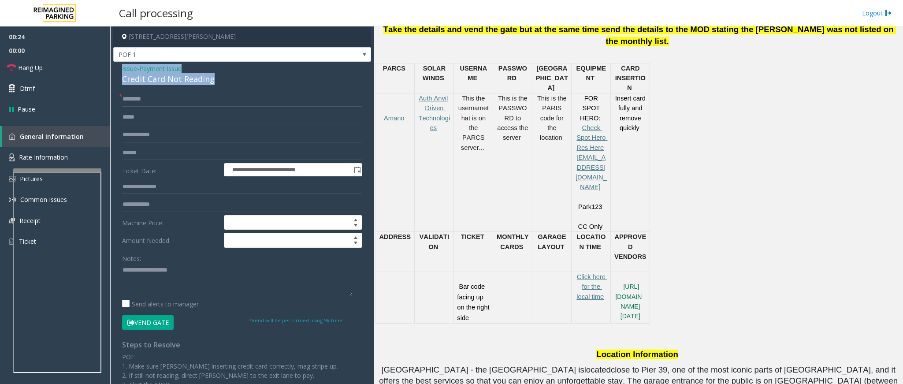
drag, startPoint x: 213, startPoint y: 79, endPoint x: 119, endPoint y: 71, distance: 94.2
click at [119, 71] on div "**********" at bounding box center [242, 262] width 258 height 401
type textarea "**********"
click at [164, 101] on input "text" at bounding box center [242, 99] width 240 height 15
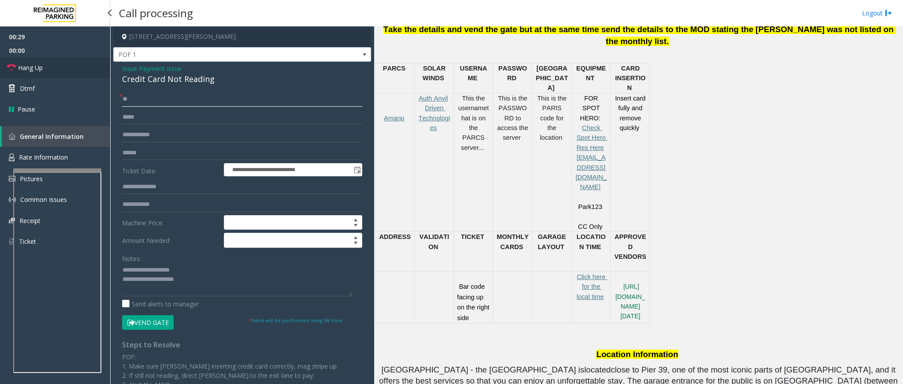
type input "**"
click at [31, 63] on span "Hang Up" at bounding box center [30, 67] width 25 height 9
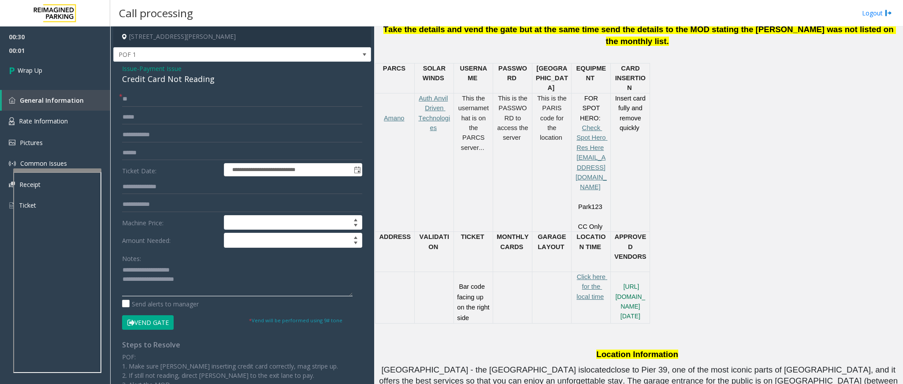
drag, startPoint x: 194, startPoint y: 267, endPoint x: 144, endPoint y: 268, distance: 50.3
click at [144, 268] on textarea at bounding box center [237, 279] width 231 height 33
type textarea "**********"
click at [45, 71] on link "Wrap Up" at bounding box center [55, 70] width 110 height 26
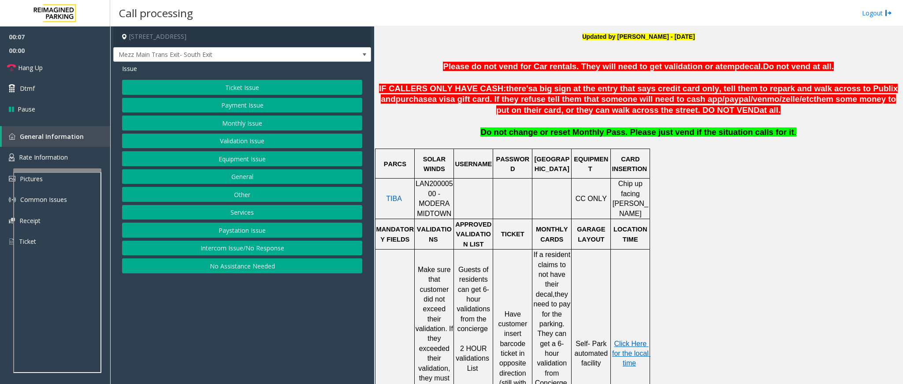
scroll to position [331, 0]
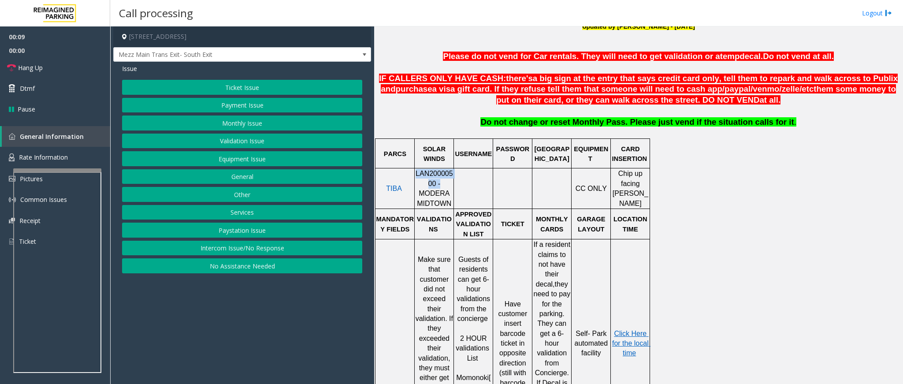
drag, startPoint x: 423, startPoint y: 186, endPoint x: 417, endPoint y: 181, distance: 7.9
click at [417, 181] on td "LAN20000500 - MODERA MIDTOWN" at bounding box center [434, 188] width 39 height 41
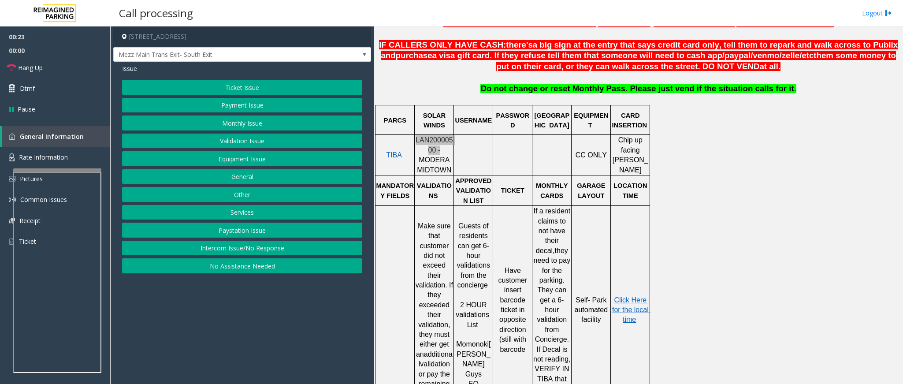
scroll to position [397, 0]
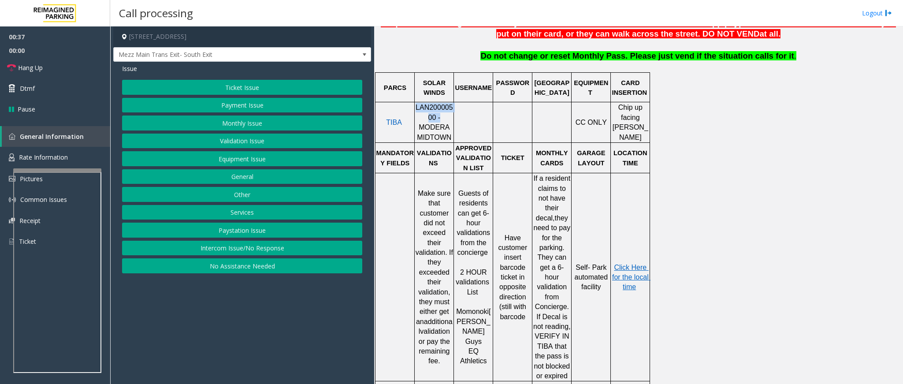
click at [422, 118] on span "LAN20000500 - MODERA MIDTOWN" at bounding box center [434, 122] width 37 height 37
drag, startPoint x: 420, startPoint y: 119, endPoint x: 415, endPoint y: 108, distance: 12.3
click at [415, 108] on tr "TIBA LAN20000500 - MODERA MIDTOWN CC ONLY Chip up facing [PERSON_NAME]" at bounding box center [513, 122] width 275 height 41
click at [421, 118] on span "LAN20000500 - MODERA MIDTOWN" at bounding box center [434, 122] width 37 height 37
drag, startPoint x: 421, startPoint y: 118, endPoint x: 417, endPoint y: 109, distance: 9.5
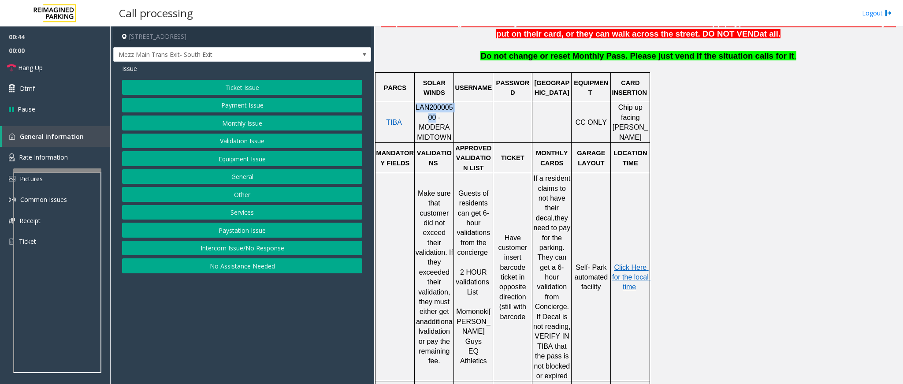
click at [417, 109] on span "LAN20000500 - MODERA MIDTOWN" at bounding box center [434, 122] width 37 height 37
click at [251, 138] on button "Validation Issue" at bounding box center [242, 141] width 240 height 15
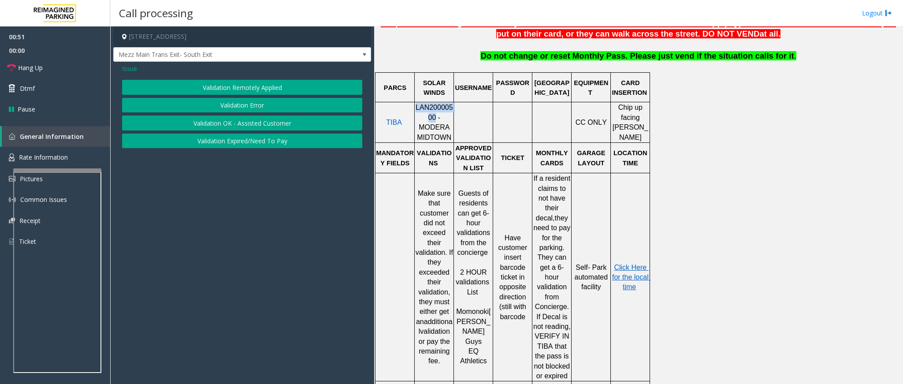
click at [220, 110] on button "Validation Error" at bounding box center [242, 105] width 240 height 15
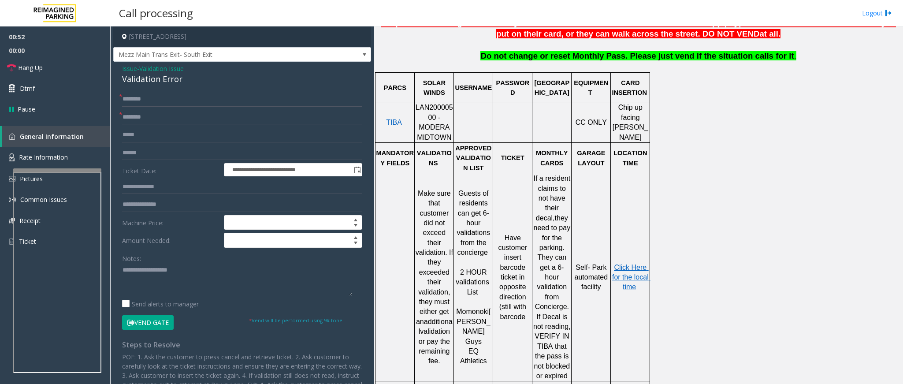
click at [156, 126] on form "**********" at bounding box center [242, 211] width 240 height 238
click at [158, 122] on input "text" at bounding box center [242, 117] width 240 height 15
type input "*"
type input "******"
drag, startPoint x: 146, startPoint y: 152, endPoint x: 175, endPoint y: 147, distance: 29.1
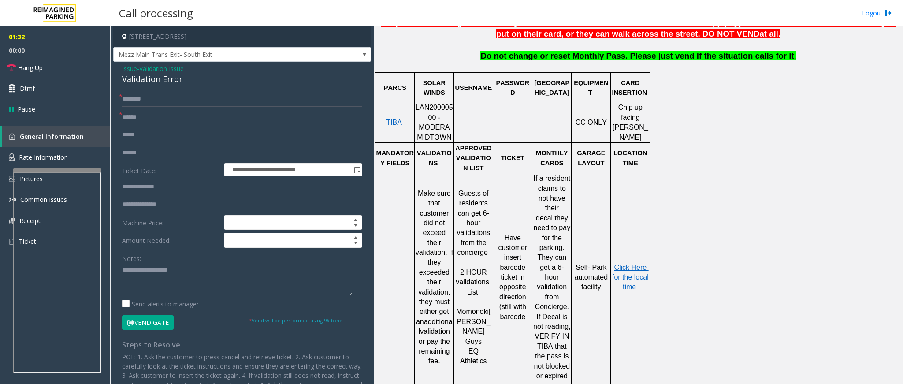
click at [146, 152] on input "text" at bounding box center [242, 152] width 240 height 15
click at [197, 160] on form "**********" at bounding box center [242, 211] width 240 height 238
click at [197, 155] on input "********" at bounding box center [242, 152] width 240 height 15
type input "*******"
click at [636, 264] on span "Click Here for the local time" at bounding box center [631, 277] width 38 height 27
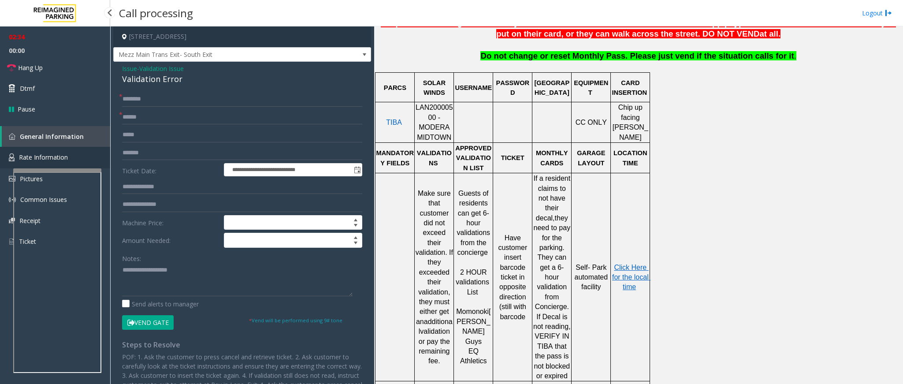
click at [64, 157] on span "Rate Information" at bounding box center [43, 157] width 49 height 8
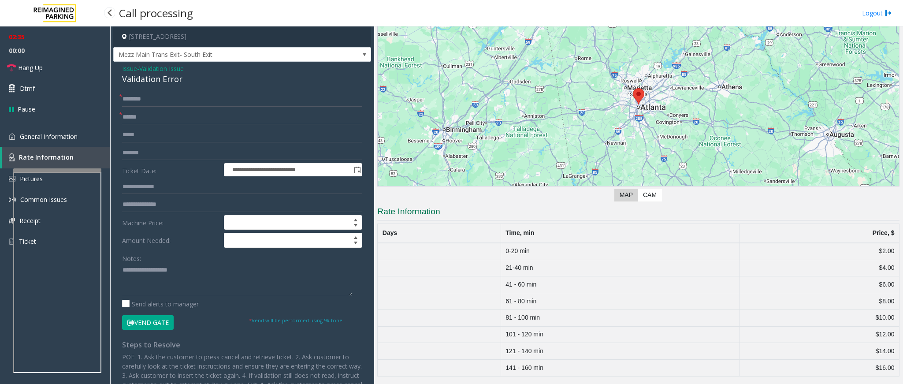
scroll to position [68, 0]
click at [85, 143] on link "General Information" at bounding box center [55, 136] width 110 height 21
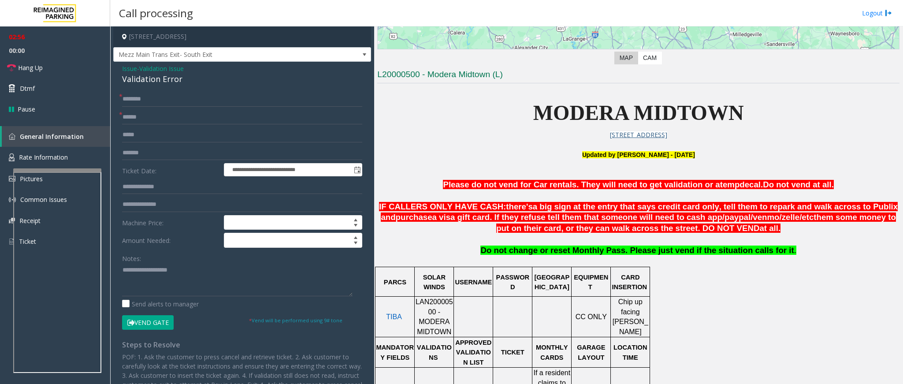
scroll to position [264, 0]
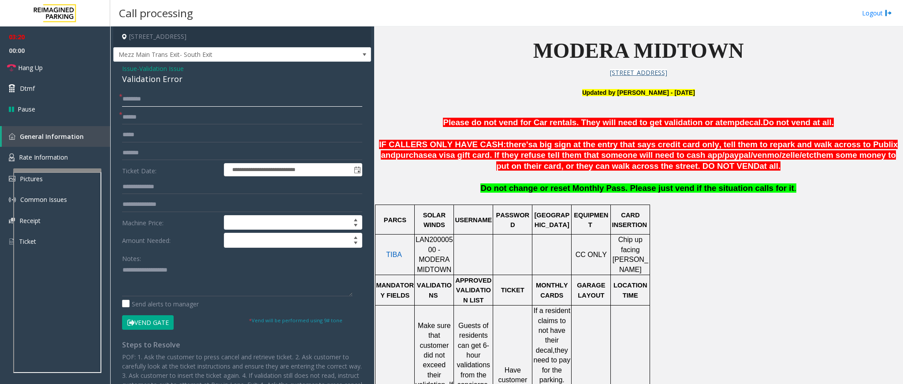
click at [163, 98] on input "text" at bounding box center [242, 99] width 240 height 15
click at [229, 97] on input "text" at bounding box center [242, 99] width 240 height 15
type input "*"
type input "******"
drag, startPoint x: 237, startPoint y: 280, endPoint x: 225, endPoint y: 272, distance: 13.9
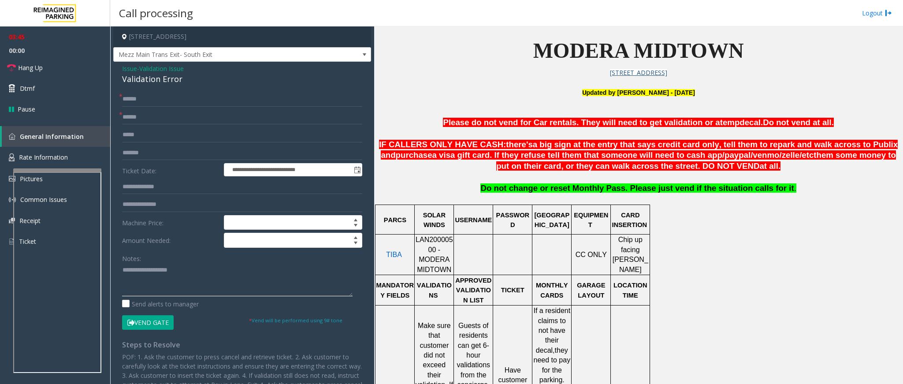
click at [237, 280] on textarea at bounding box center [237, 279] width 231 height 33
click at [161, 319] on button "Vend Gate" at bounding box center [148, 322] width 52 height 15
drag, startPoint x: 182, startPoint y: 84, endPoint x: 122, endPoint y: 67, distance: 62.1
click at [122, 67] on div "Issue - Validation Issue Validation Error" at bounding box center [242, 74] width 240 height 21
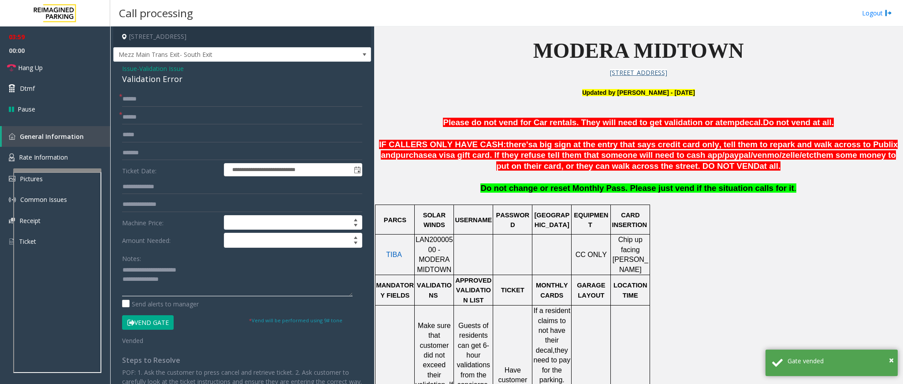
type textarea "**********"
drag, startPoint x: 153, startPoint y: 116, endPoint x: 122, endPoint y: 115, distance: 31.3
click at [122, 115] on div "* ******" at bounding box center [242, 117] width 240 height 15
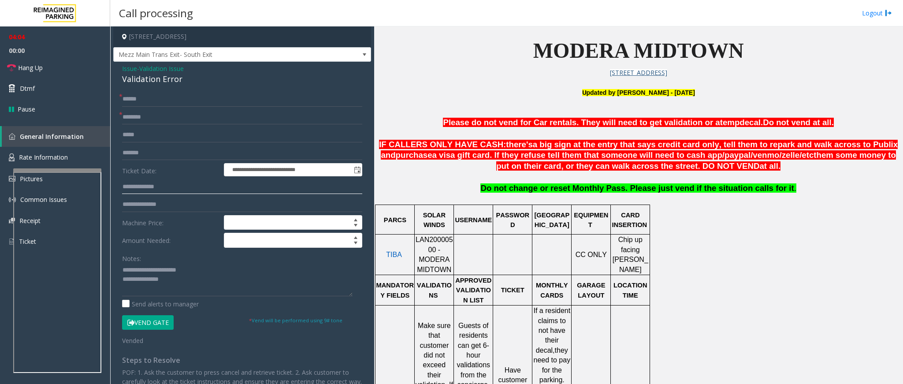
paste input "******"
click at [165, 190] on input "******" at bounding box center [242, 186] width 240 height 15
type input "******"
click at [63, 68] on link "Hang Up" at bounding box center [55, 67] width 110 height 21
click at [167, 115] on input "text" at bounding box center [242, 117] width 240 height 15
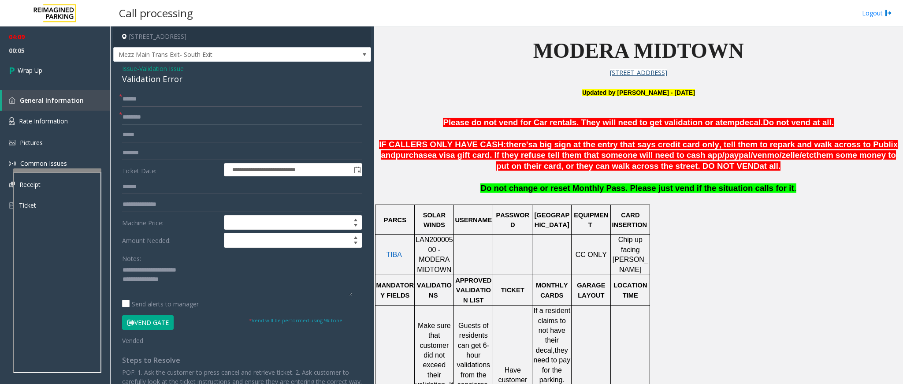
type input "********"
drag, startPoint x: 208, startPoint y: 277, endPoint x: 192, endPoint y: 277, distance: 15.9
click at [192, 277] on textarea at bounding box center [237, 279] width 231 height 33
drag, startPoint x: 201, startPoint y: 272, endPoint x: 145, endPoint y: 272, distance: 56.4
click at [145, 272] on textarea at bounding box center [237, 279] width 231 height 33
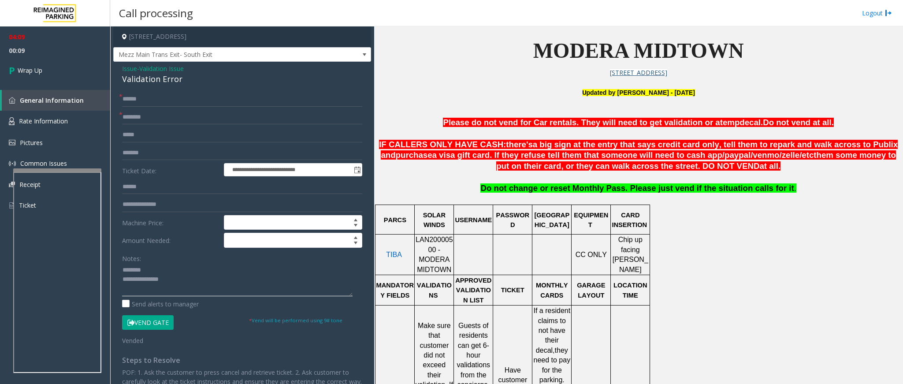
click at [182, 283] on textarea at bounding box center [237, 279] width 231 height 33
click at [251, 279] on textarea at bounding box center [237, 279] width 231 height 33
click at [304, 279] on textarea at bounding box center [237, 279] width 231 height 33
type textarea "**********"
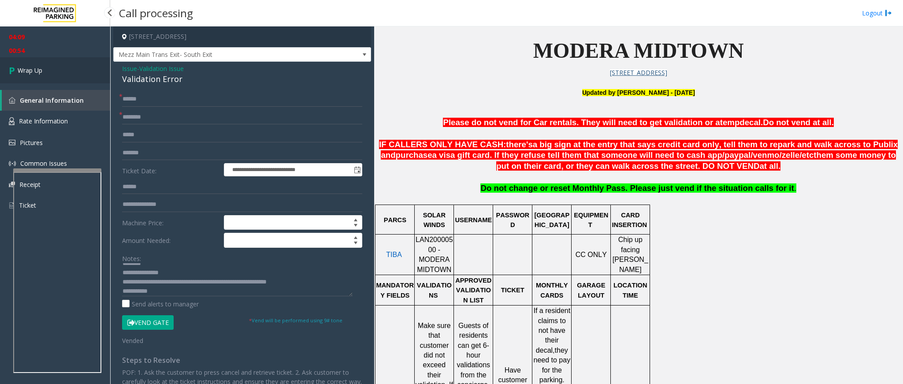
click at [61, 64] on link "Wrap Up" at bounding box center [55, 70] width 110 height 26
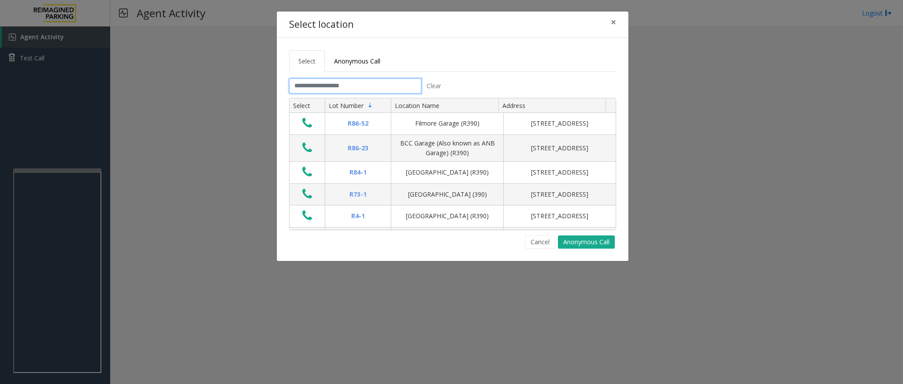
click at [383, 81] on input "text" at bounding box center [355, 85] width 132 height 15
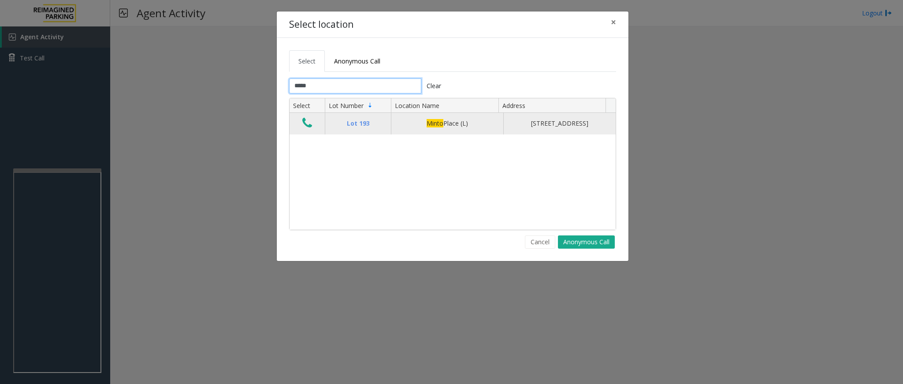
type input "*****"
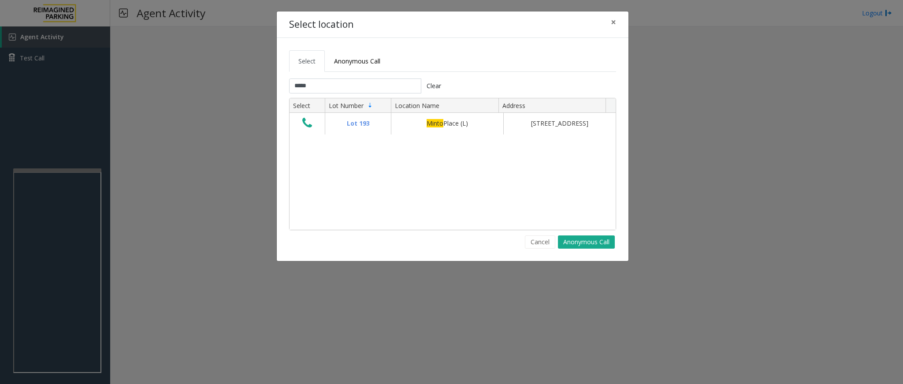
drag, startPoint x: 305, startPoint y: 126, endPoint x: 344, endPoint y: 84, distance: 57.4
click at [344, 84] on tab "***** Clear Select Lot Number Location Name Address [STREET_ADDRESS] [STREET_AD…" at bounding box center [452, 163] width 327 height 170
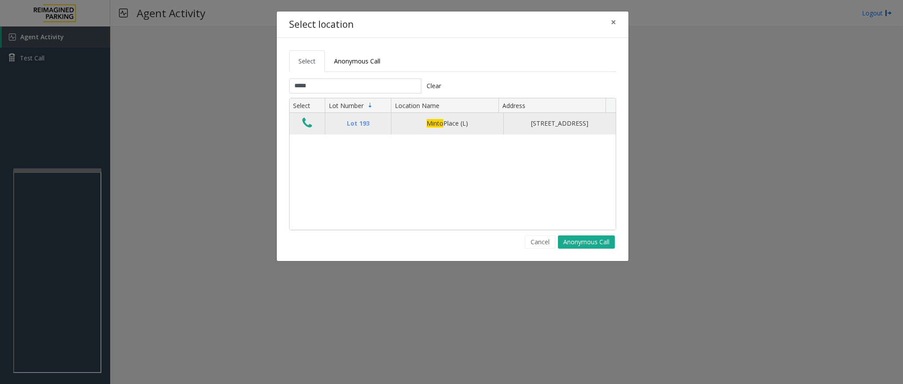
click at [308, 127] on icon "Data table" at bounding box center [307, 123] width 10 height 12
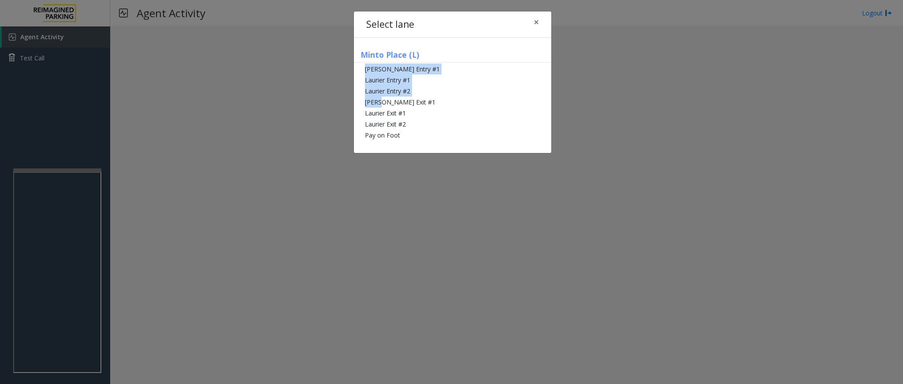
drag, startPoint x: 380, startPoint y: 102, endPoint x: 455, endPoint y: 52, distance: 90.3
click at [455, 52] on div "Minto Place (L) [PERSON_NAME] Entry #1 Laurier Entry #1 Laurier Entry #2 [PERSO…" at bounding box center [452, 95] width 197 height 115
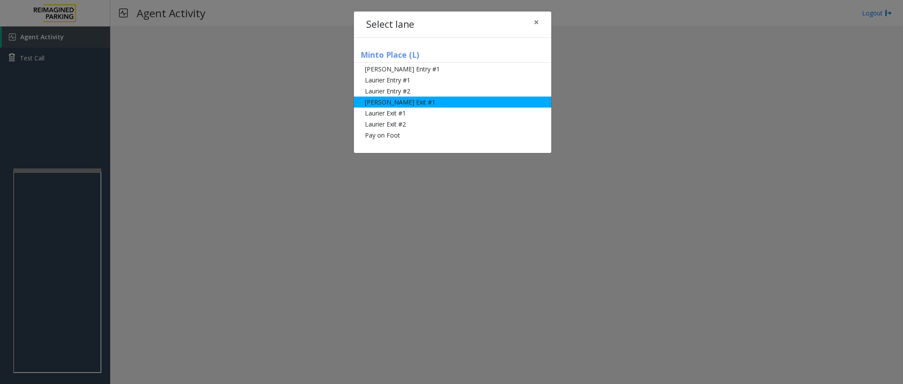
click at [407, 101] on li "[PERSON_NAME] Exit #1" at bounding box center [452, 102] width 197 height 11
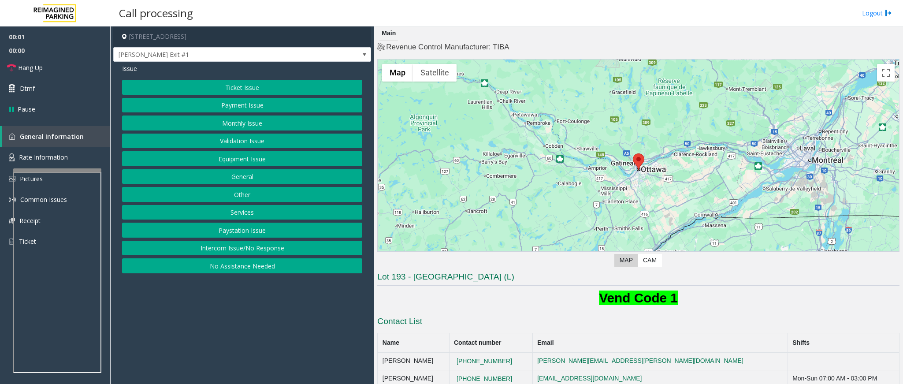
click at [270, 85] on button "Ticket Issue" at bounding box center [242, 87] width 240 height 15
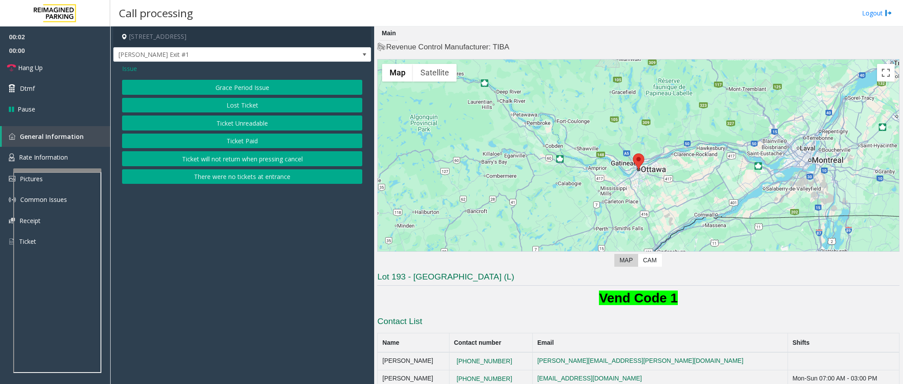
click at [249, 120] on button "Ticket Unreadable" at bounding box center [242, 122] width 240 height 15
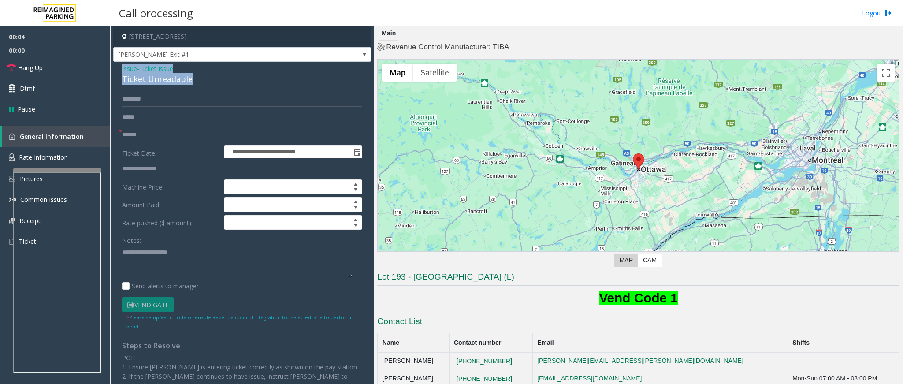
drag, startPoint x: 191, startPoint y: 77, endPoint x: 116, endPoint y: 65, distance: 75.4
click at [116, 65] on div "**********" at bounding box center [242, 272] width 258 height 421
click at [180, 254] on textarea at bounding box center [237, 261] width 231 height 33
drag, startPoint x: 180, startPoint y: 254, endPoint x: 153, endPoint y: 250, distance: 27.6
click at [153, 250] on textarea at bounding box center [237, 261] width 231 height 33
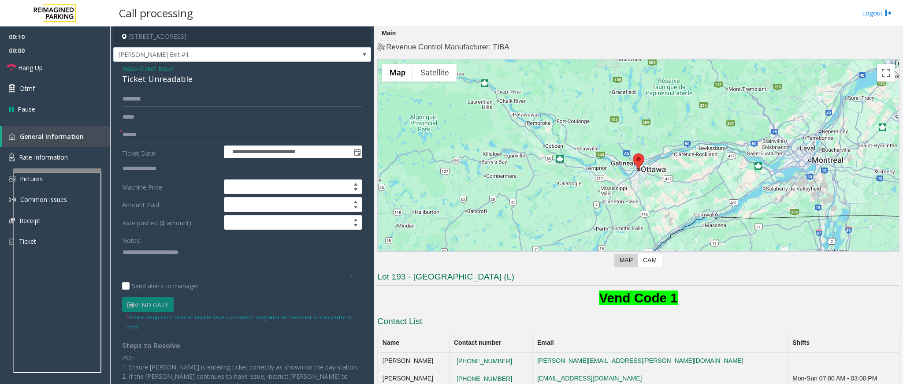
click at [212, 264] on textarea at bounding box center [237, 261] width 231 height 33
click at [234, 270] on textarea at bounding box center [237, 261] width 231 height 33
click at [179, 138] on input "text" at bounding box center [242, 134] width 240 height 15
click at [196, 272] on textarea at bounding box center [237, 261] width 231 height 33
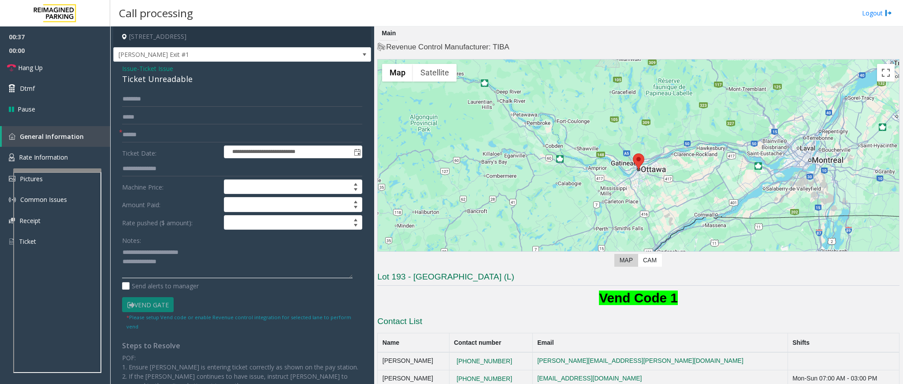
type textarea "**********"
click at [141, 135] on input "text" at bounding box center [242, 134] width 240 height 15
click at [176, 139] on input "text" at bounding box center [242, 134] width 240 height 15
click at [177, 136] on input "text" at bounding box center [242, 134] width 240 height 15
click at [171, 137] on input "text" at bounding box center [242, 134] width 240 height 15
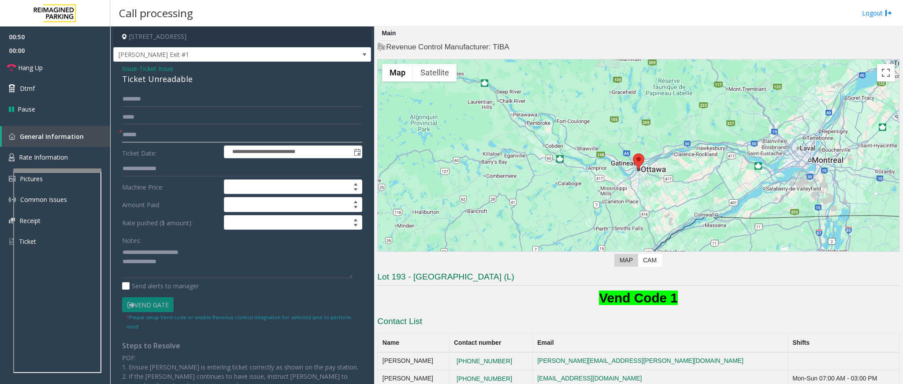
click at [167, 135] on input "text" at bounding box center [242, 134] width 240 height 15
click at [176, 135] on input "text" at bounding box center [242, 134] width 240 height 15
type input "*****"
click at [67, 82] on link "Dtmf" at bounding box center [55, 88] width 110 height 21
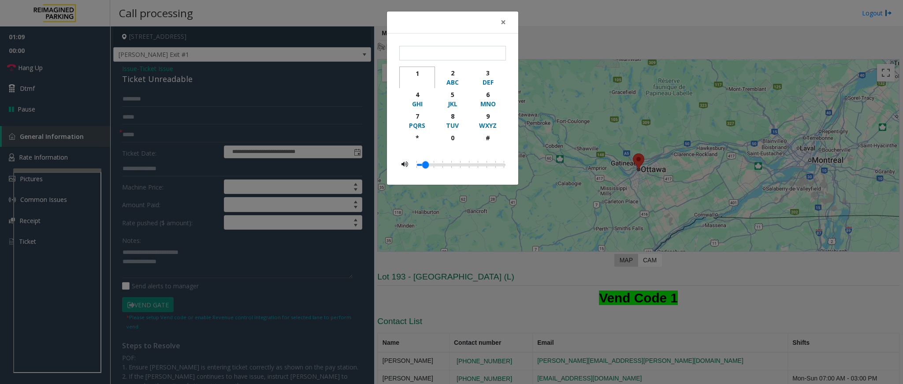
click at [416, 73] on div "1" at bounding box center [417, 73] width 24 height 9
type input "*"
click at [504, 23] on span "×" at bounding box center [503, 22] width 5 height 12
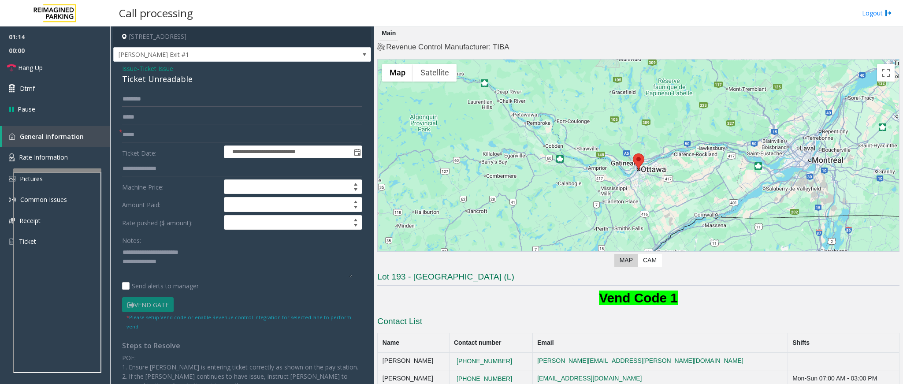
click at [208, 266] on textarea at bounding box center [237, 261] width 231 height 33
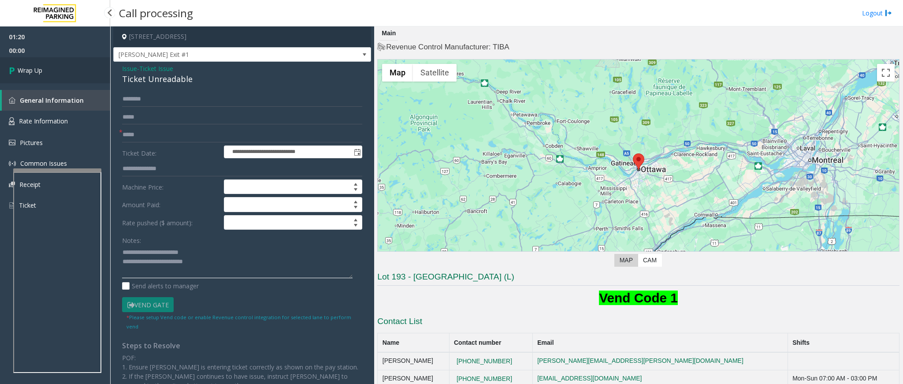
type textarea "**********"
type input "**********"
click at [232, 260] on textarea at bounding box center [237, 261] width 231 height 33
type textarea "**********"
click at [22, 66] on span "Wrap Up" at bounding box center [30, 70] width 25 height 9
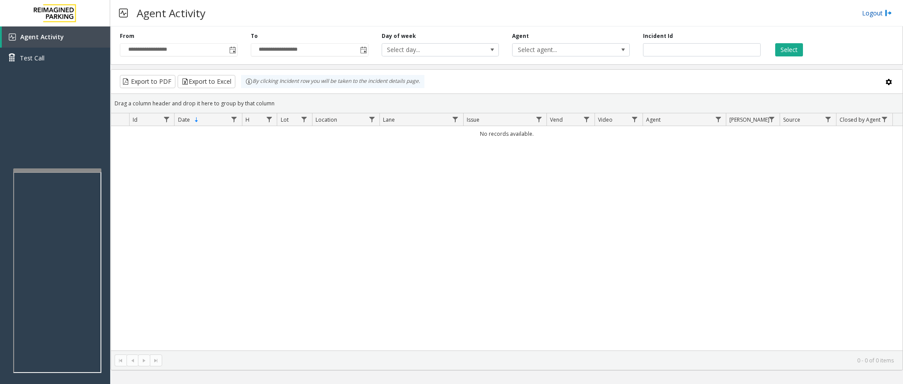
click at [865, 11] on link "Logout" at bounding box center [877, 12] width 30 height 9
